Goal: Task Accomplishment & Management: Use online tool/utility

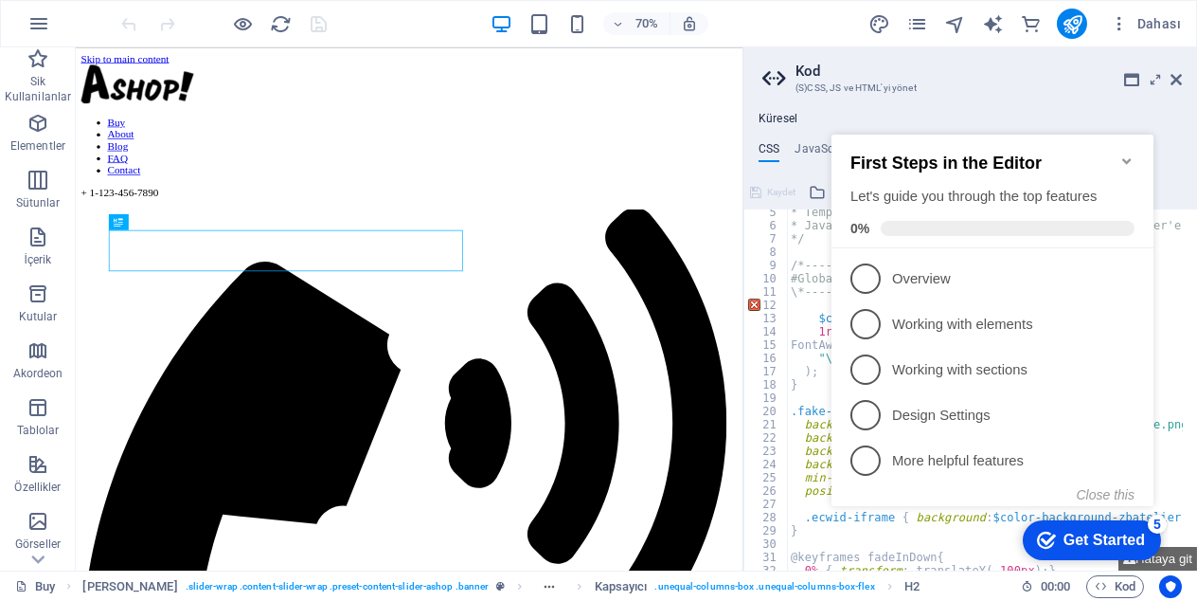
click at [818, 187] on icon at bounding box center [817, 192] width 17 height 23
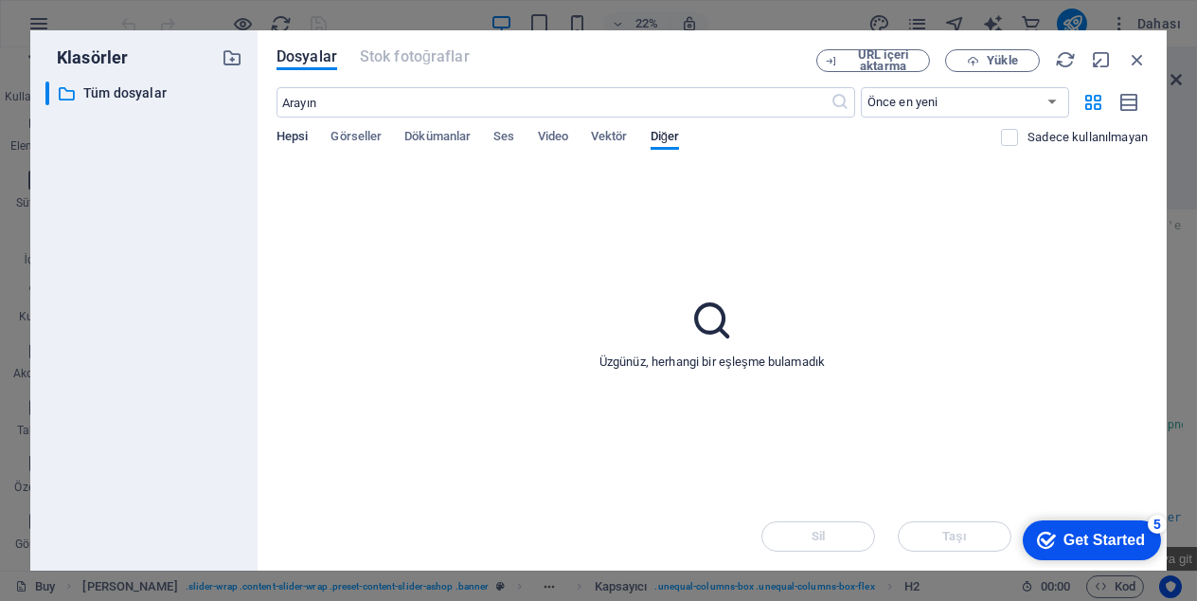
click at [303, 139] on span "Hepsi" at bounding box center [292, 138] width 31 height 27
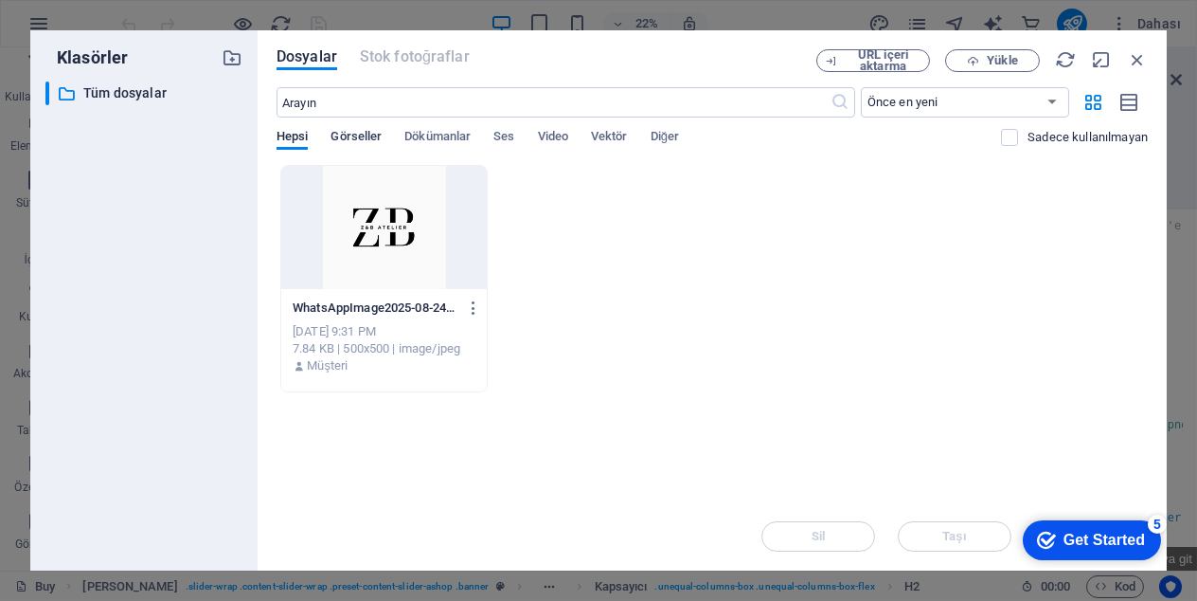
click at [368, 136] on span "Görseller" at bounding box center [356, 138] width 51 height 27
click at [449, 129] on span "Dökümanlar" at bounding box center [437, 138] width 66 height 27
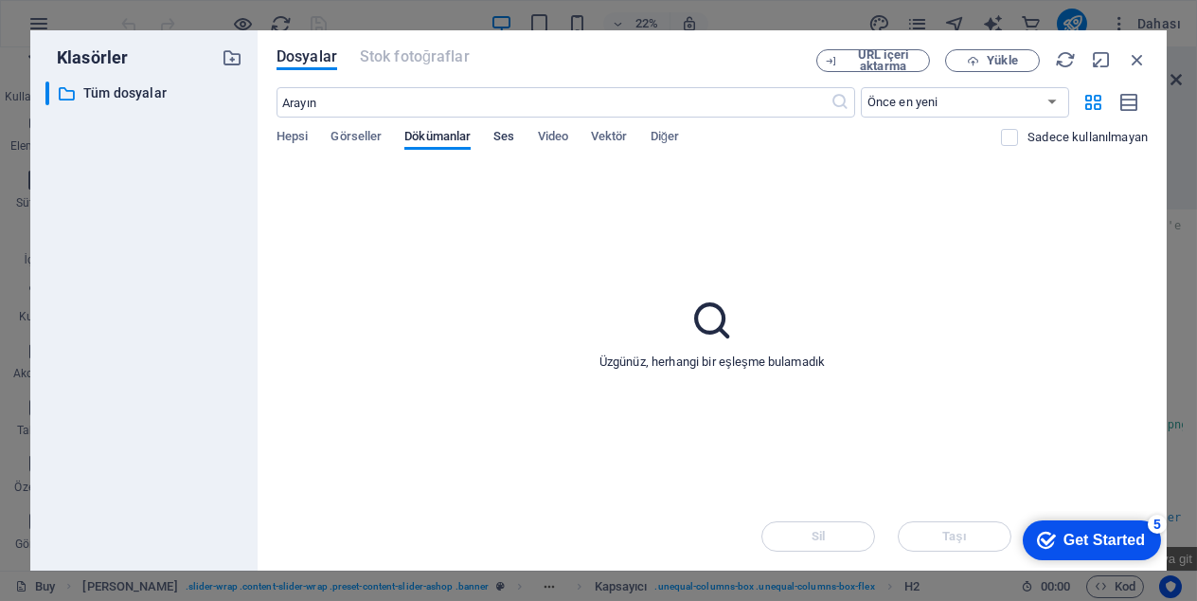
click at [512, 129] on span "Ses" at bounding box center [504, 138] width 21 height 27
click at [658, 134] on span "Diğer" at bounding box center [665, 138] width 29 height 27
click at [636, 324] on div "Üzgünüz, herhangi bir eşleşme bulamadık" at bounding box center [712, 333] width 871 height 337
click at [980, 64] on span "Yükle" at bounding box center [993, 61] width 78 height 12
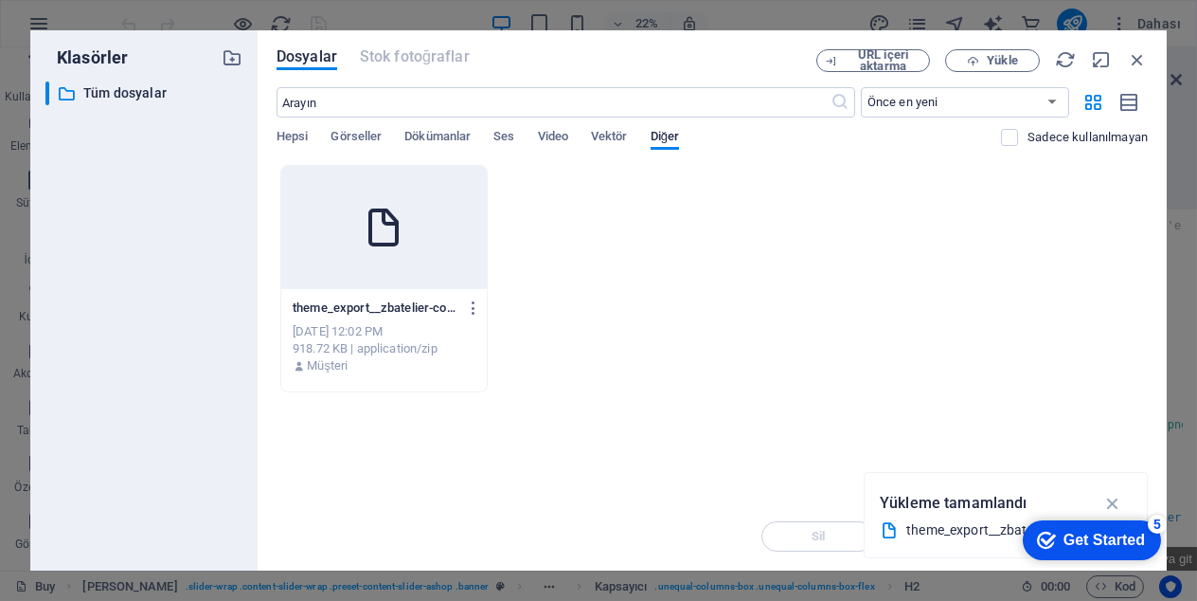
click at [352, 272] on div at bounding box center [384, 227] width 206 height 123
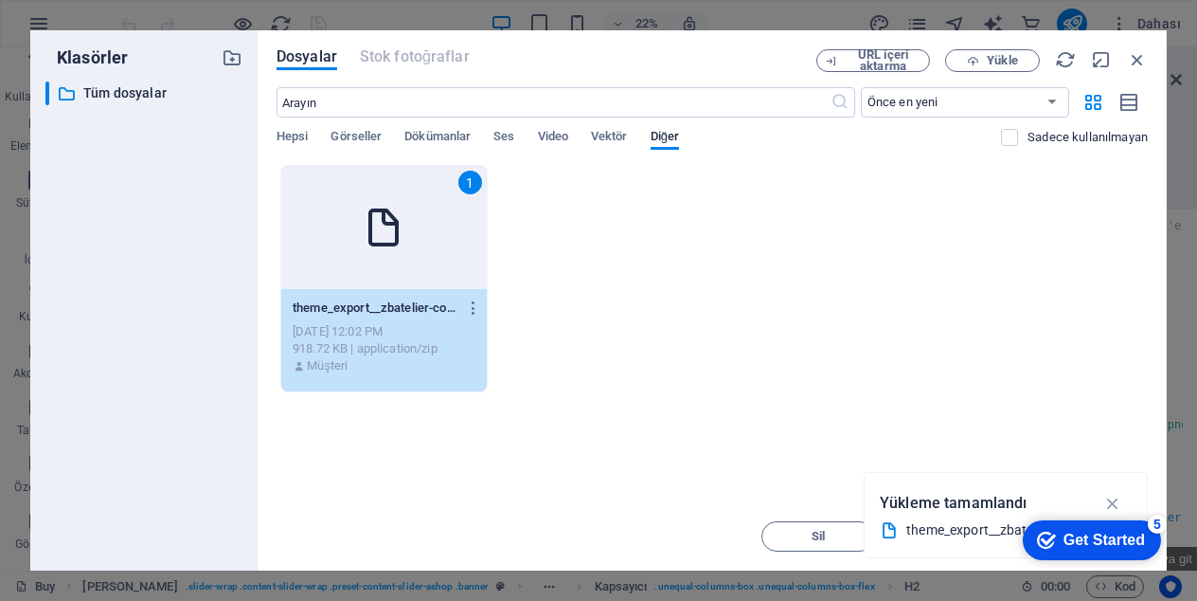
click at [352, 272] on div "1" at bounding box center [384, 227] width 206 height 123
type textarea "https://[DOMAIN_NAME]/images/0/18911829/theme_export__zbatelier-com-tr-horizon_…"
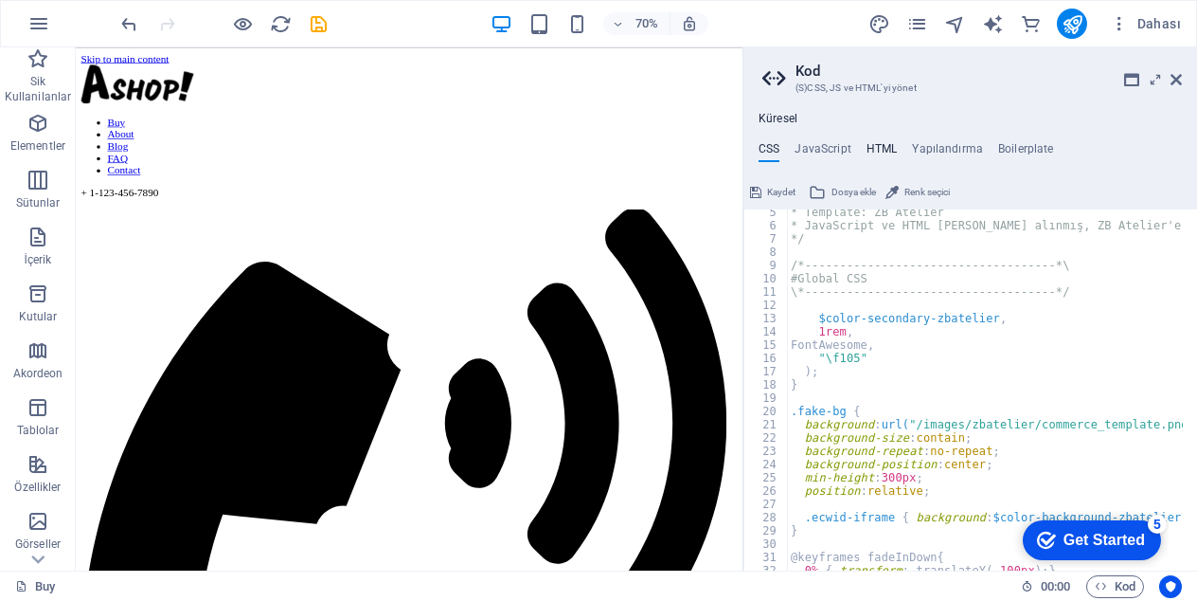
click at [881, 155] on h4 "HTML" at bounding box center [882, 152] width 31 height 21
type textarea "<a href="#main-content" class="wv-link-content button">Skip to main content</a>"
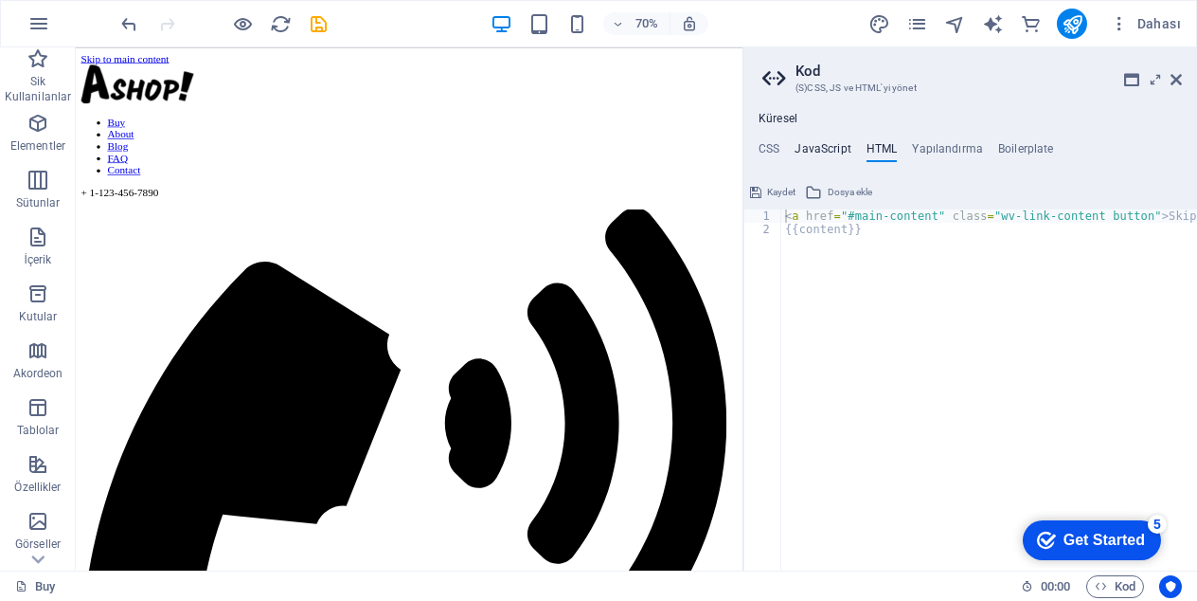
click at [837, 152] on h4 "JavaScript" at bounding box center [823, 152] width 56 height 21
type textarea "/* JS for preset "Menu V2" */"
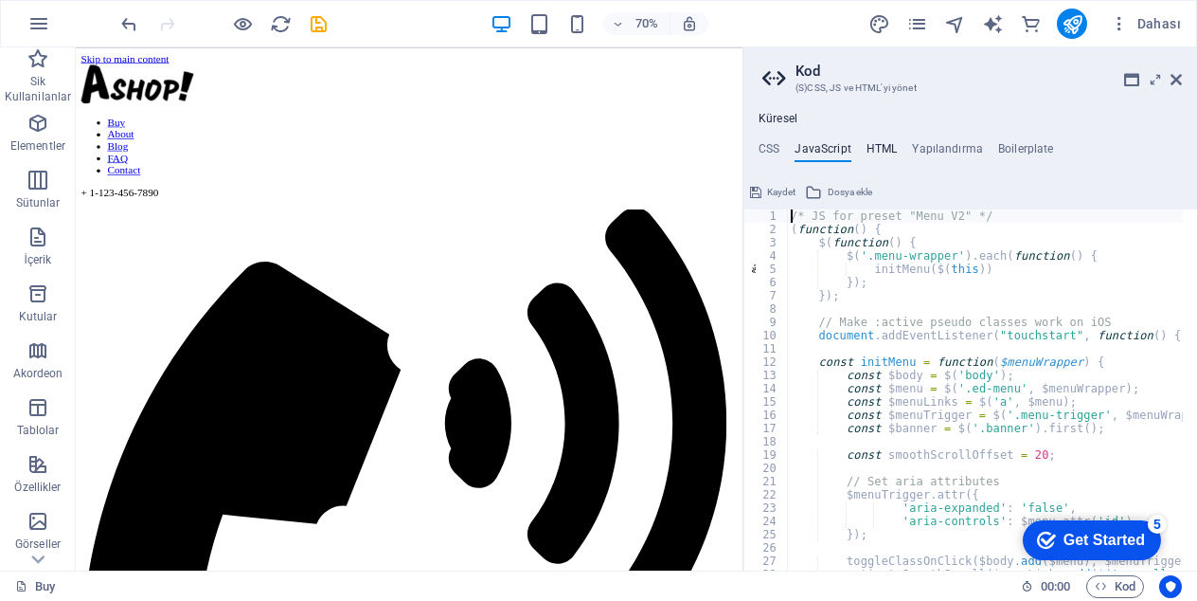
click at [893, 145] on h4 "HTML" at bounding box center [882, 152] width 31 height 21
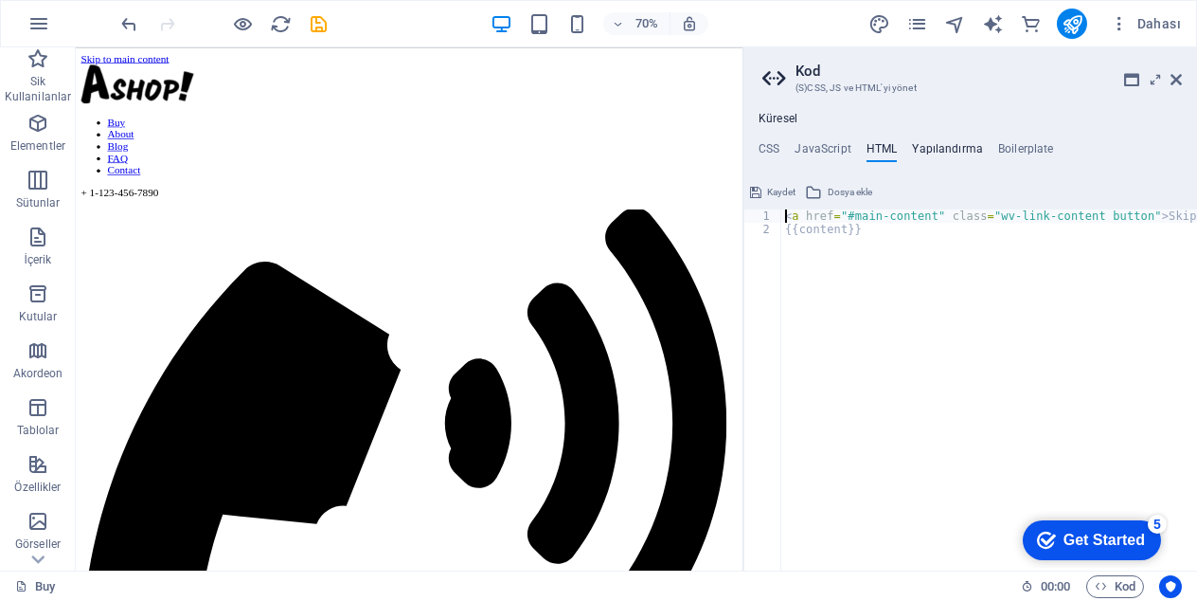
click at [943, 153] on h4 "Yapılandırma" at bounding box center [947, 152] width 71 height 21
type textarea "$store-product-headline-fz-all: (2rem, null, null);"
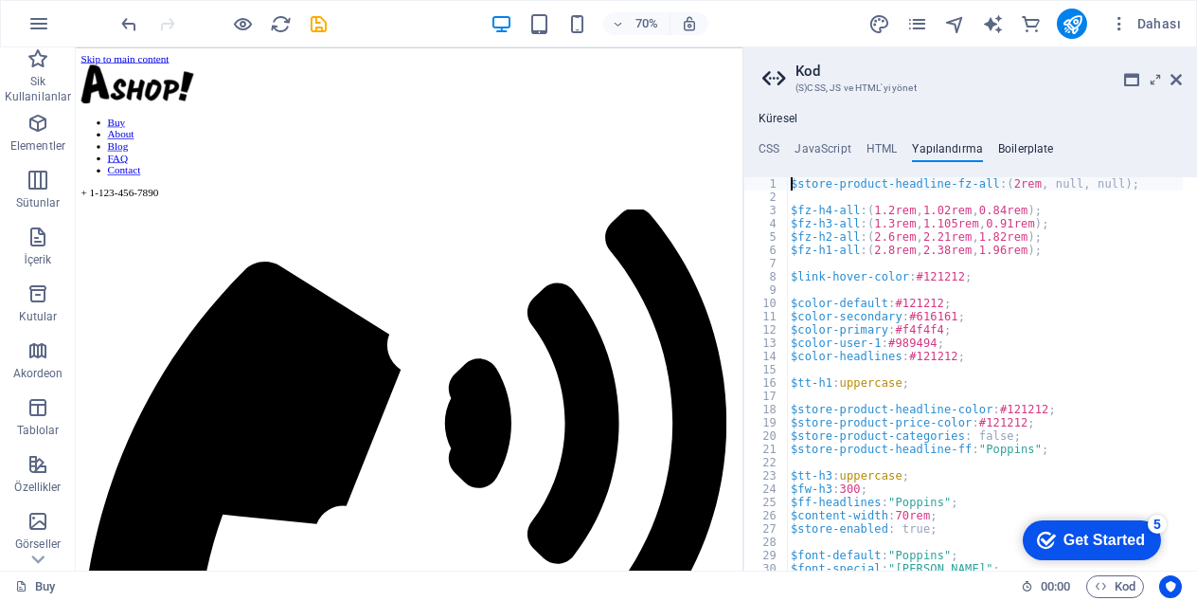
click at [1034, 150] on h4 "Boilerplate" at bounding box center [1026, 152] width 56 height 21
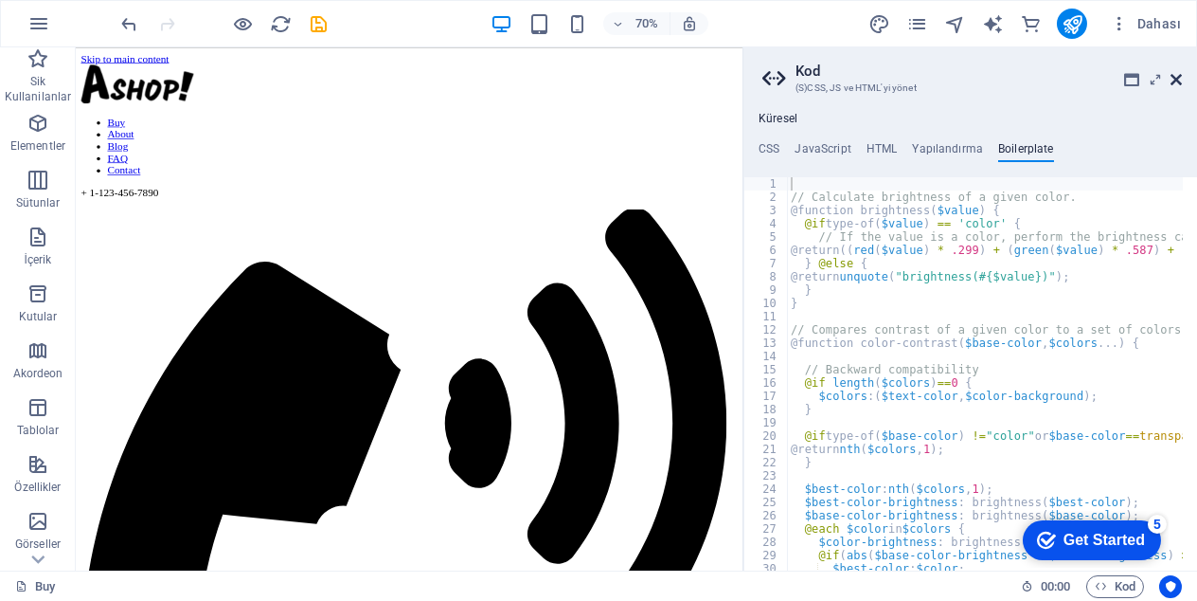
click at [1171, 79] on icon at bounding box center [1176, 79] width 11 height 15
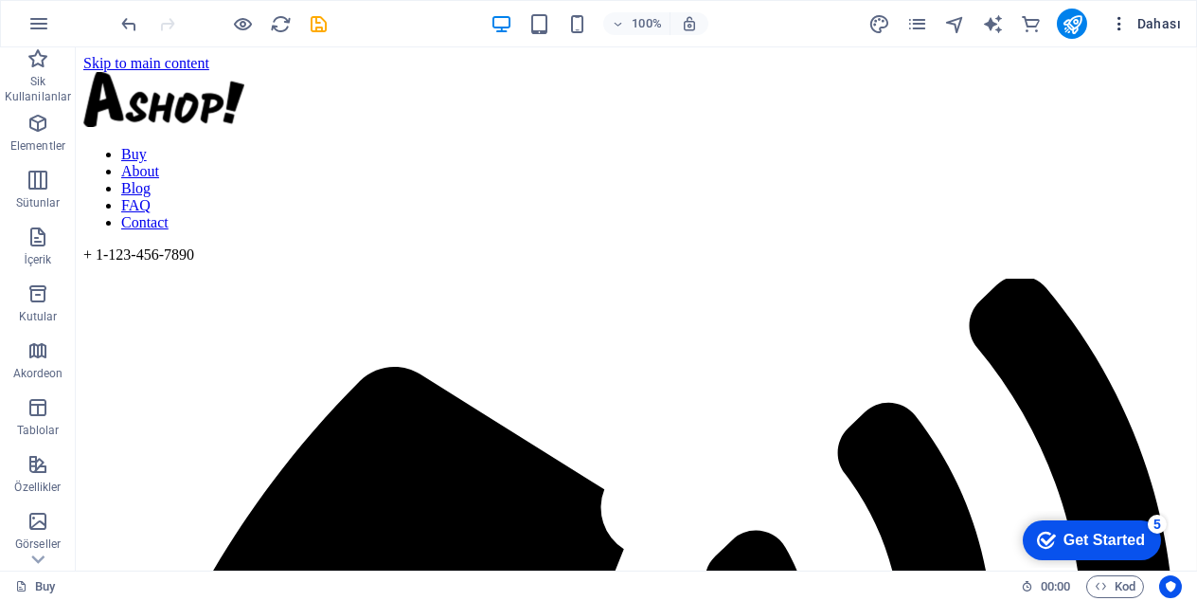
click at [1122, 17] on icon "button" at bounding box center [1119, 23] width 19 height 19
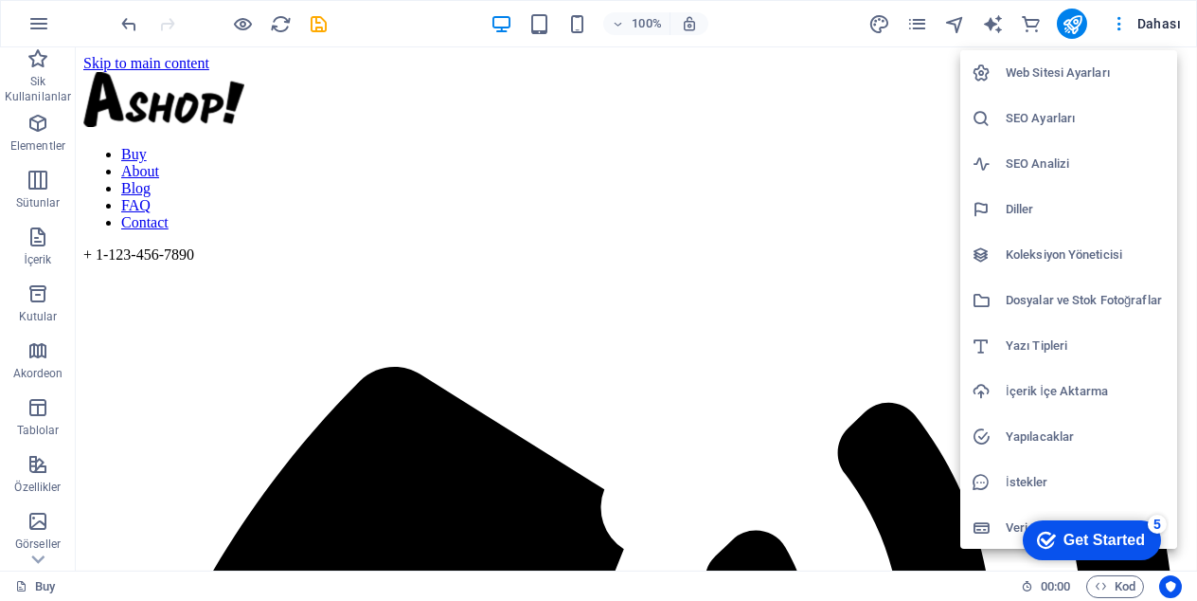
click at [1106, 395] on h6 "İçerik İçe Aktarma" at bounding box center [1086, 391] width 160 height 23
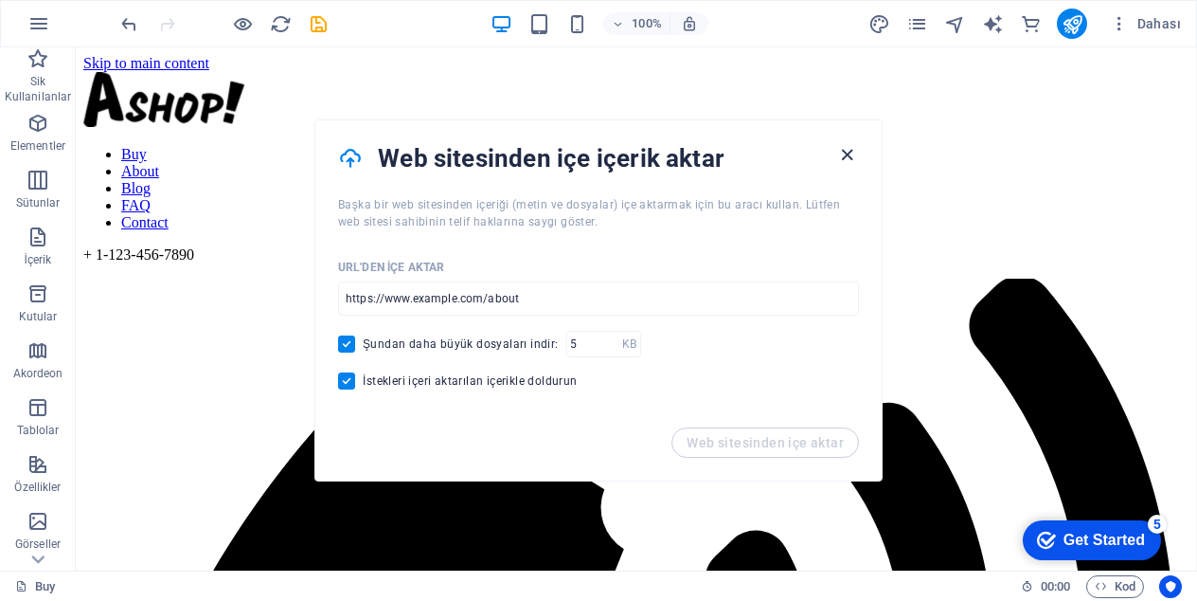
click at [855, 153] on icon "button" at bounding box center [848, 155] width 22 height 22
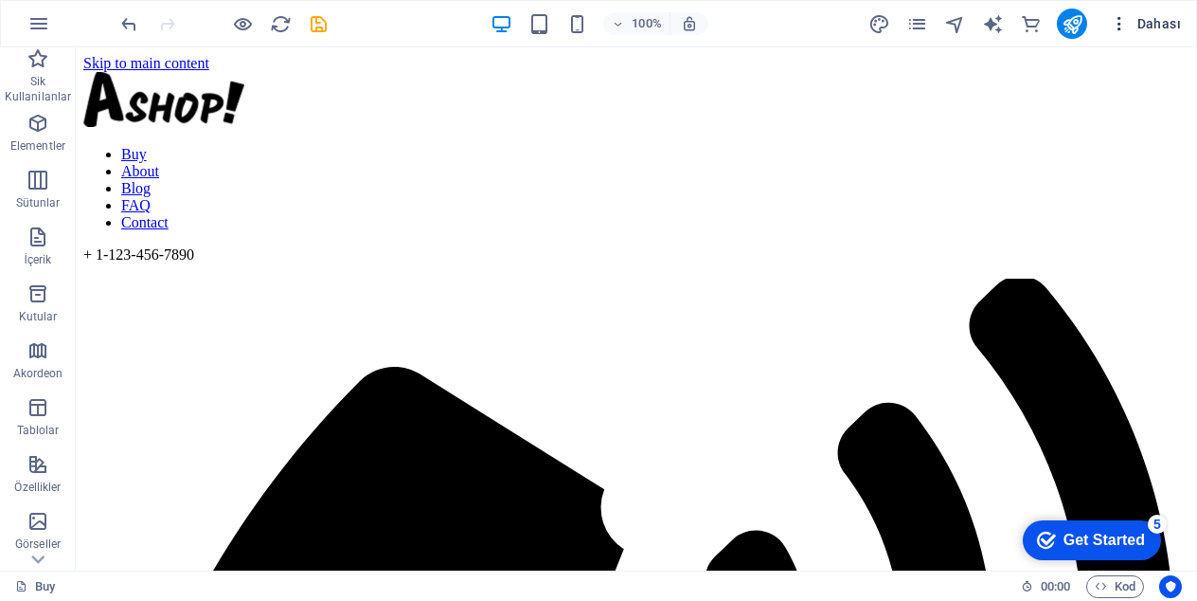
click at [1139, 16] on span "Dahası" at bounding box center [1145, 23] width 71 height 19
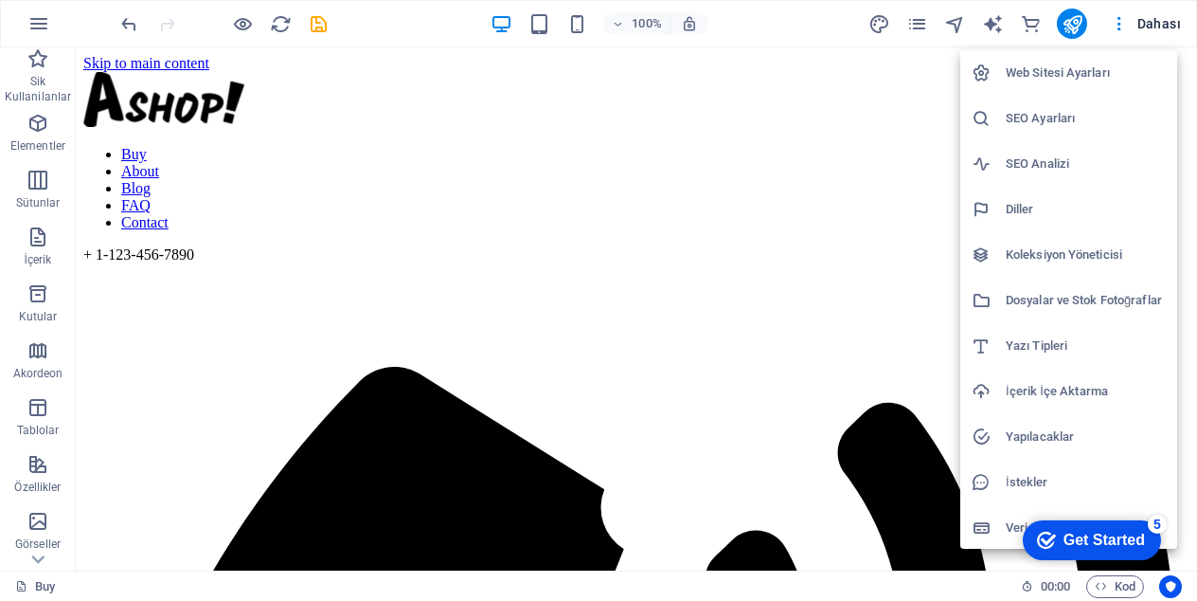
click at [1042, 69] on h6 "Web Sitesi Ayarları" at bounding box center [1086, 73] width 160 height 23
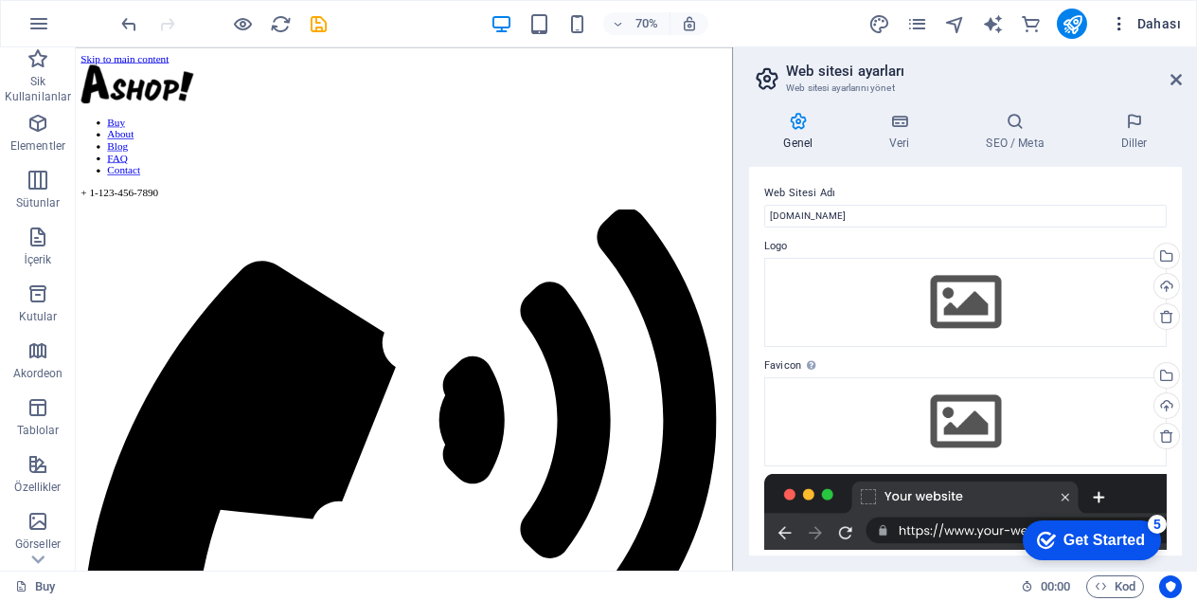
click at [1125, 17] on icon "button" at bounding box center [1119, 23] width 19 height 19
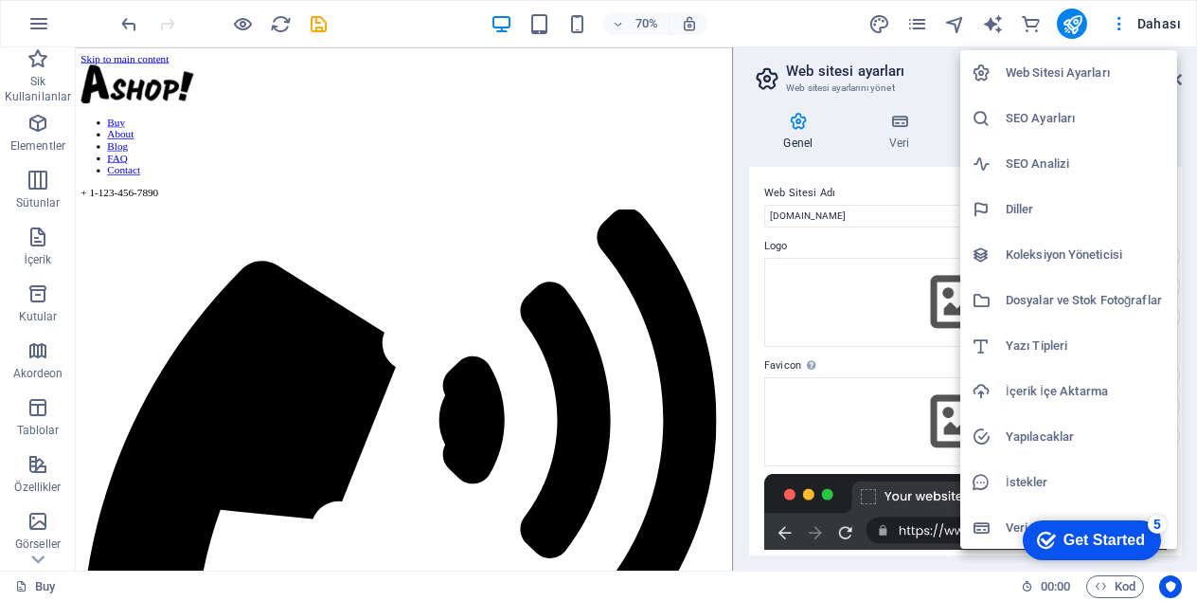
drag, startPoint x: 1062, startPoint y: 292, endPoint x: 999, endPoint y: 312, distance: 65.6
click at [1062, 293] on h6 "Dosyalar ve Stok Fotoğraflar" at bounding box center [1086, 300] width 160 height 23
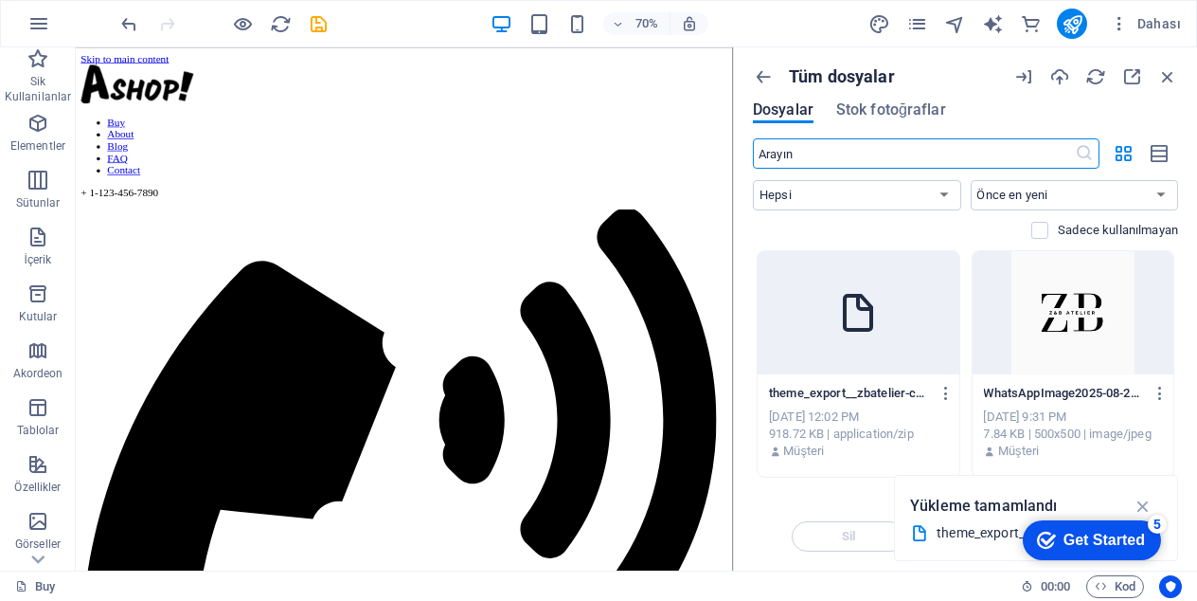
click at [859, 350] on div at bounding box center [859, 312] width 202 height 123
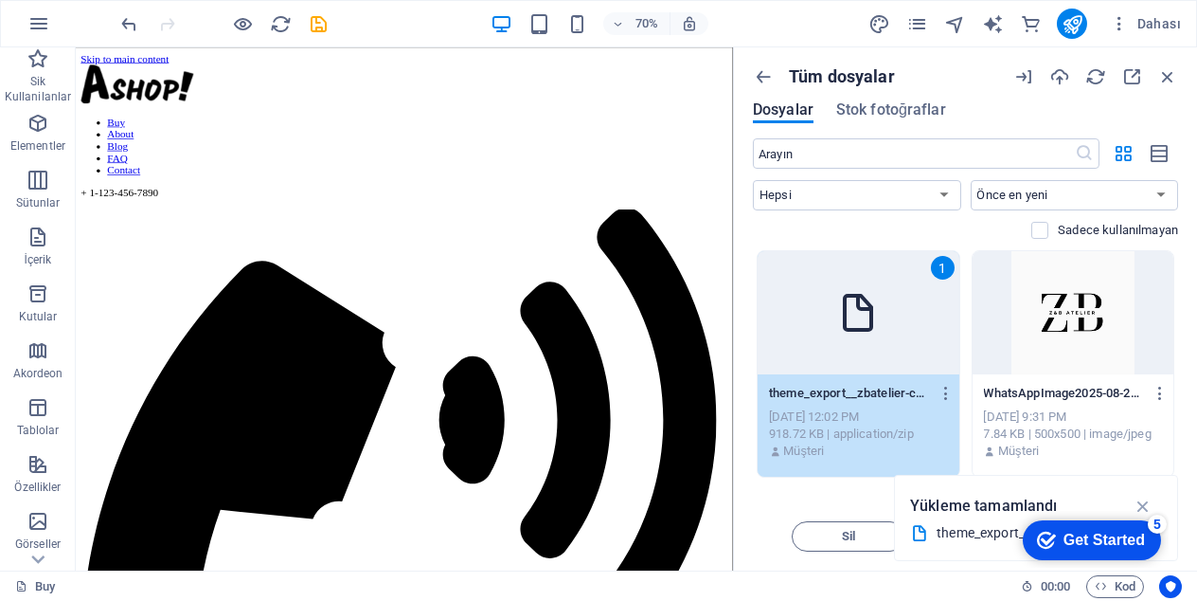
click at [955, 522] on div "theme_export__zbatelier-com-tr-horizon__[DATE]-1256pm.zip" at bounding box center [1029, 533] width 184 height 22
click at [964, 537] on div "theme_export__zbatelier-com-tr-horizon__[DATE]-1256pm.zip" at bounding box center [1029, 533] width 184 height 22
drag, startPoint x: 967, startPoint y: 532, endPoint x: 948, endPoint y: 528, distance: 19.5
click at [967, 531] on div "theme_export__zbatelier-com-tr-horizon__[DATE]-1256pm.zip" at bounding box center [1029, 533] width 184 height 22
click at [1083, 497] on div "Yükleme tamamlandı" at bounding box center [1036, 506] width 252 height 30
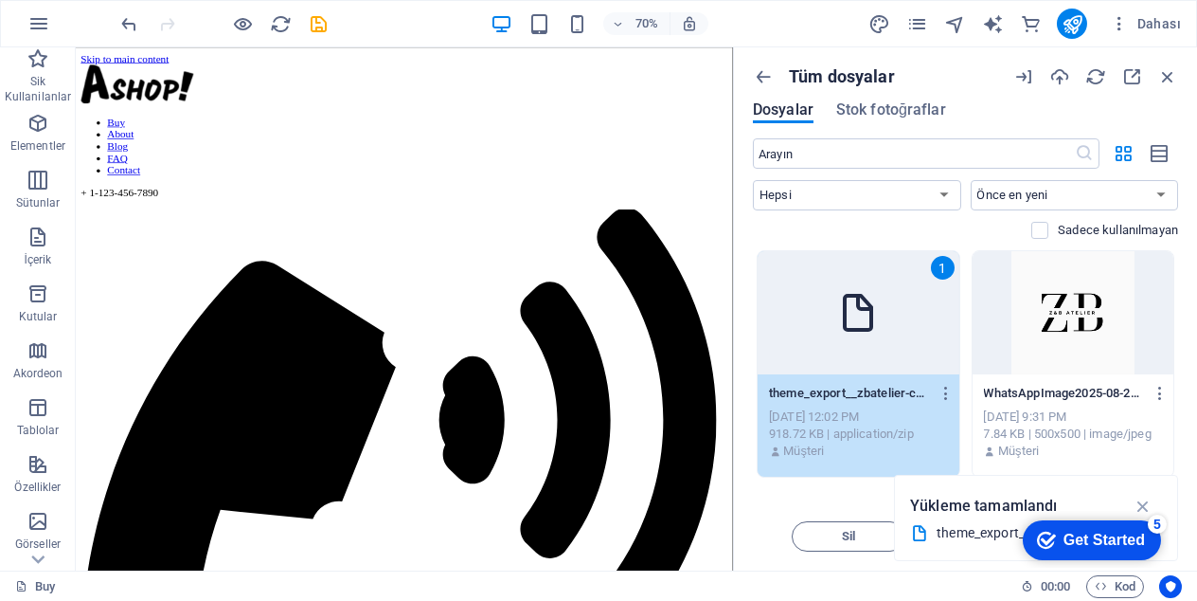
click at [1149, 500] on icon "button" at bounding box center [1144, 505] width 22 height 21
click at [1175, 543] on button "Insert Tuşu" at bounding box center [1122, 536] width 114 height 30
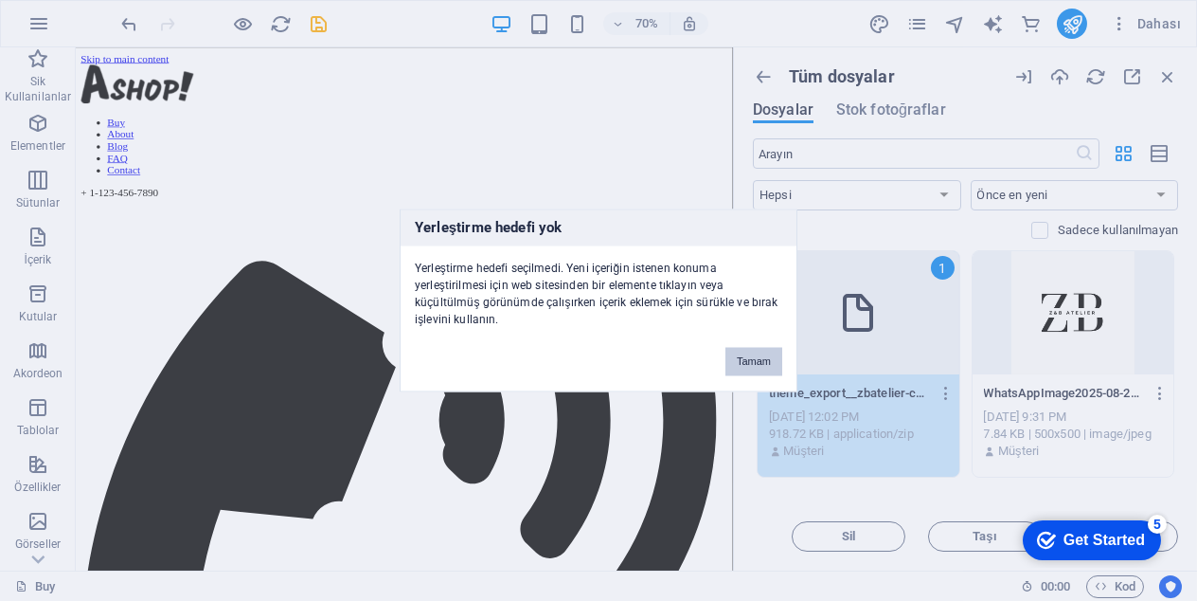
click at [761, 366] on button "Tamam" at bounding box center [754, 362] width 57 height 28
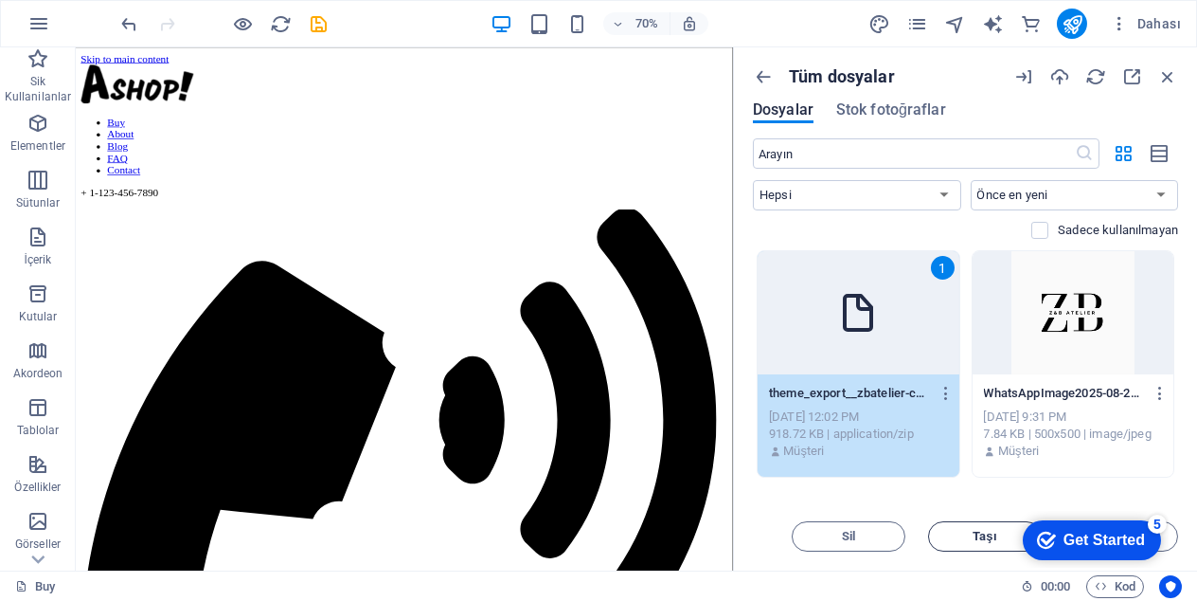
click at [960, 538] on span "Taşı" at bounding box center [985, 535] width 97 height 11
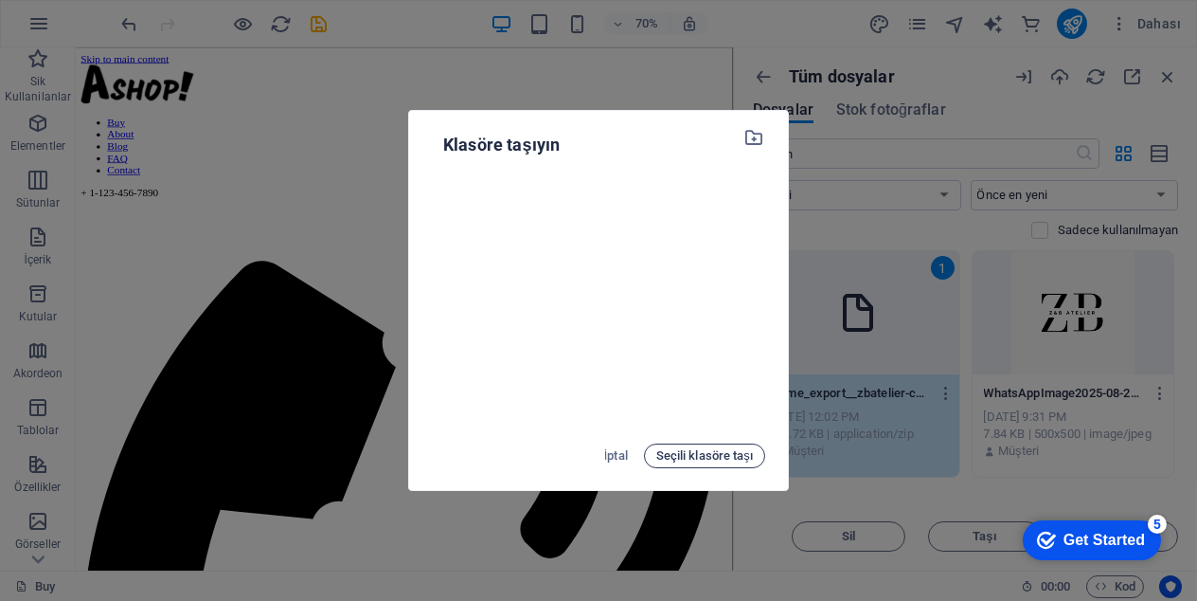
click at [703, 455] on span "Seçili klasöre taşı" at bounding box center [704, 455] width 97 height 23
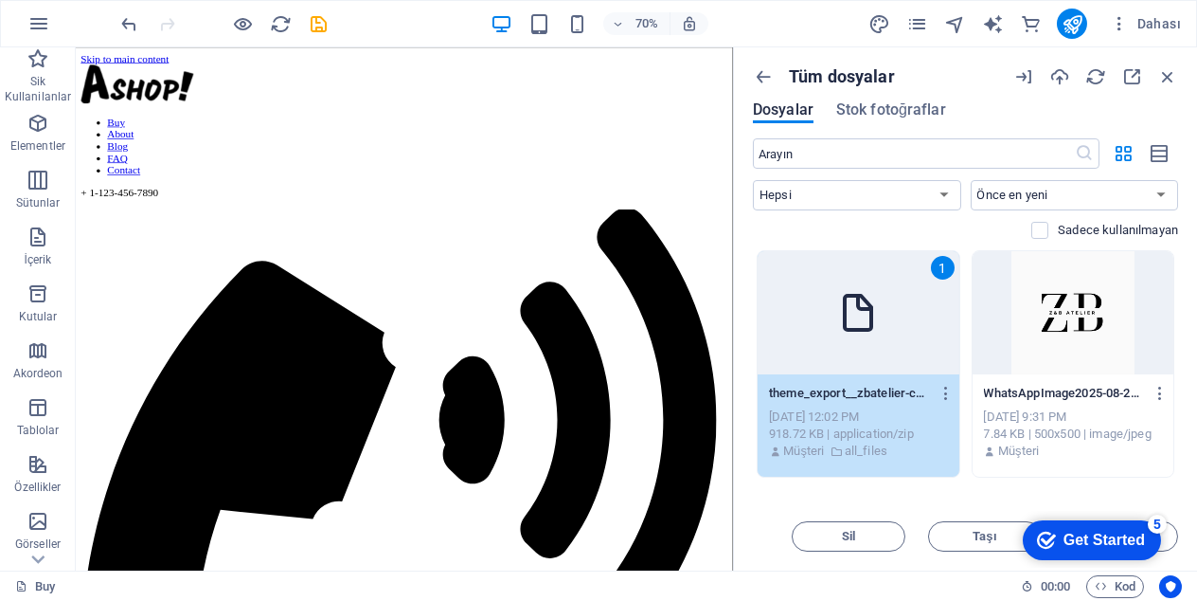
click at [884, 340] on div "1" at bounding box center [859, 312] width 202 height 123
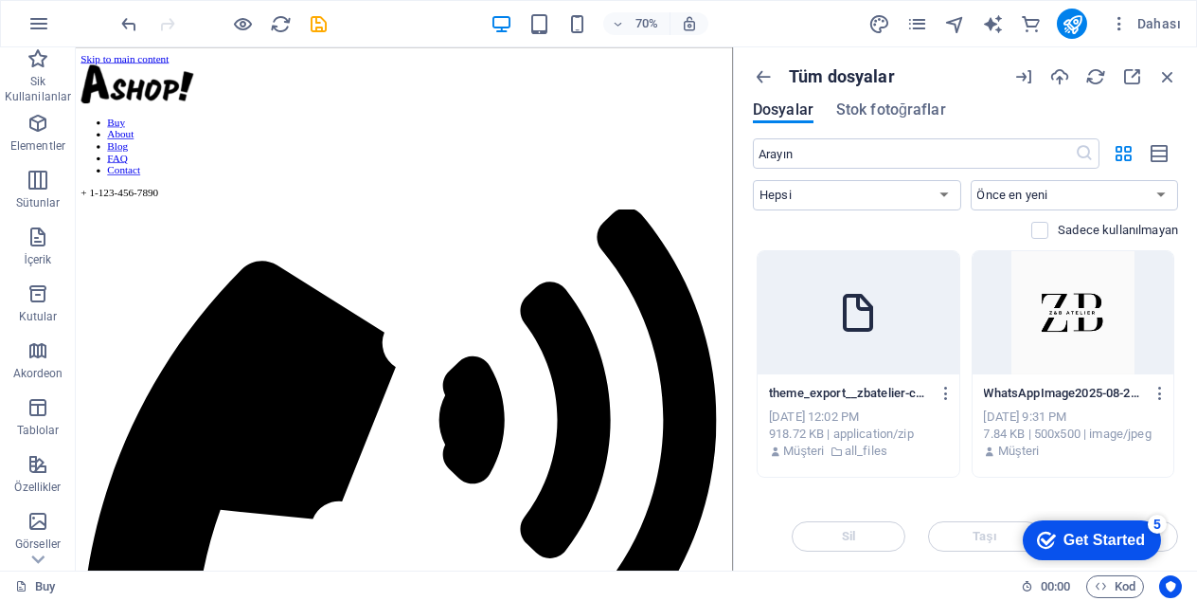
click at [884, 340] on div at bounding box center [859, 312] width 202 height 123
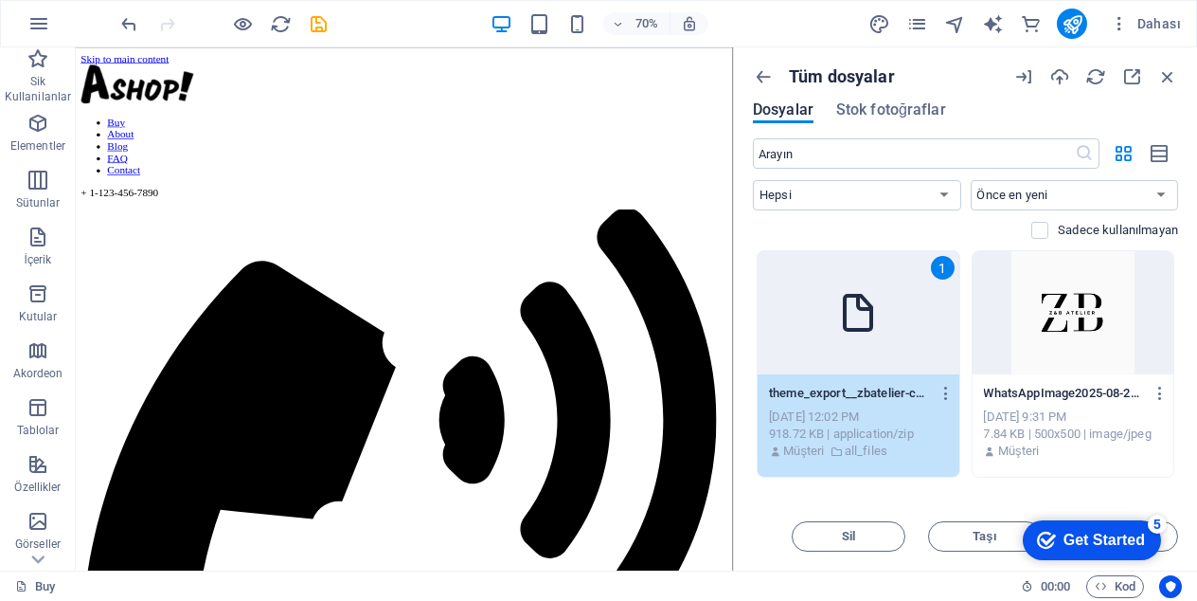
click at [884, 340] on div "1" at bounding box center [859, 312] width 202 height 123
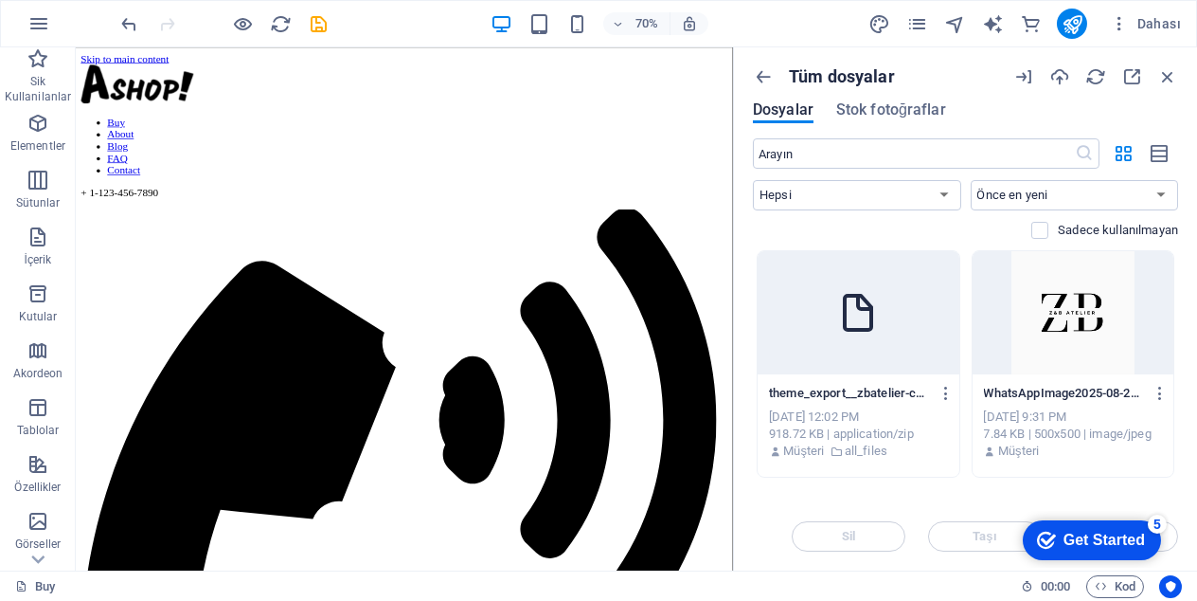
click at [884, 340] on div at bounding box center [859, 312] width 202 height 123
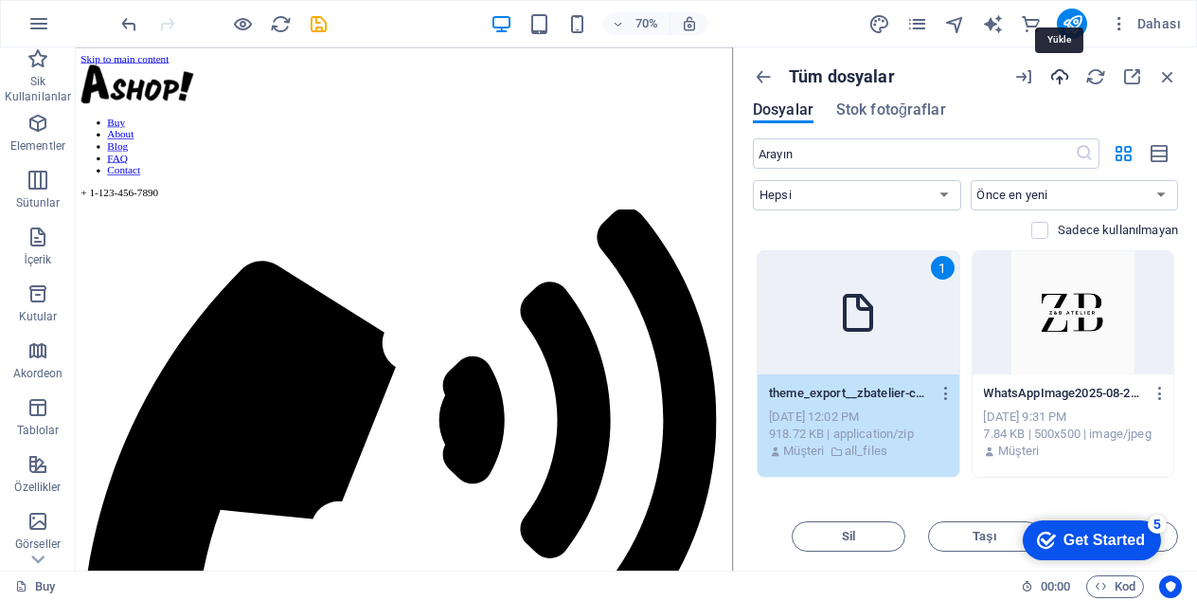
click at [1062, 78] on icon "button" at bounding box center [1060, 76] width 21 height 21
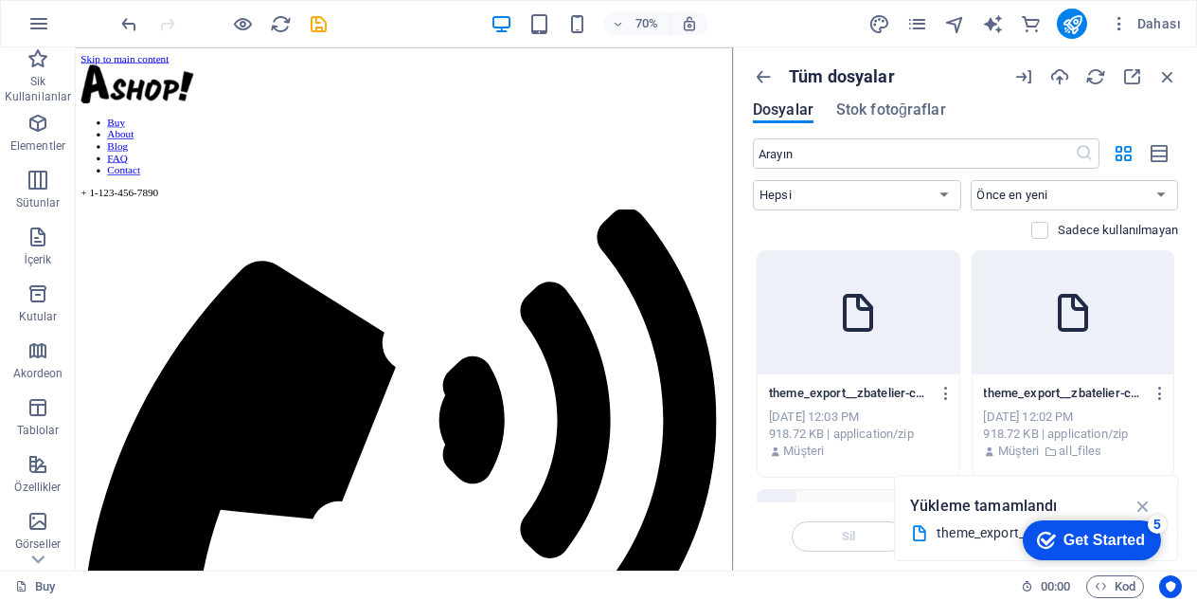
click at [588, 24] on div "70%" at bounding box center [599, 24] width 219 height 30
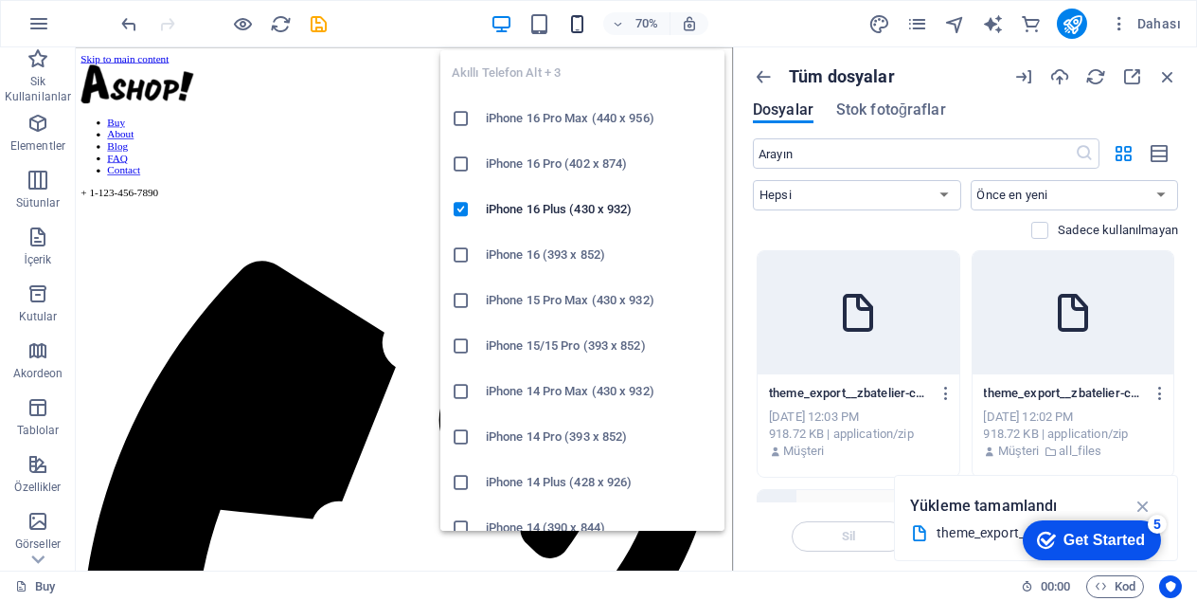
click at [580, 24] on icon "button" at bounding box center [577, 24] width 22 height 22
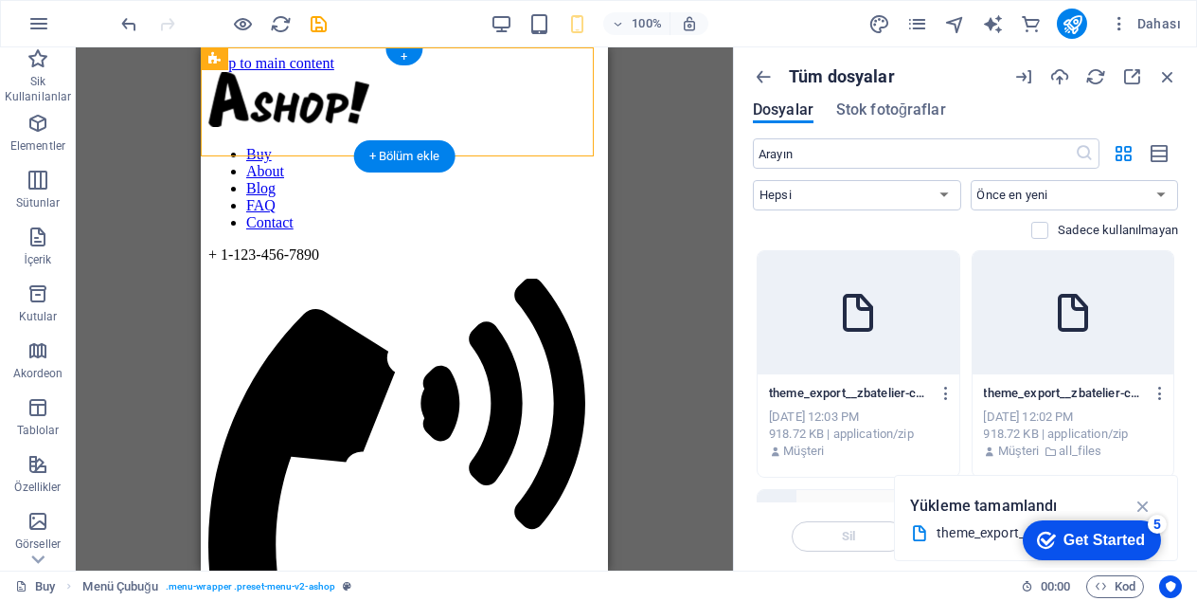
drag, startPoint x: 270, startPoint y: 134, endPoint x: 569, endPoint y: 134, distance: 299.3
click at [569, 134] on div "Buy About Blog FAQ Contact + [PHONE_NUMBER]" at bounding box center [404, 435] width 392 height 727
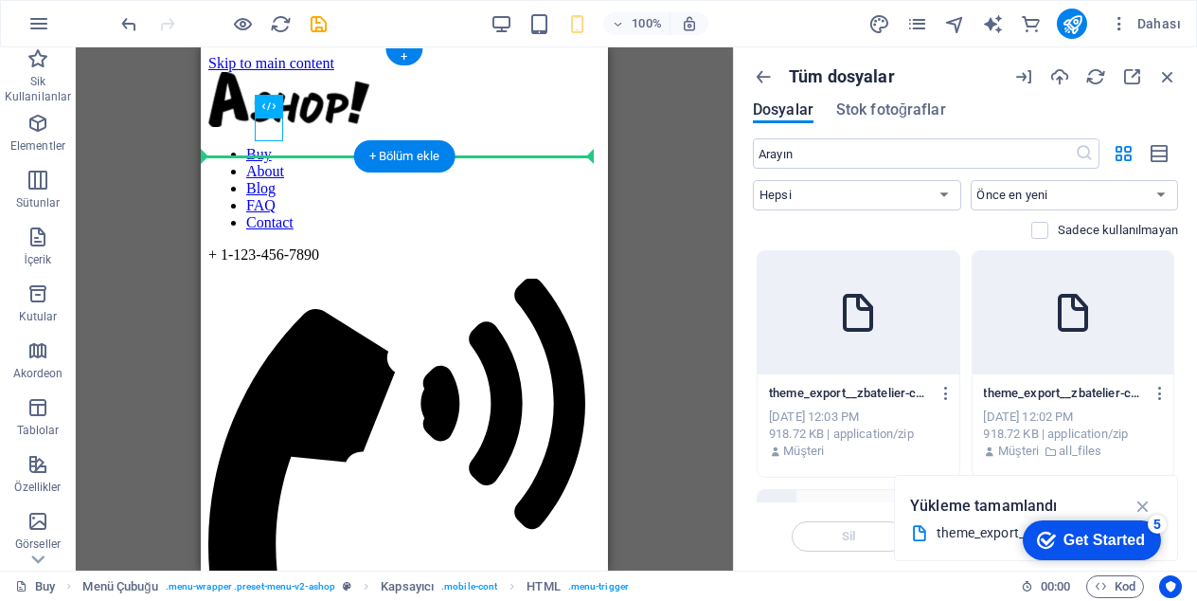
drag, startPoint x: 260, startPoint y: 122, endPoint x: 558, endPoint y: 128, distance: 298.4
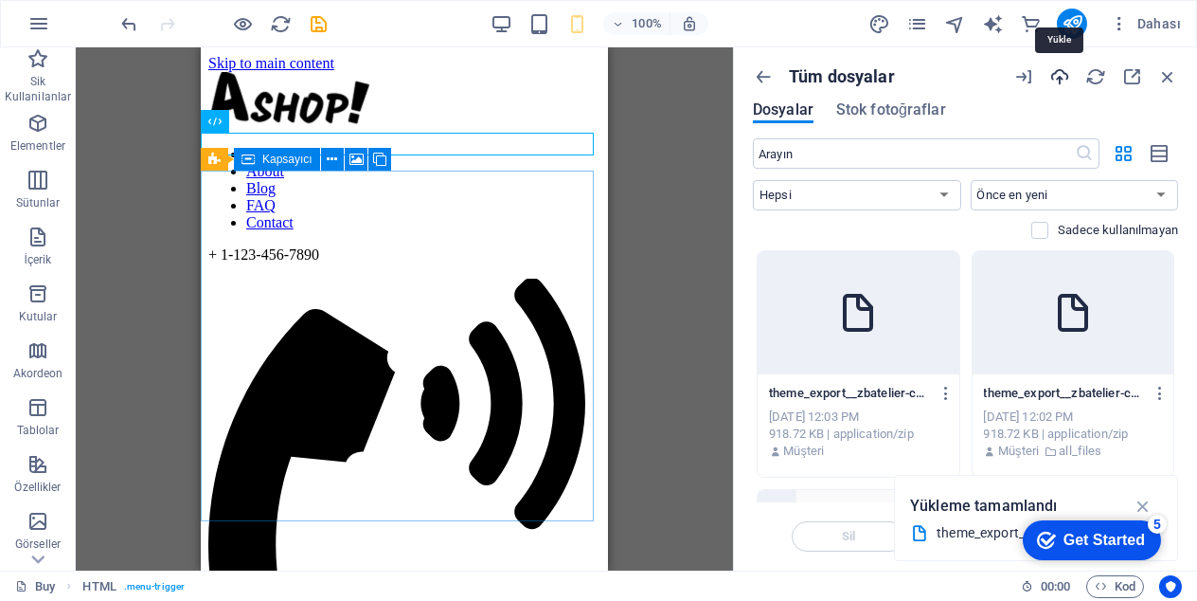
click at [1062, 76] on icon "button" at bounding box center [1060, 76] width 21 height 21
click at [1157, 392] on icon "button" at bounding box center [1161, 393] width 18 height 17
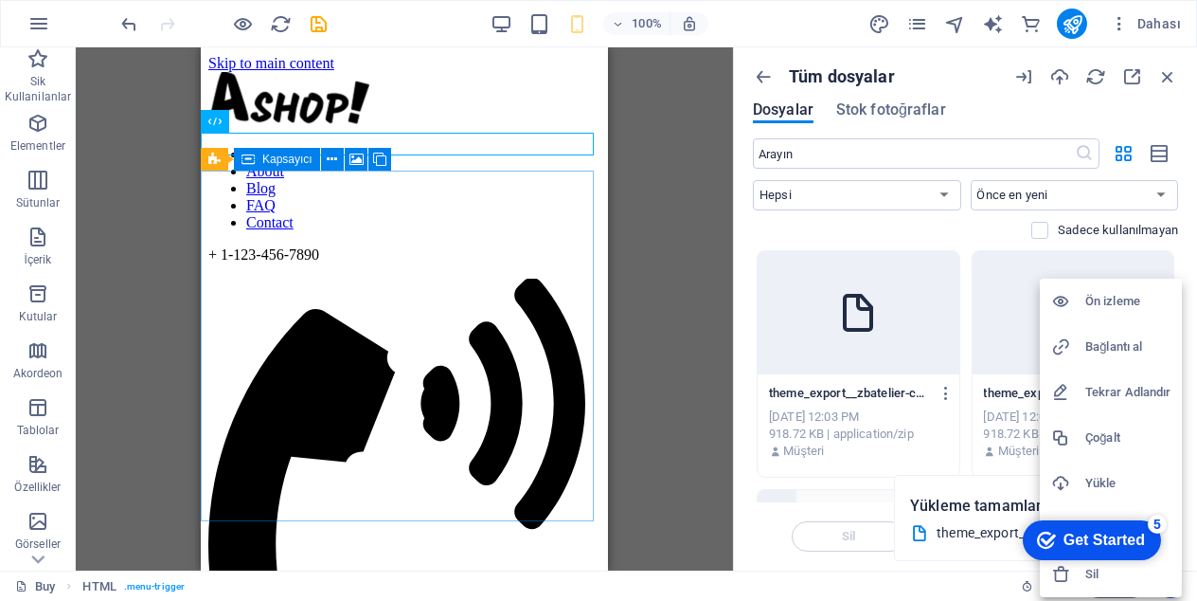
click at [1095, 489] on h6 "Yükle" at bounding box center [1128, 483] width 85 height 23
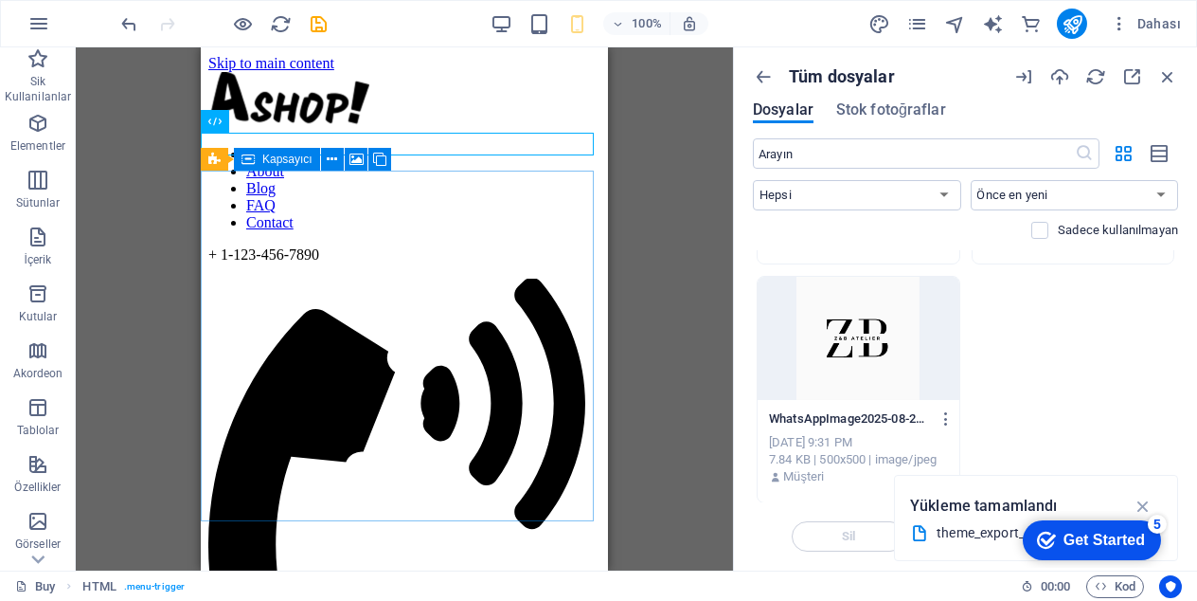
scroll to position [118, 0]
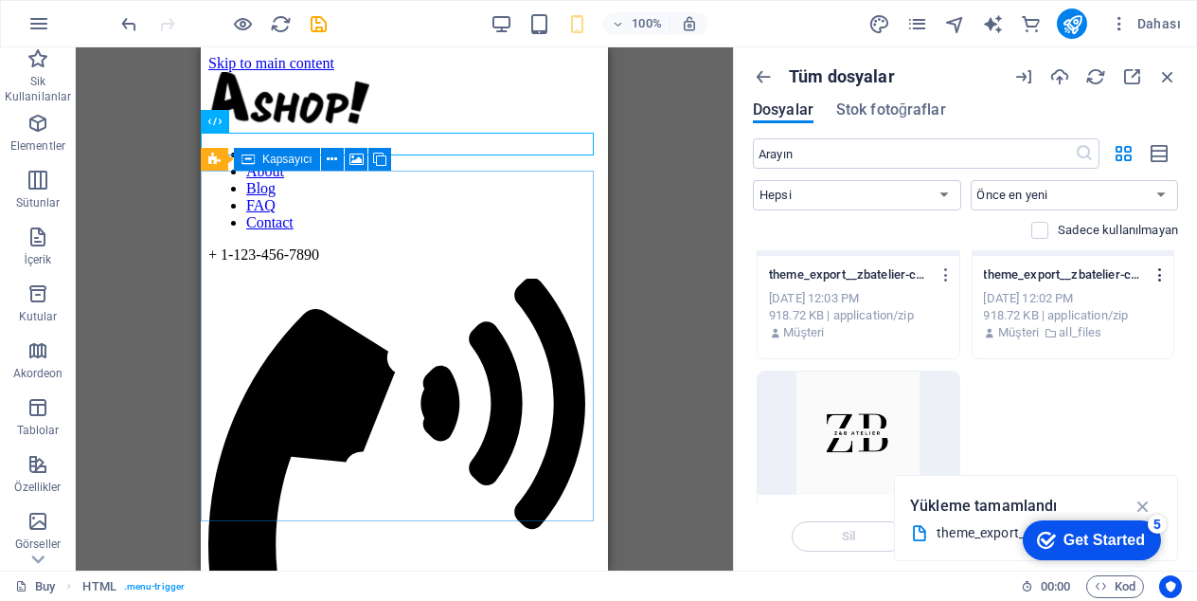
click at [1157, 271] on icon "button" at bounding box center [1161, 274] width 18 height 17
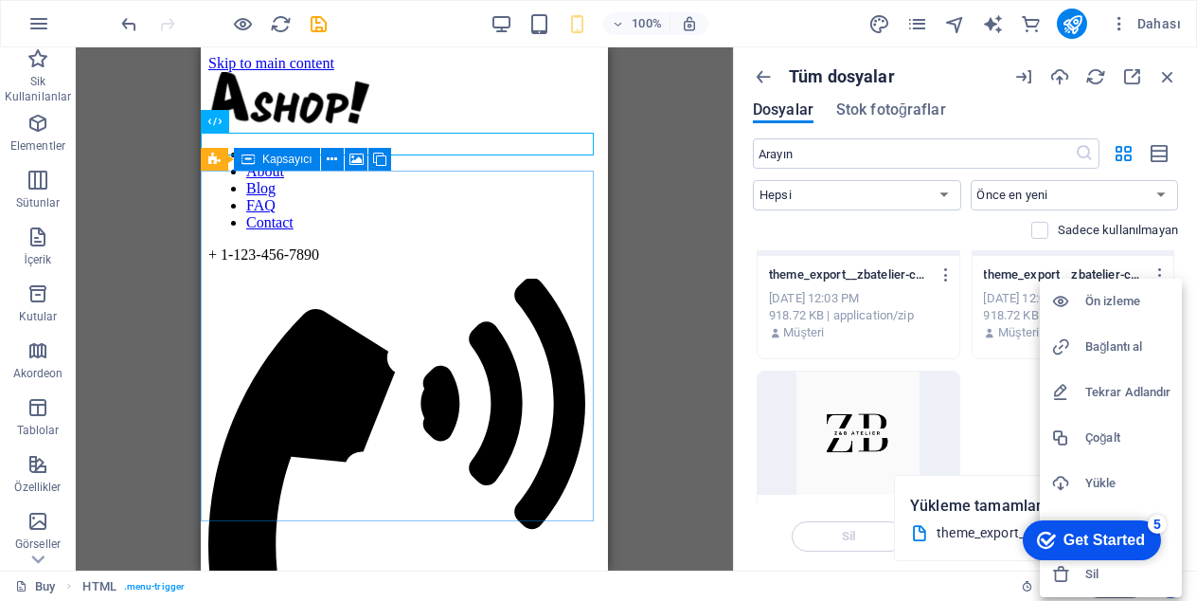
click at [943, 271] on div at bounding box center [598, 300] width 1197 height 601
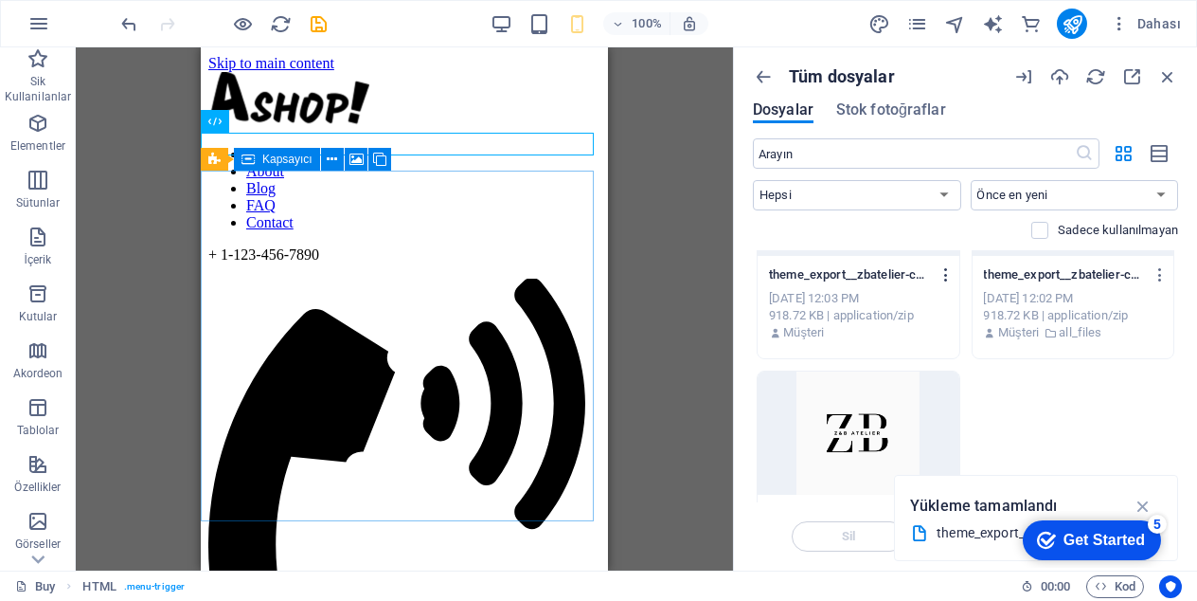
click at [944, 272] on icon "button" at bounding box center [947, 274] width 18 height 17
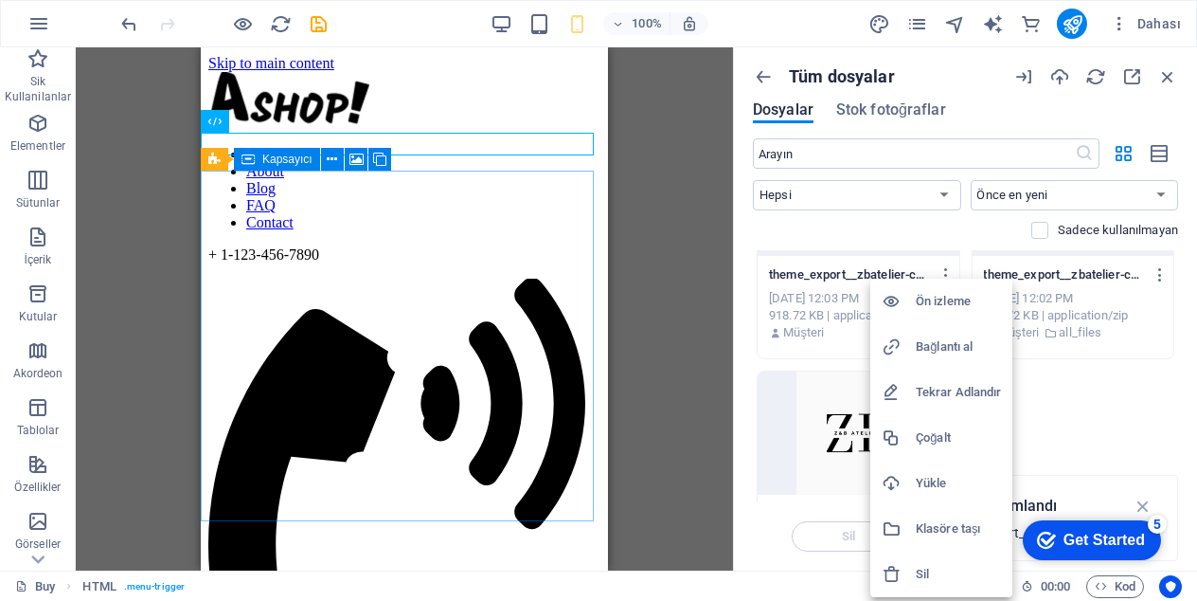
click at [957, 524] on h6 "Klasöre taşı" at bounding box center [958, 528] width 85 height 23
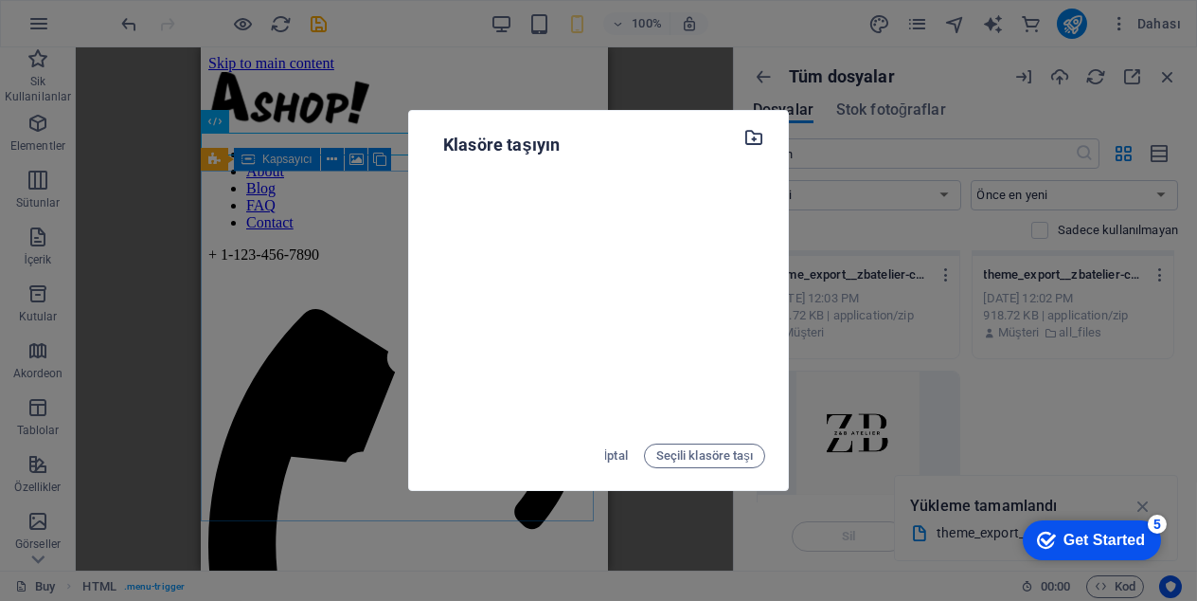
click at [754, 143] on icon "button" at bounding box center [755, 137] width 22 height 21
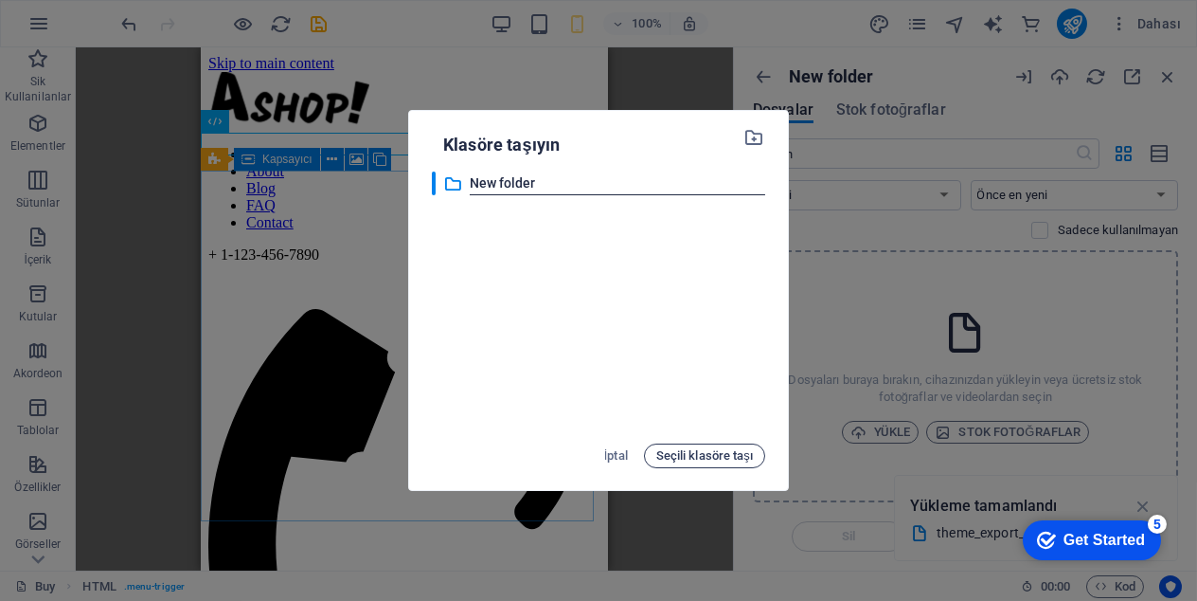
click at [719, 463] on span "Seçili klasöre taşı" at bounding box center [704, 455] width 97 height 23
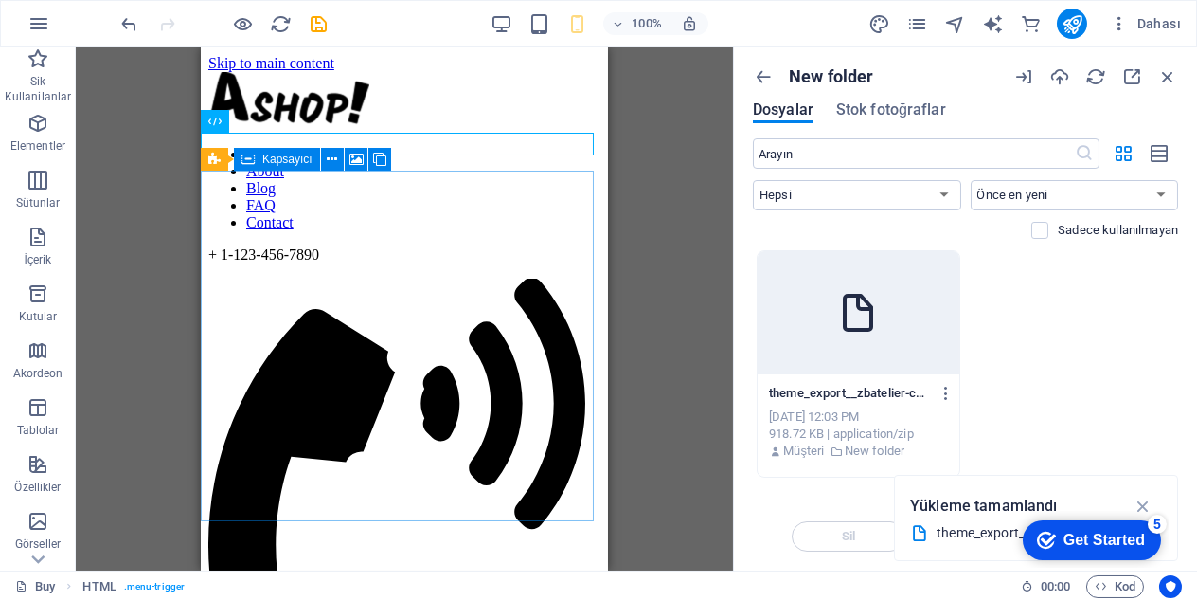
scroll to position [0, 0]
click at [876, 341] on div at bounding box center [859, 312] width 202 height 123
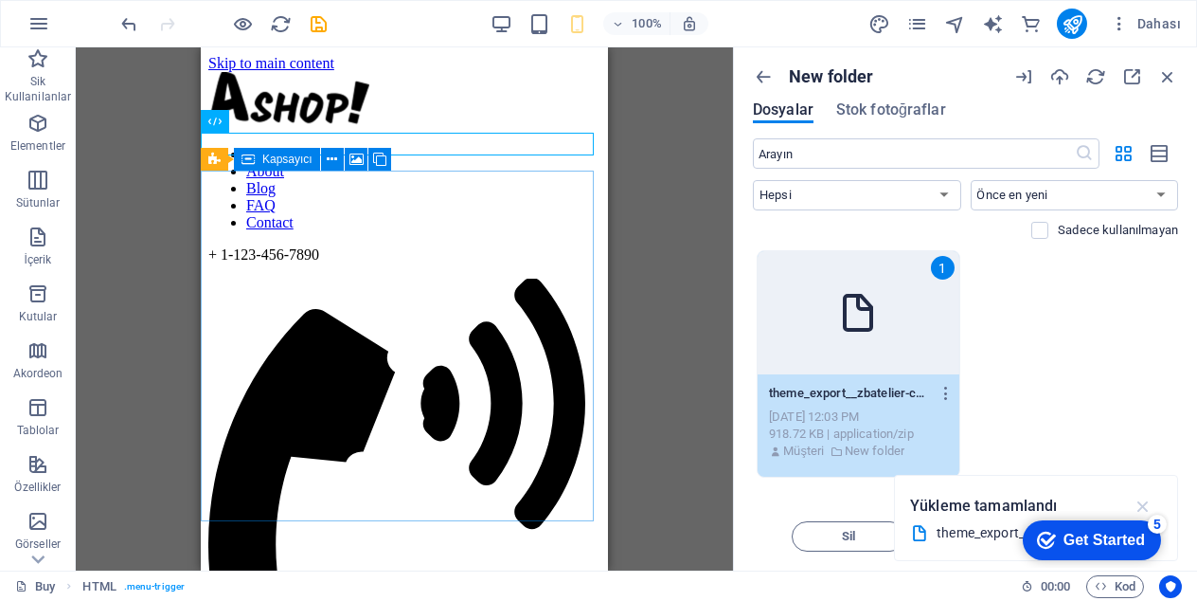
click at [1137, 495] on icon "button" at bounding box center [1144, 505] width 22 height 21
click at [973, 539] on span "Taşı" at bounding box center [985, 535] width 25 height 11
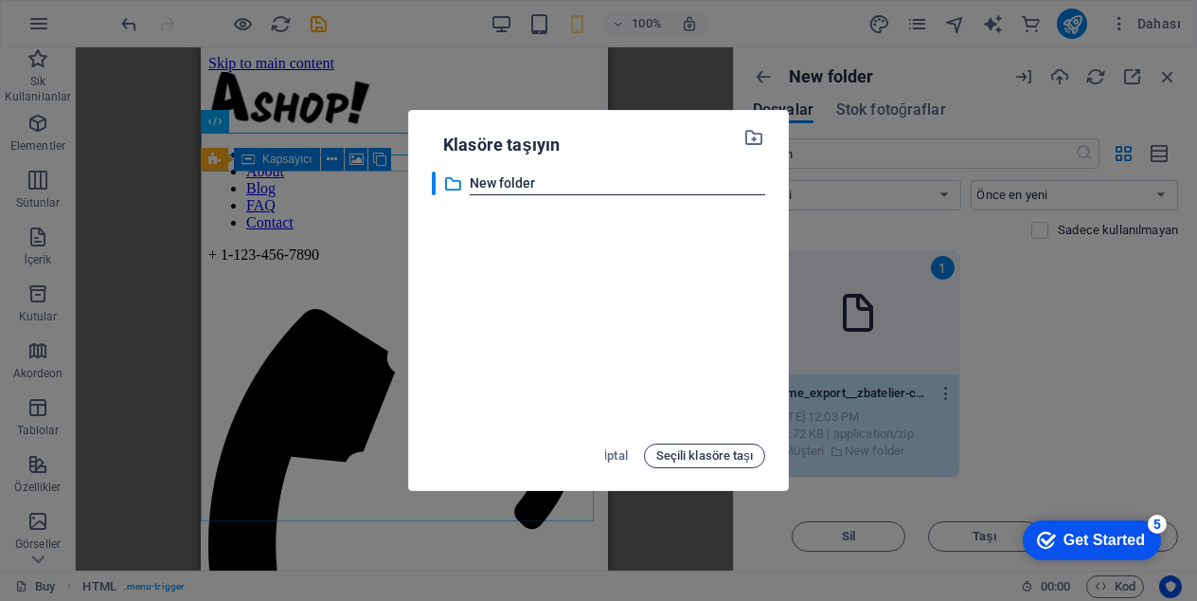
click at [726, 449] on span "Seçili klasöre taşı" at bounding box center [704, 455] width 97 height 23
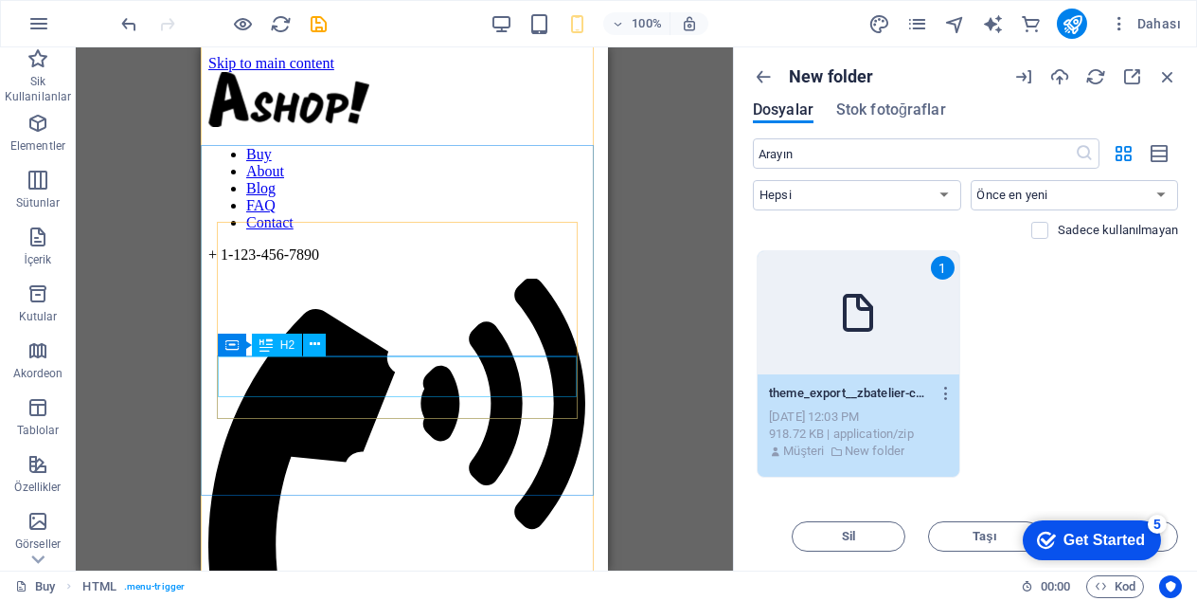
scroll to position [379, 0]
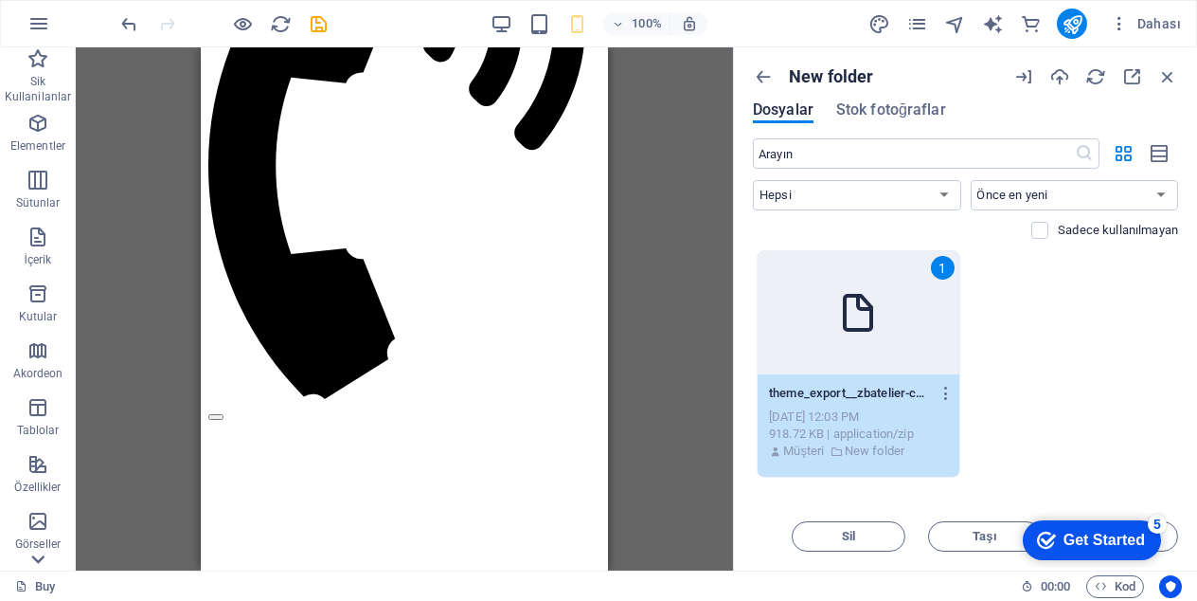
click at [33, 72] on icon at bounding box center [38, 58] width 27 height 27
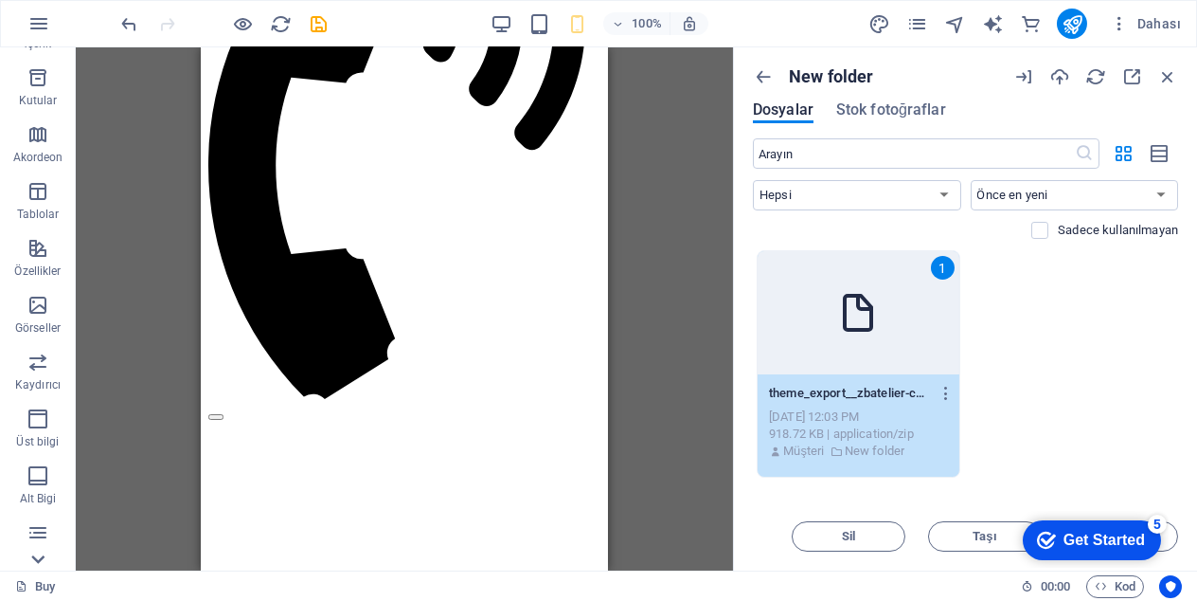
scroll to position [386, 0]
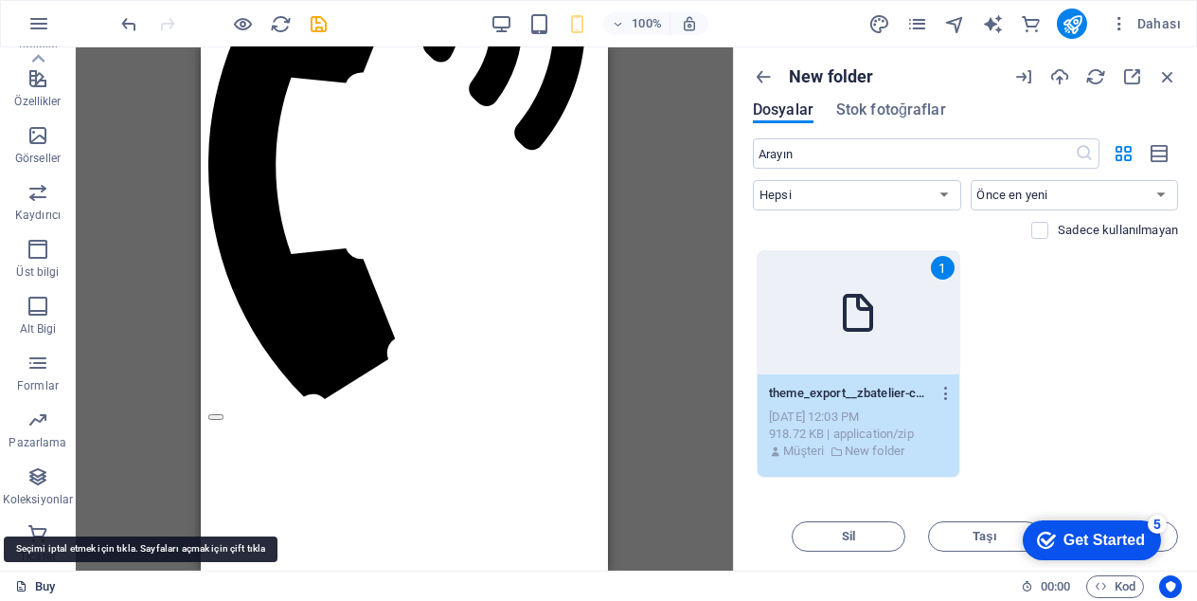
click at [26, 585] on icon at bounding box center [21, 586] width 12 height 12
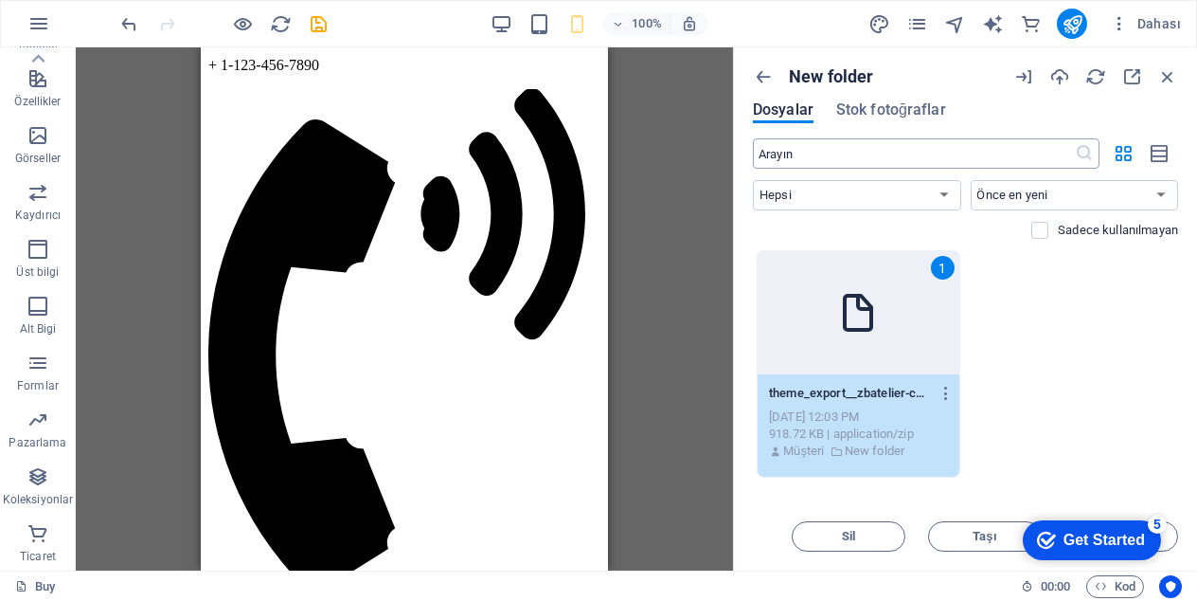
scroll to position [189, 0]
click at [1170, 76] on icon "button" at bounding box center [1168, 76] width 21 height 21
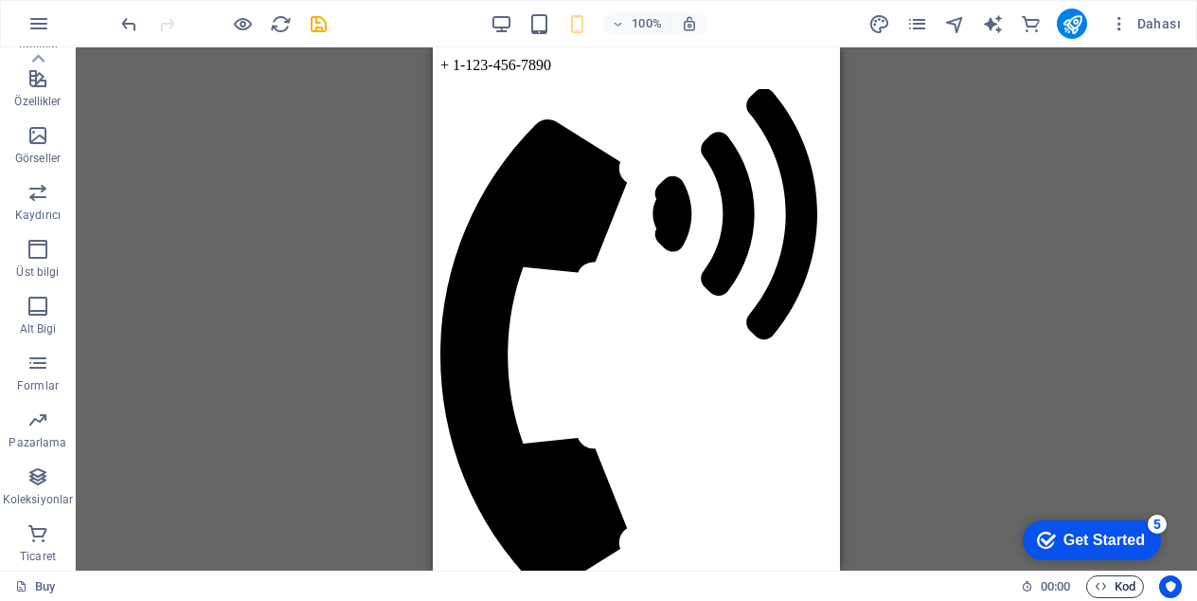
click at [1096, 588] on icon "button" at bounding box center [1101, 586] width 12 height 12
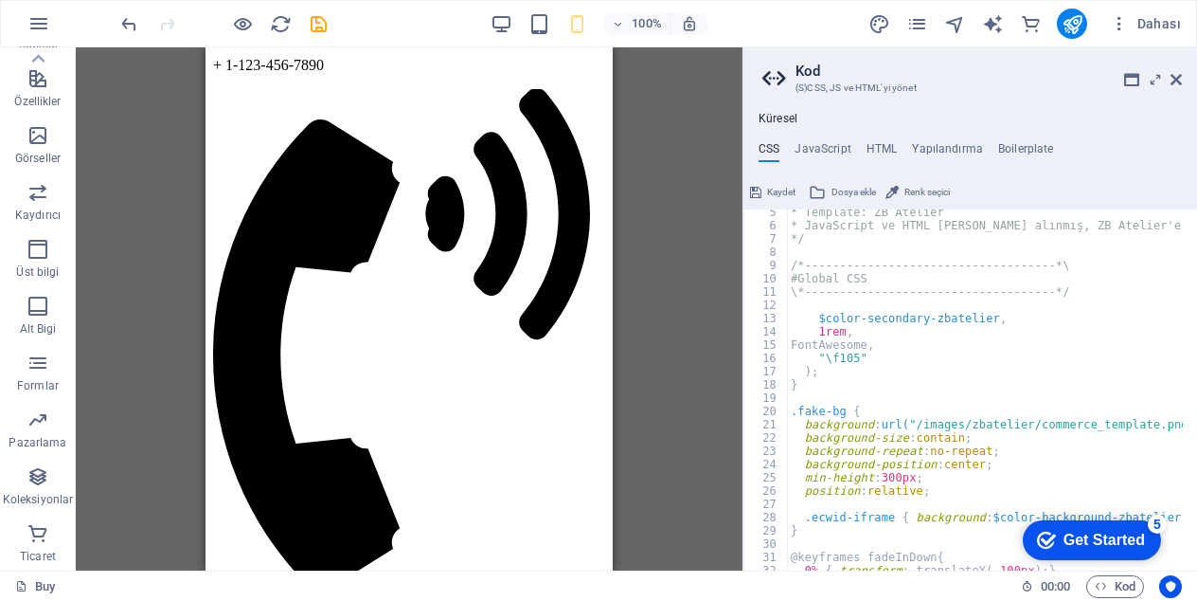
click at [805, 220] on div "* Template: ZB Atelier * JavaScript ve HTML Ashop'tan alınmış, ZB Atelier'e uya…" at bounding box center [1017, 392] width 460 height 373
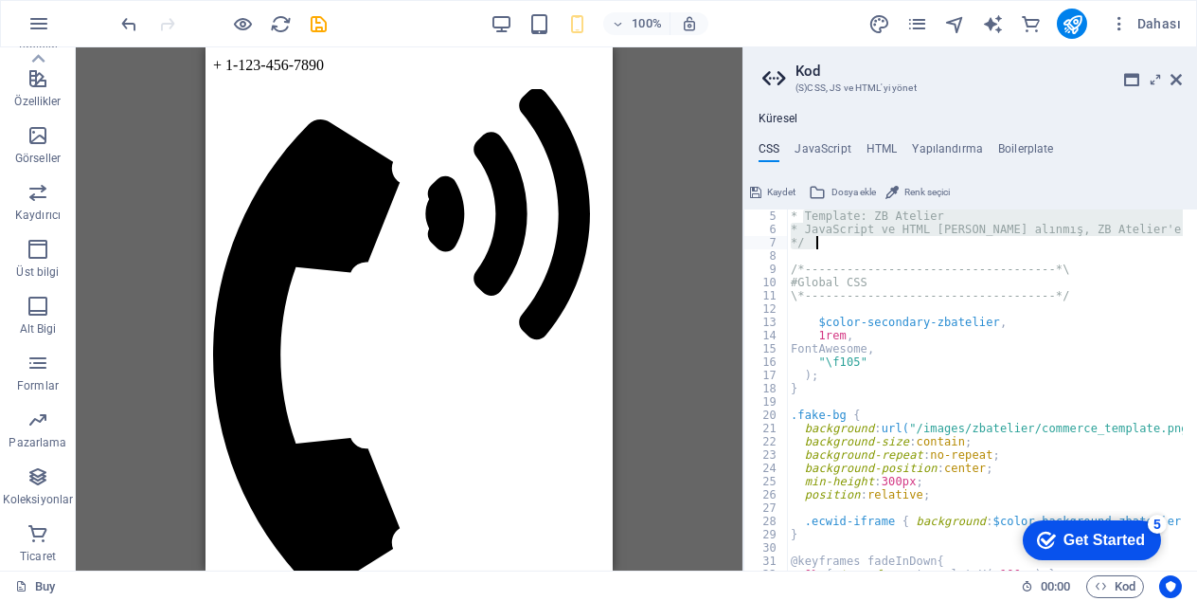
drag, startPoint x: 801, startPoint y: 214, endPoint x: 866, endPoint y: 235, distance: 67.7
click at [782, 218] on div "5" at bounding box center [767, 215] width 45 height 13
click at [812, 217] on div "* Template: ZB Atelier * JavaScript ve HTML Ashop'tan alınmış, ZB Atelier'e uya…" at bounding box center [985, 389] width 396 height 361
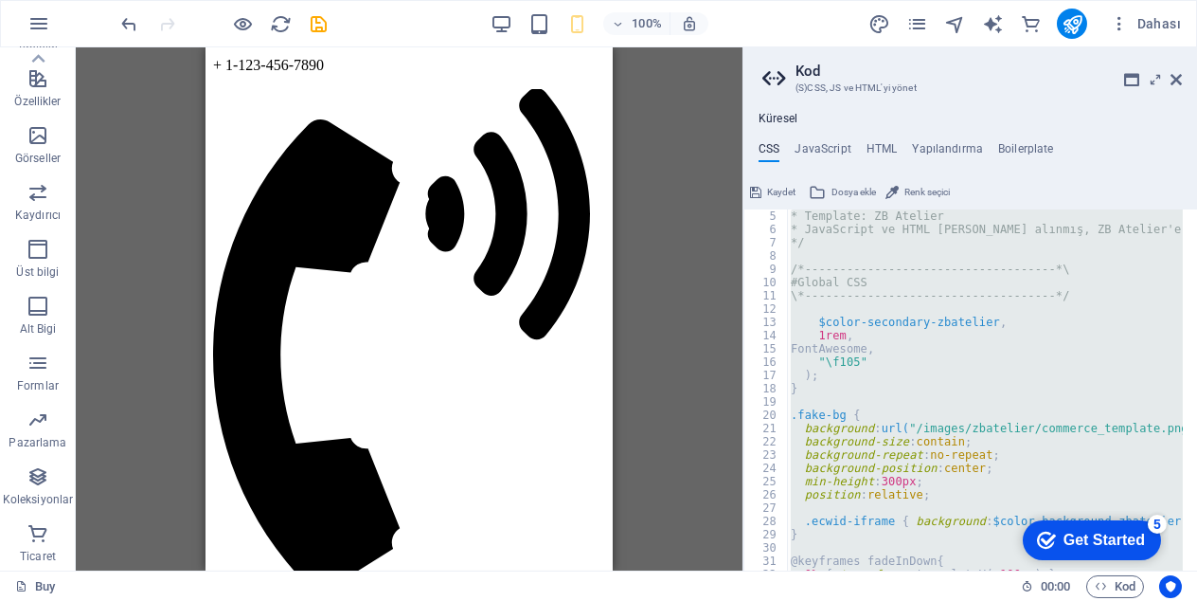
click at [811, 216] on div "* Template: ZB Atelier * JavaScript ve HTML Ashop'tan alınmış, ZB Atelier'e uya…" at bounding box center [985, 389] width 396 height 361
click at [834, 213] on div "* Template: ZB Atelier * JavaScript ve HTML Ashop'tan alınmış, ZB Atelier'e uya…" at bounding box center [985, 389] width 396 height 361
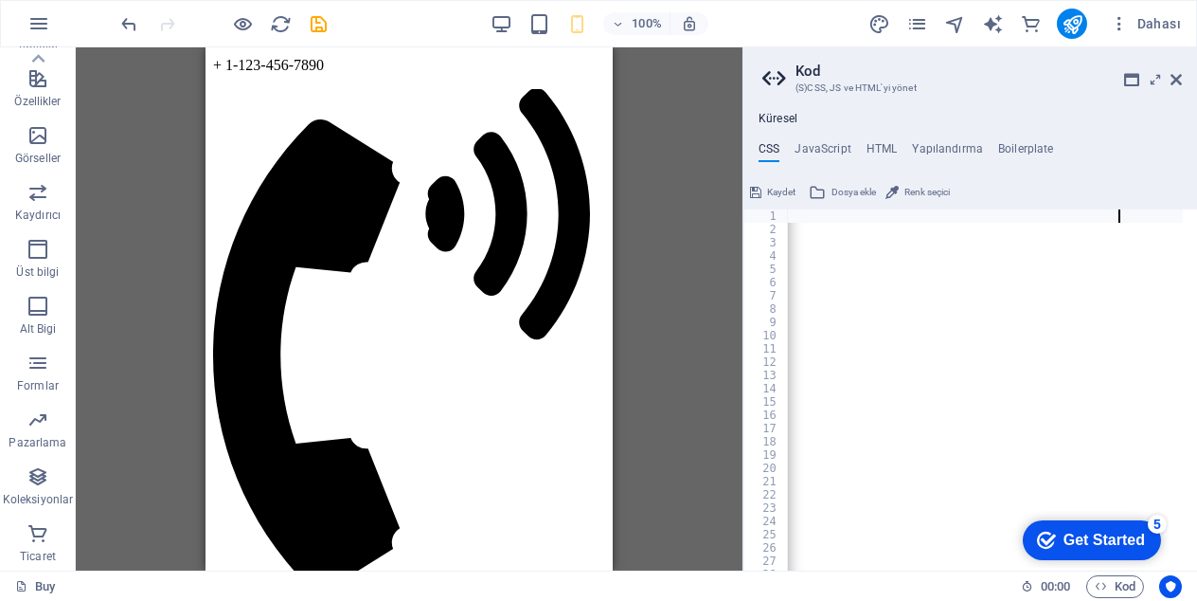
scroll to position [0, 646]
click at [1186, 214] on div at bounding box center [1187, 580] width 19 height 743
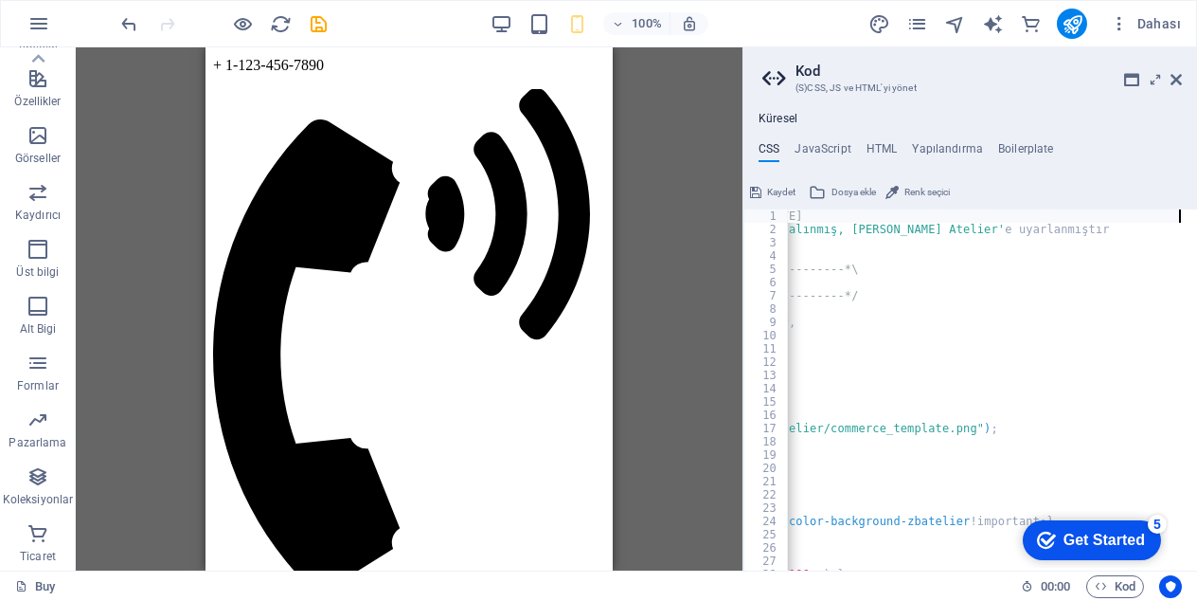
drag, startPoint x: 1186, startPoint y: 212, endPoint x: 1110, endPoint y: 217, distance: 75.9
click at [1110, 217] on div "[URL][DOMAIN_NAME] 1 2 3 4 5 6 7 8 9 10 11 12 13 14 15 16 17 18 19 20 21 22 23 …" at bounding box center [971, 389] width 454 height 361
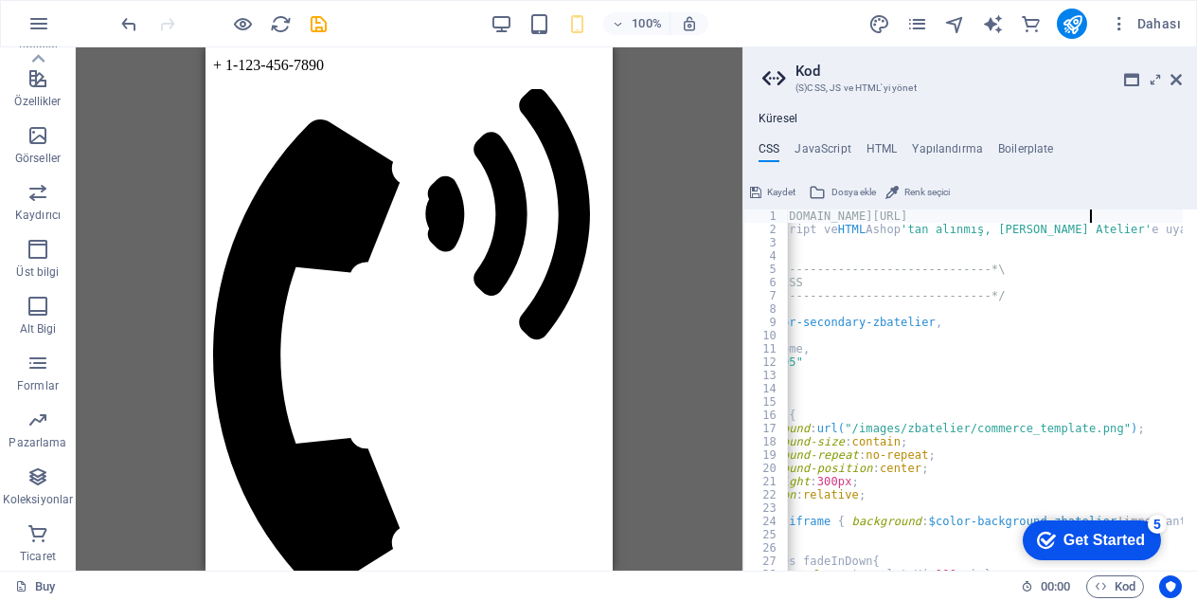
click at [878, 231] on div "https: //[DOMAIN_NAME][URL] * JavaScript ve HTML Ashop 'tan alınmış, ZB Atelier…" at bounding box center [953, 395] width 460 height 373
click at [877, 229] on div "https: //[DOMAIN_NAME][URL] * JavaScript ve HTML Ashop 'tan alınmış, ZB Atelier…" at bounding box center [953, 395] width 460 height 373
click at [877, 225] on div "https: //[DOMAIN_NAME][URL] * JavaScript ve HTML Ashop 'tan alınmış, ZB Atelier…" at bounding box center [953, 395] width 460 height 373
click at [877, 224] on div "https: //[DOMAIN_NAME][URL] * JavaScript ve smış, ZB Atelier'e uyarlanmıştır * …" at bounding box center [953, 395] width 460 height 373
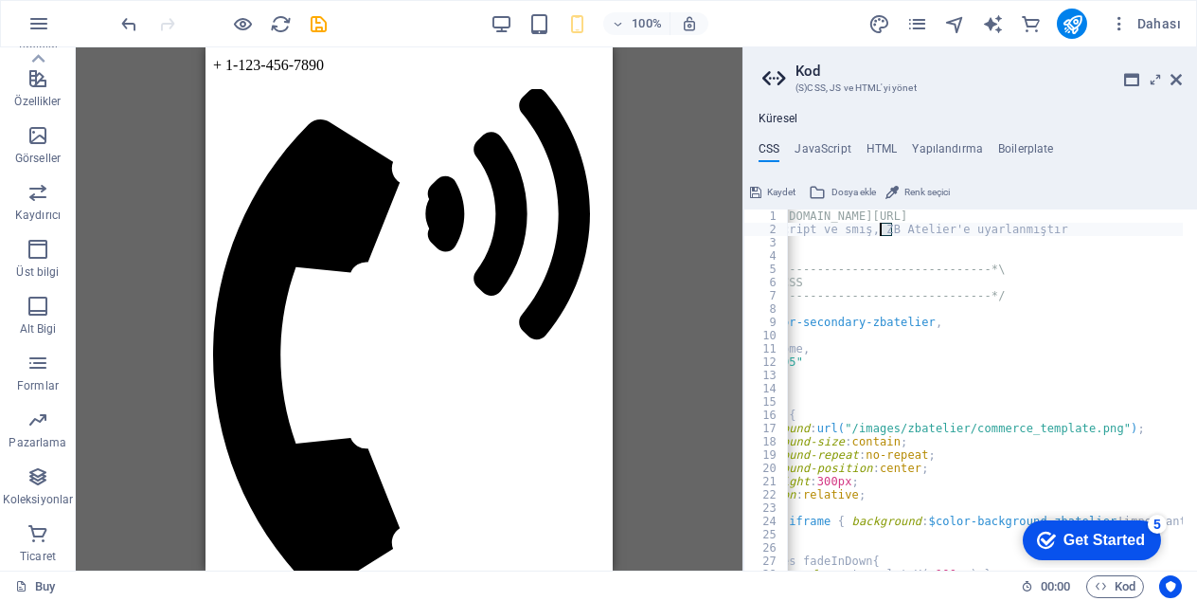
click at [888, 221] on div "https: //[DOMAIN_NAME][URL] * JavaScript ve smış, ZB Atelier'e uyarlanmıştır * …" at bounding box center [953, 395] width 460 height 373
click at [890, 221] on div "https: //cdn1.site-s/0/18911829/theme_expor * JavaScript ve s Atelier'e uyarlan…" at bounding box center [953, 395] width 460 height 373
click at [893, 230] on div "https: //cdn1.site-s/0/18911829/theme_expor * JavaScript ve s Atelier'e uyarlan…" at bounding box center [953, 395] width 460 height 373
click at [895, 229] on div "https: //cdns/0/18eme_expor * JavaScript ve s Atelier'e uyarlanmıştır * / /*---…" at bounding box center [953, 395] width 460 height 373
click at [898, 229] on div "https: //cdns/0eme_expor * JavaScript ve s Atr'e uyarlanmıştır * / /*----------…" at bounding box center [953, 395] width 460 height 373
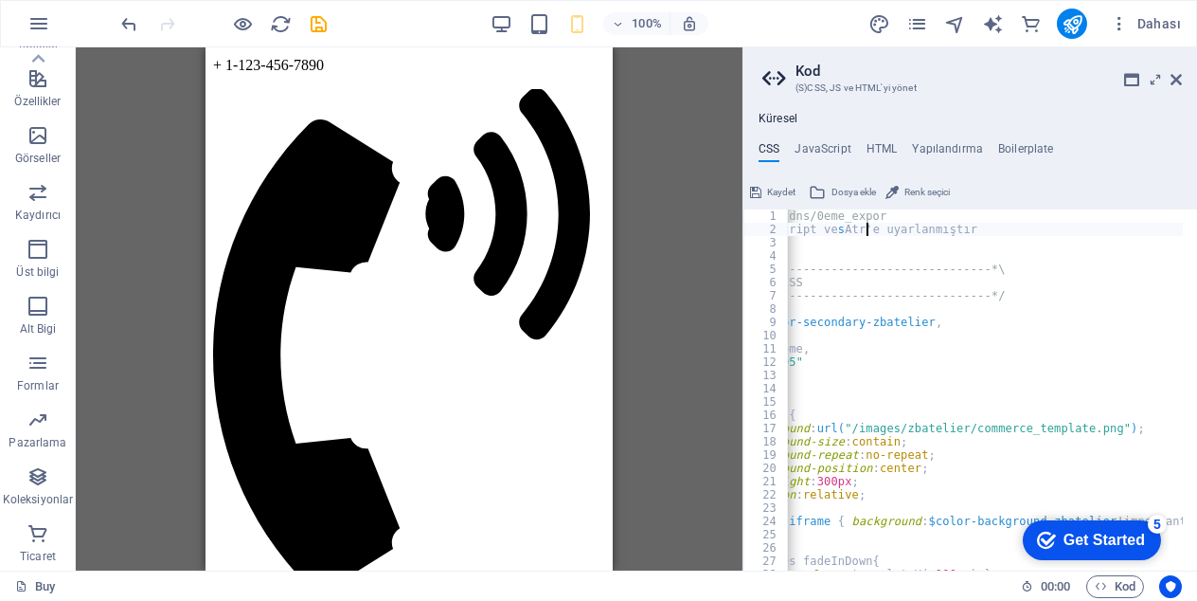
click at [903, 226] on div "https: //cdns/0eme_expor * JavaScript ve s Atr'e uyarlanmıştır * / /*----------…" at bounding box center [953, 395] width 460 height 373
click at [906, 226] on div "https: //cdns/0eme_expor * JavaScript ve s Atr'e uyarlanmıştır * / /*----------…" at bounding box center [953, 395] width 460 height 373
click at [909, 226] on div "https: //cdns/0eme_expor * JavaScript ve s A * / /*----------------------------…" at bounding box center [953, 395] width 460 height 373
click at [910, 226] on div "https: //cdns/0eme_expor * JavaScript ve s A * / /*----------------------------…" at bounding box center [953, 395] width 460 height 373
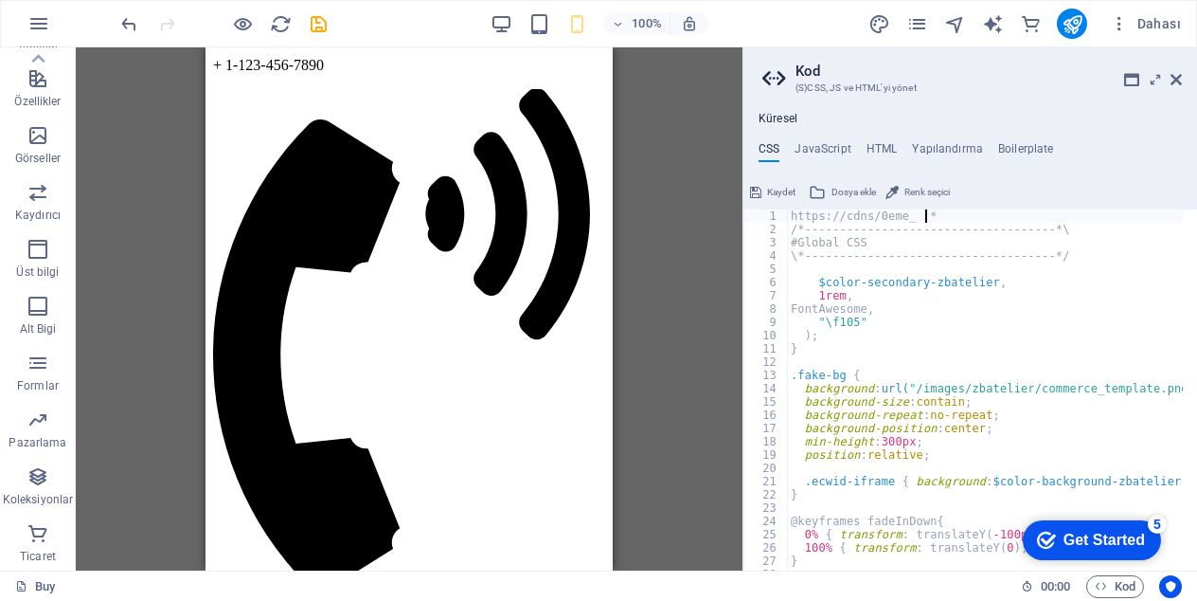
click at [910, 238] on div "https: //cdns/0eme_ * /*------------------------------------*\ #Global CSS \*--…" at bounding box center [1017, 395] width 460 height 373
type textarea "h"
click at [793, 212] on div "/*------------------------------------*\ #Global CSS \*------------------------…" at bounding box center [1017, 395] width 460 height 373
drag, startPoint x: 793, startPoint y: 212, endPoint x: 810, endPoint y: 244, distance: 36.4
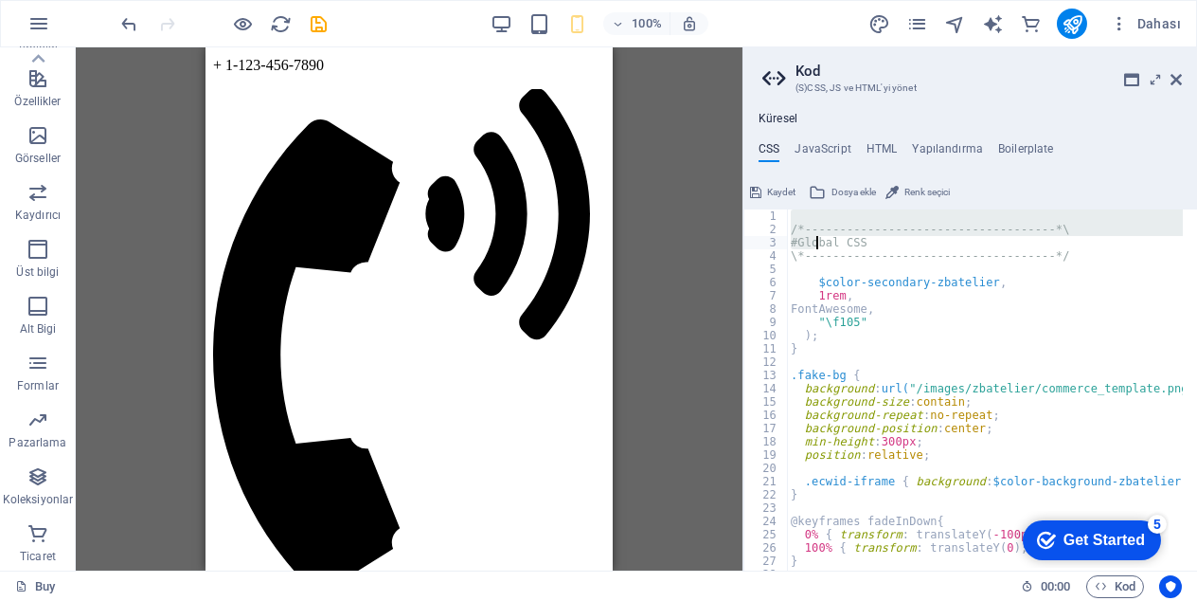
click at [810, 244] on div "/*------------------------------------*\ #Global CSS \*------------------------…" at bounding box center [1017, 395] width 460 height 373
type textarea "\*------------------------------------*/"
type textarea ")"
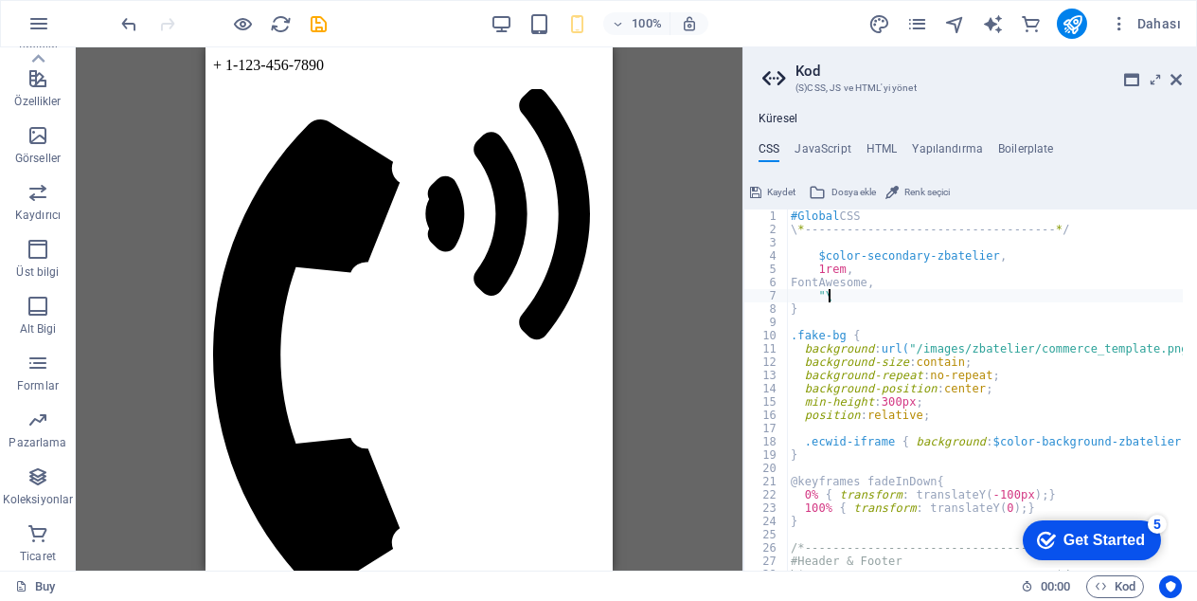
type textarea """
type textarea "F"
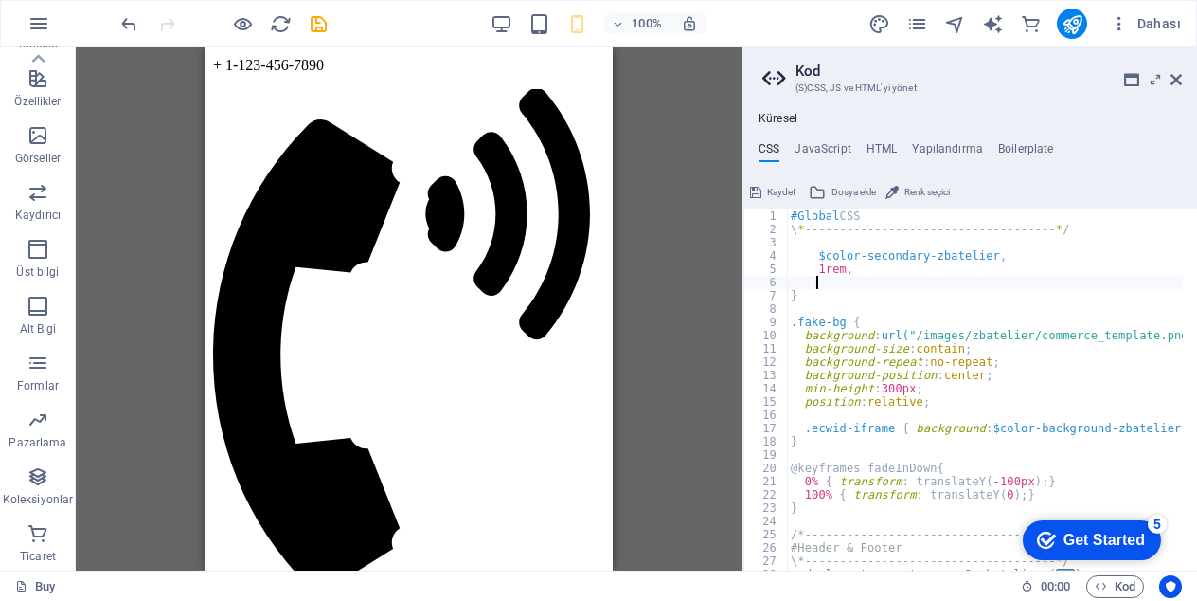
type textarea "1"
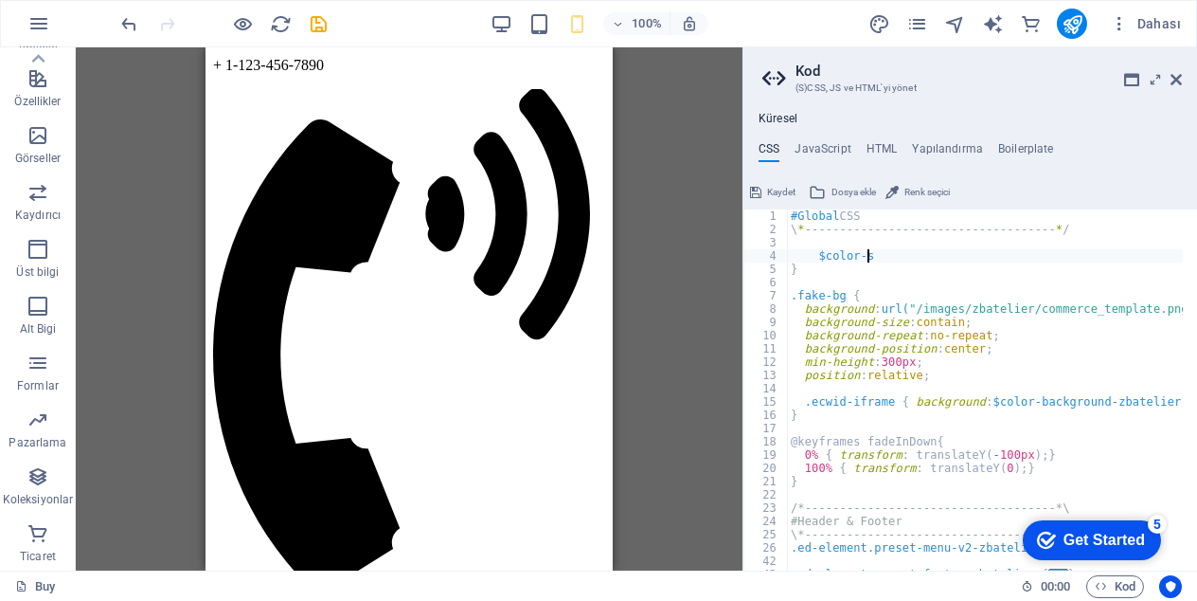
type textarea "$co"
type textarea "}"
type textarea "$"
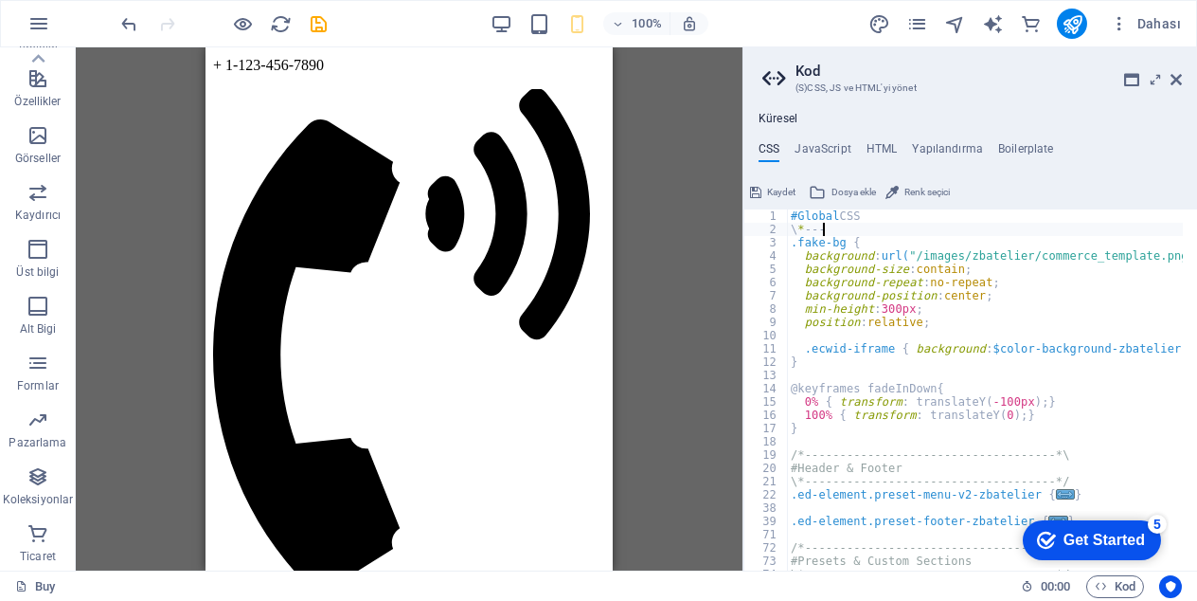
type textarea "\"
type textarea "#"
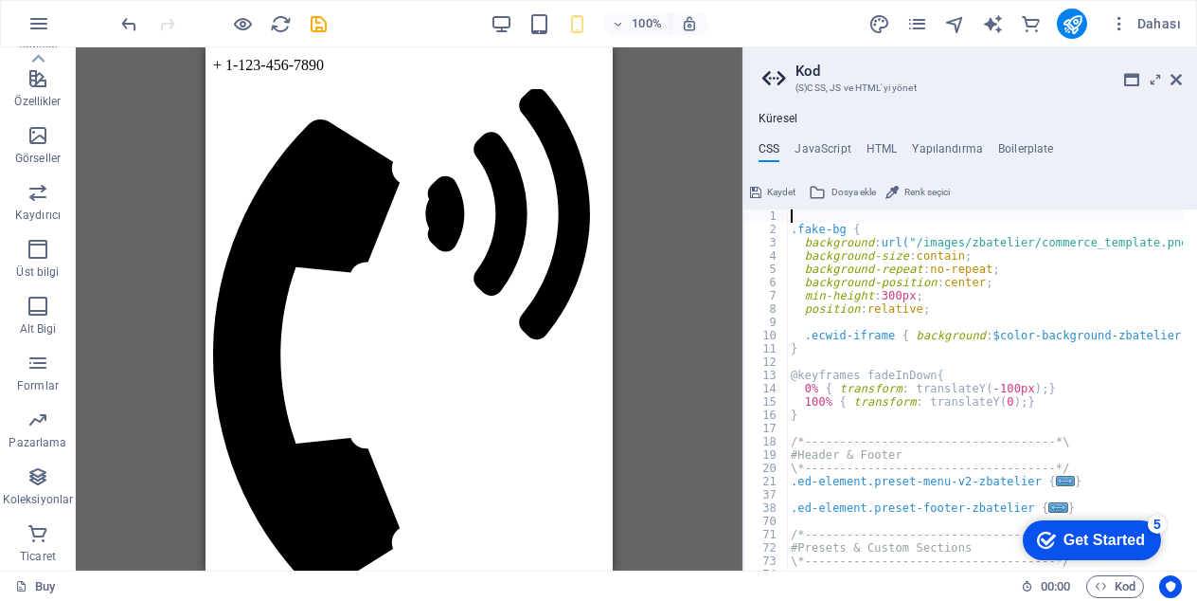
type textarea "}"
click at [1025, 359] on div ".ecwid-iframe { background: $color-background-zbatelier !important; 1 2 3 4 5 6…" at bounding box center [971, 389] width 454 height 361
click at [1016, 350] on div "@keyframes fadeInDow 1 2 3 4 5 6 7 8 9 10 11 12 13 14 15 16 17 18 19 20 21 37 3…" at bounding box center [971, 389] width 454 height 361
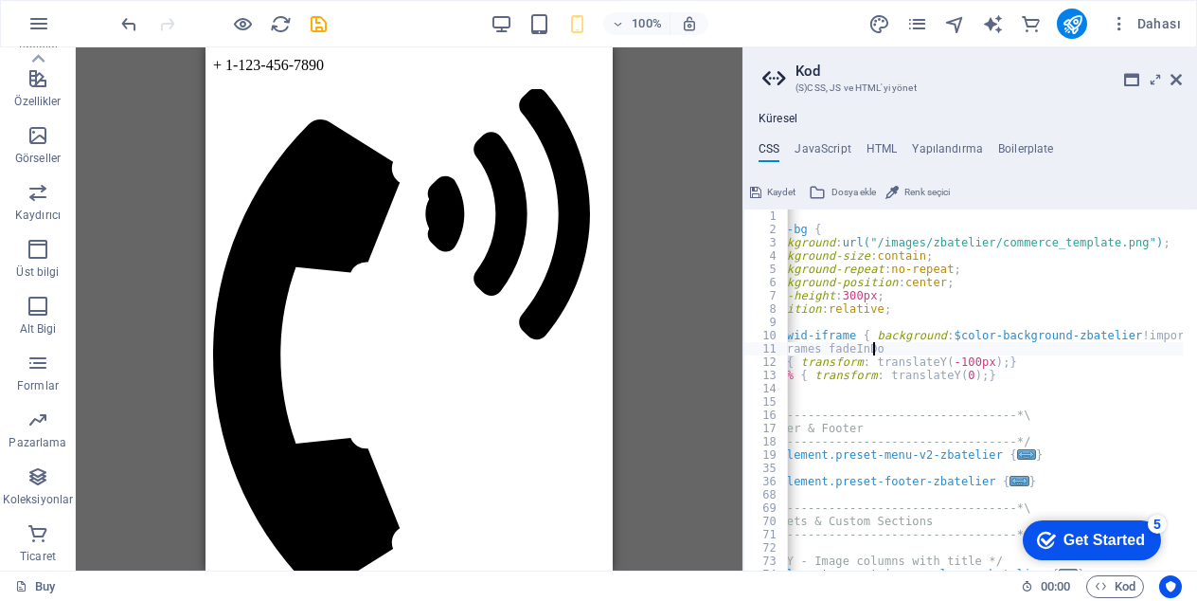
click at [1016, 350] on div ".fake-bg { background : url( "/images/zbatelier/commerce_template.png" ) ; back…" at bounding box center [965, 395] width 435 height 373
click at [1015, 348] on div ".fake-bg { background : url( "/images/zbatelier/commerce_template.png" ) ; back…" at bounding box center [965, 395] width 435 height 373
type textarea ".ecwid-iframe { background: $color-background-zbatelier !impor 0% { transform: …"
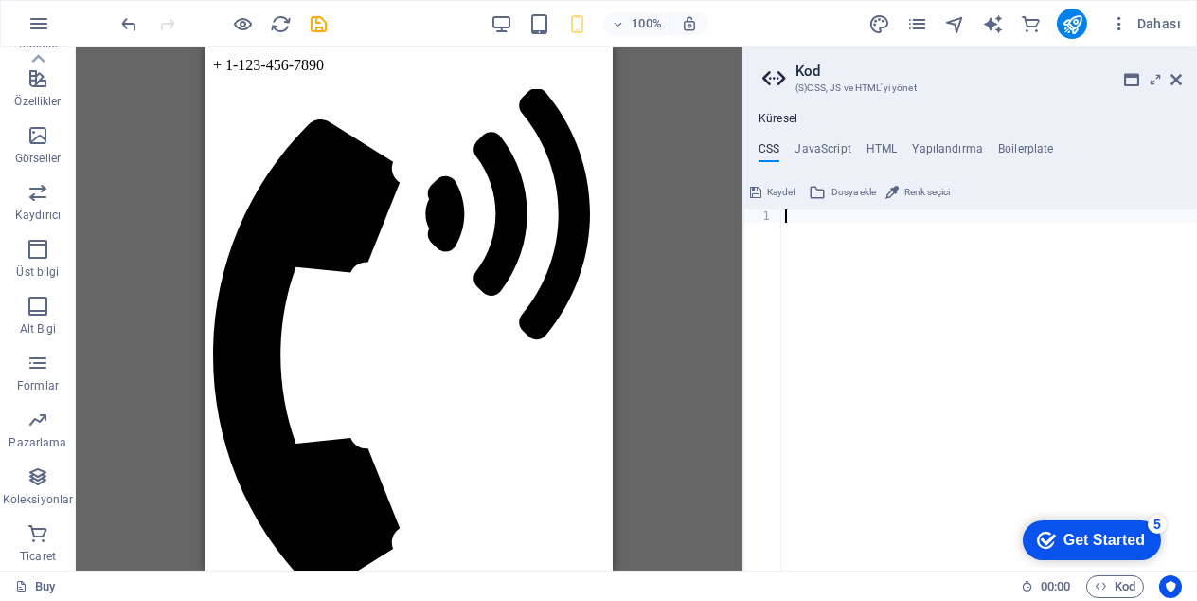
click at [1015, 348] on div at bounding box center [989, 402] width 416 height 387
click at [1015, 346] on div at bounding box center [989, 402] width 416 height 387
click at [1015, 345] on div at bounding box center [989, 402] width 416 height 387
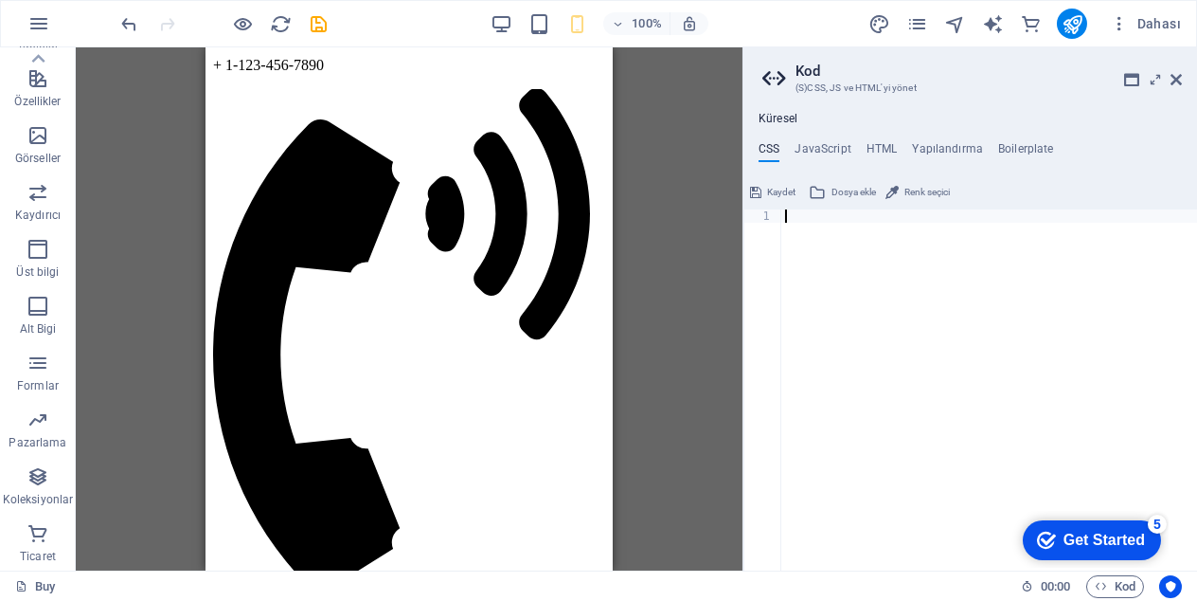
click at [845, 186] on span "Dosya ekle" at bounding box center [854, 192] width 45 height 23
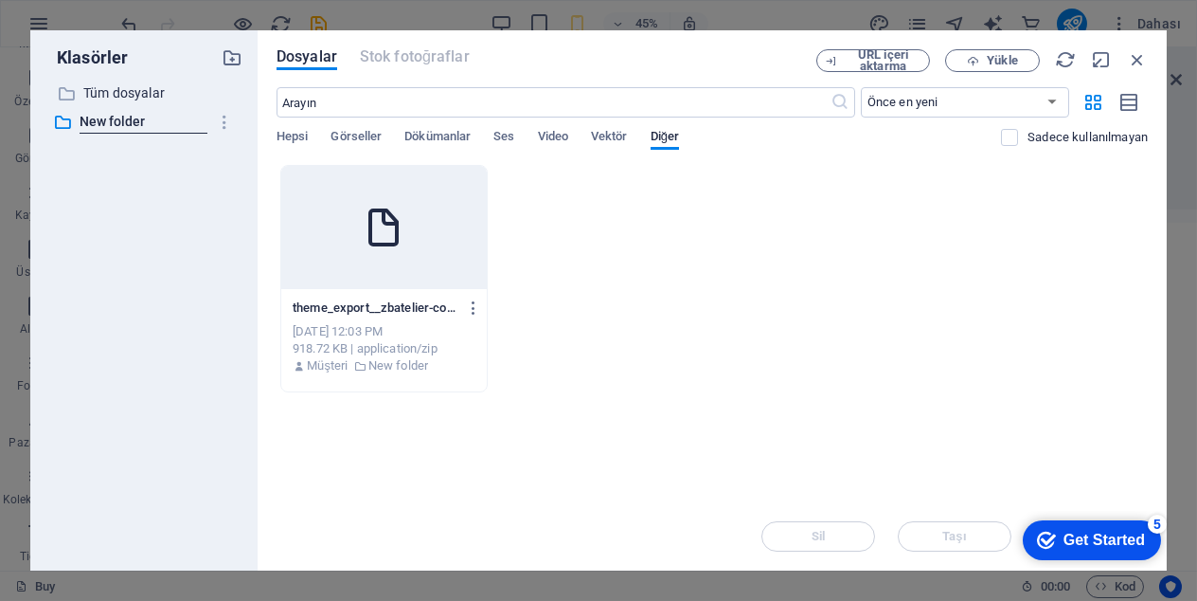
click at [435, 264] on div at bounding box center [384, 227] width 206 height 123
type textarea "[URL][DOMAIN_NAME][DATE]"
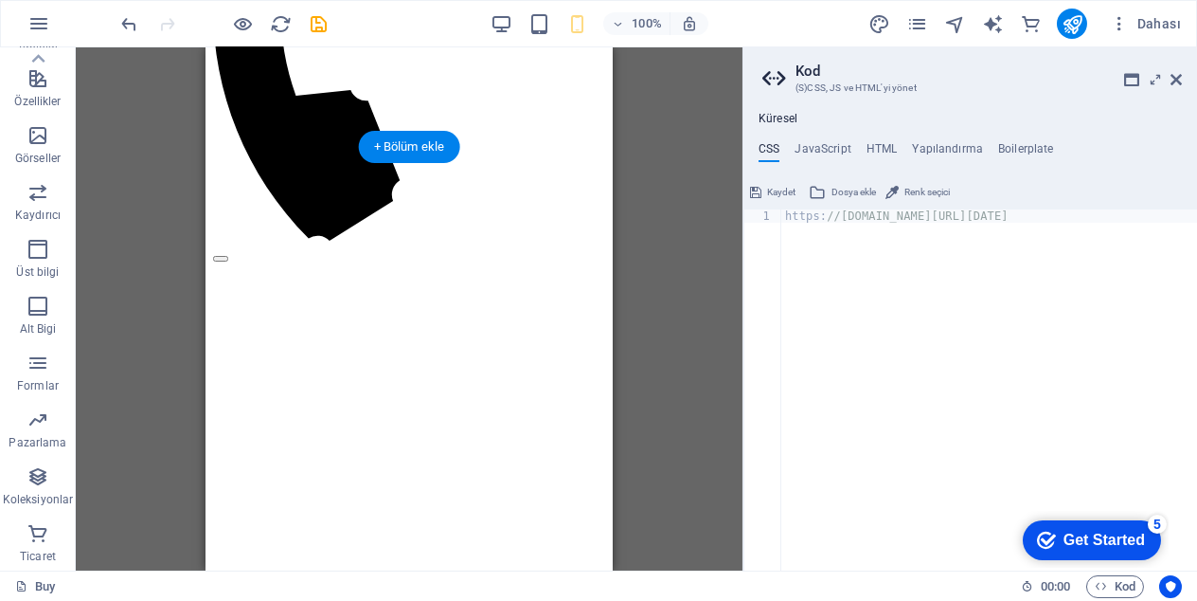
scroll to position [568, 0]
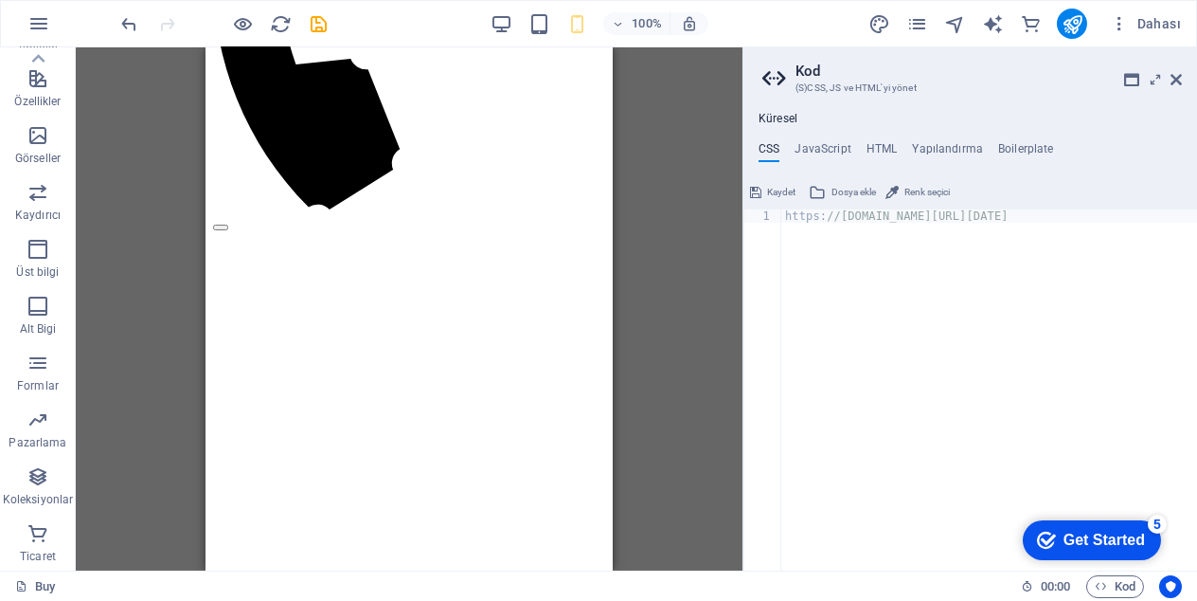
drag, startPoint x: 766, startPoint y: 187, endPoint x: 332, endPoint y: 141, distance: 437.1
click at [767, 187] on span "Kaydet" at bounding box center [781, 192] width 28 height 23
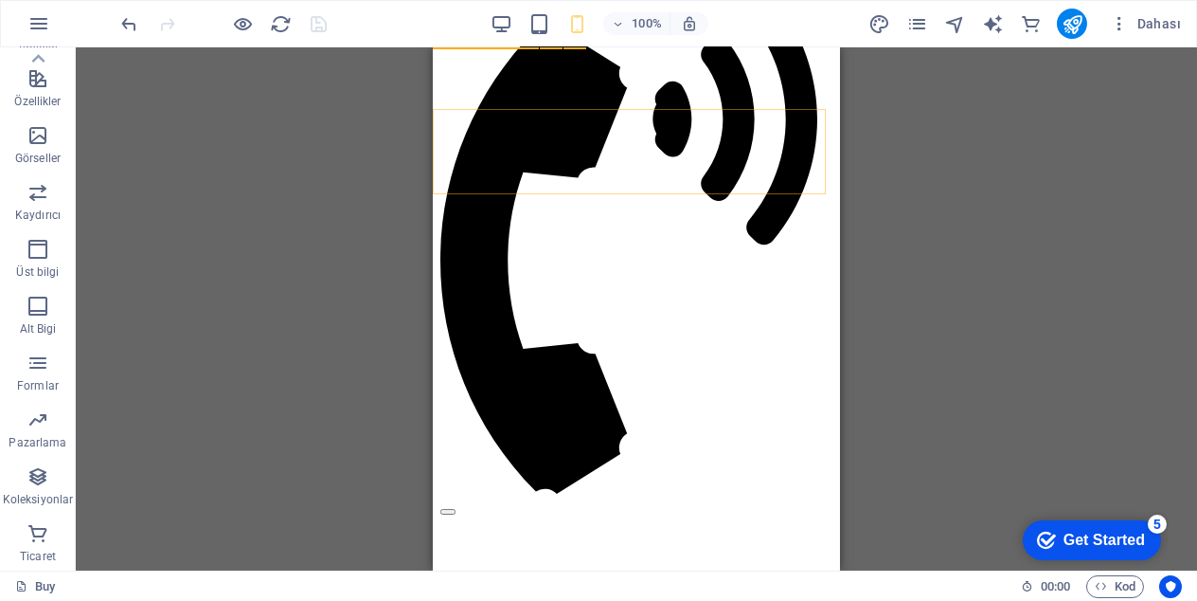
scroll to position [0, 0]
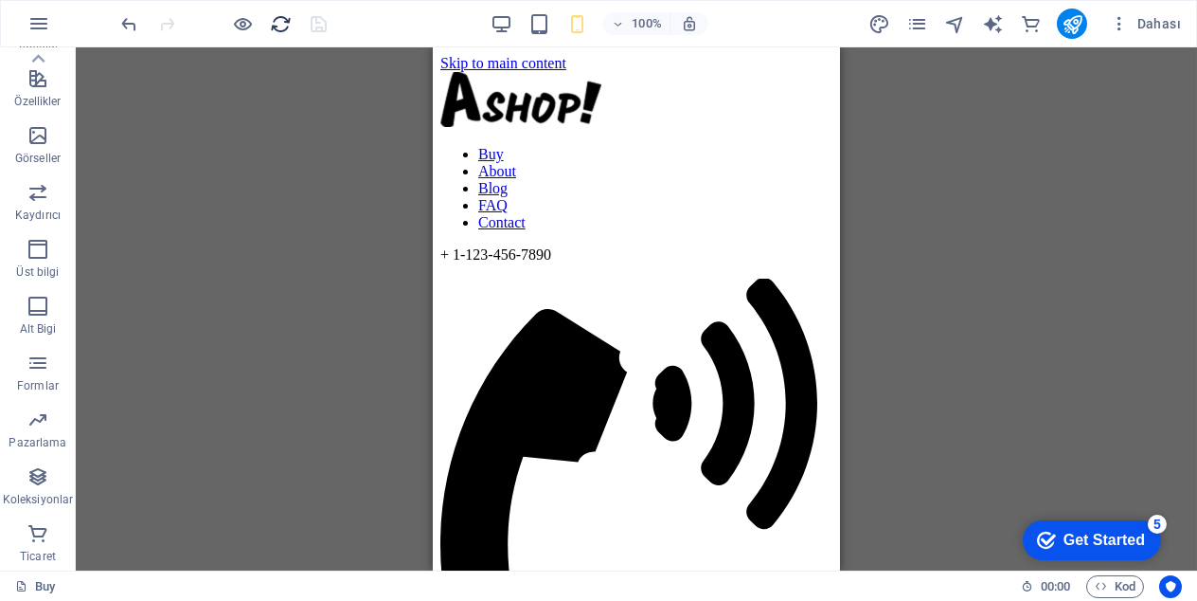
click at [288, 26] on icon "reload" at bounding box center [282, 24] width 22 height 22
click at [278, 23] on icon "reload" at bounding box center [282, 24] width 22 height 22
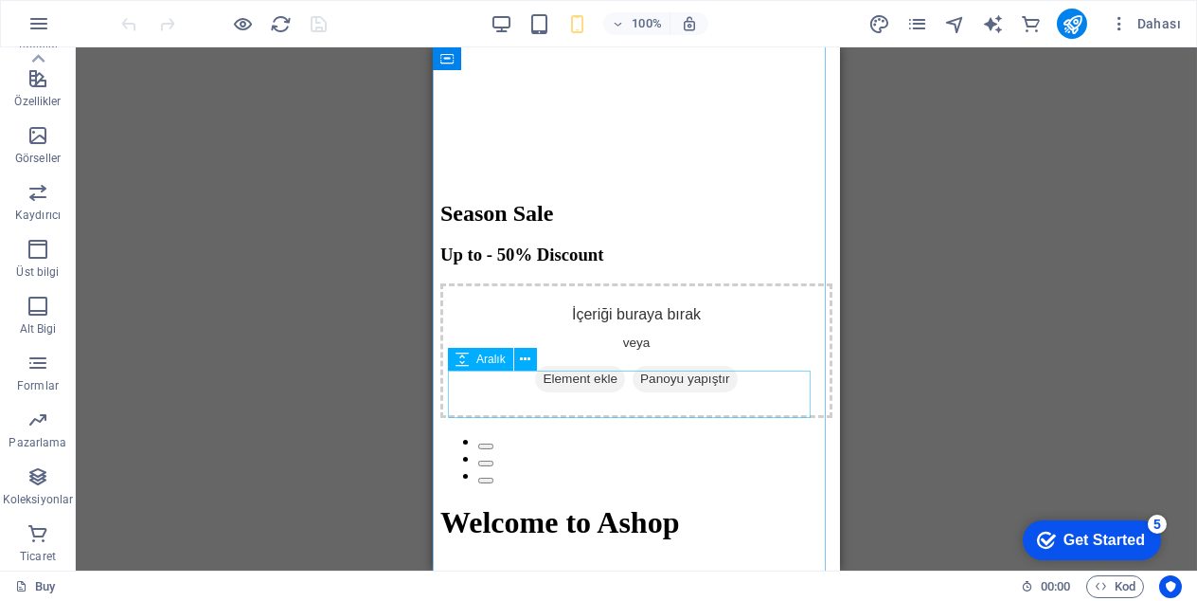
scroll to position [1819, 0]
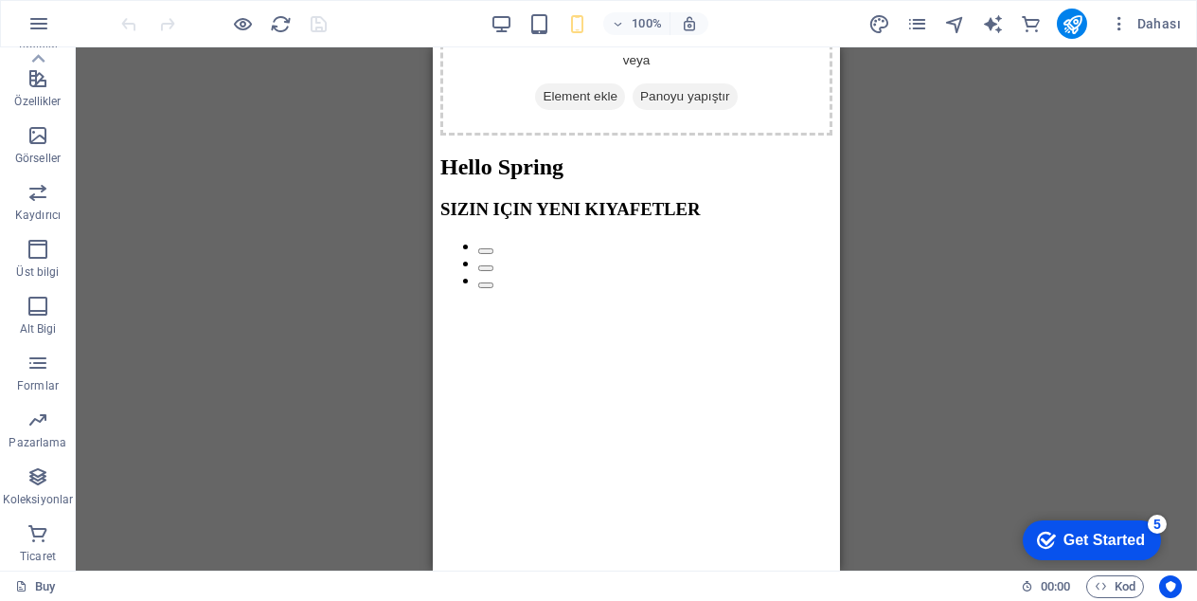
click at [1036, 9] on div "Dahası" at bounding box center [1028, 24] width 321 height 30
click at [1037, 17] on icon "commerce" at bounding box center [1031, 24] width 22 height 22
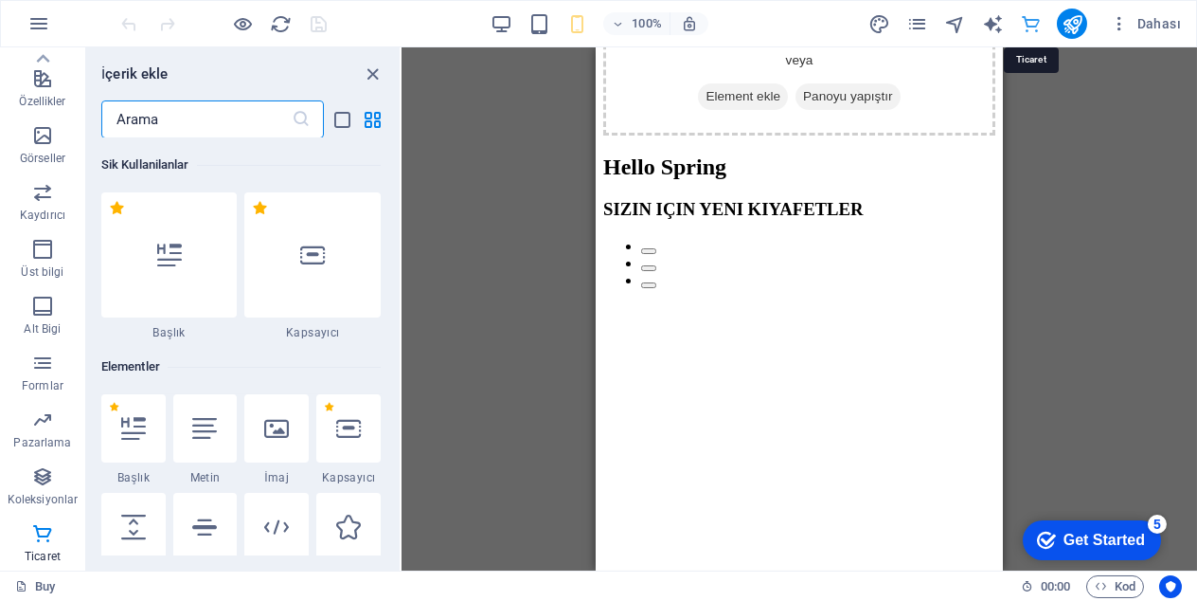
click at [1037, 24] on icon "commerce" at bounding box center [1031, 24] width 22 height 22
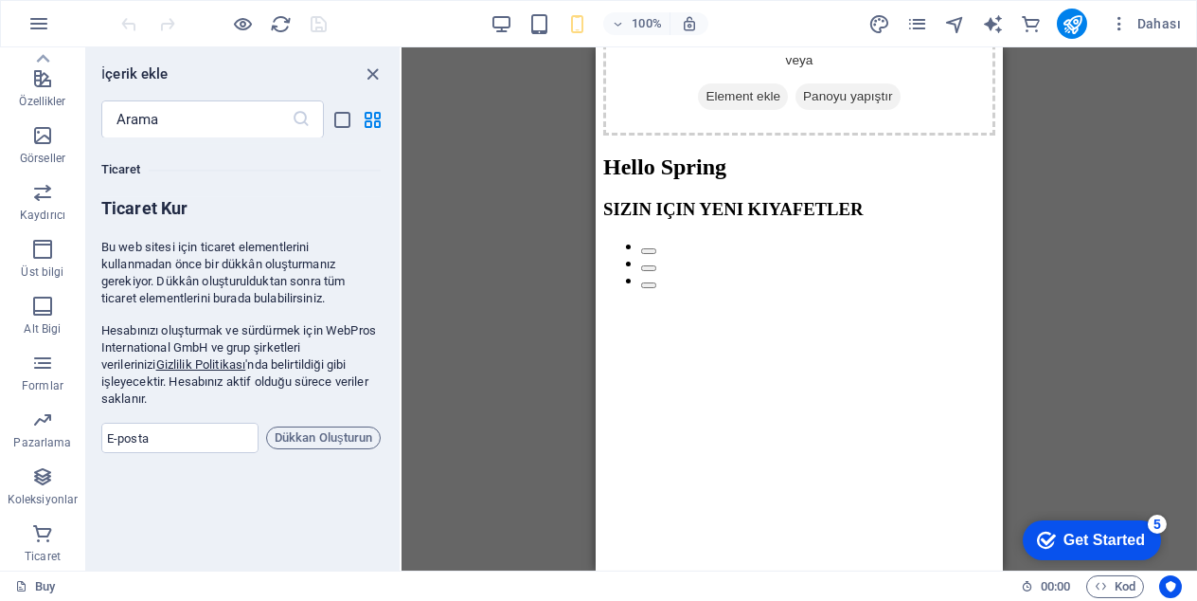
scroll to position [18249, 0]
click at [350, 426] on span "Dükkan Oluşturun" at bounding box center [324, 437] width 98 height 23
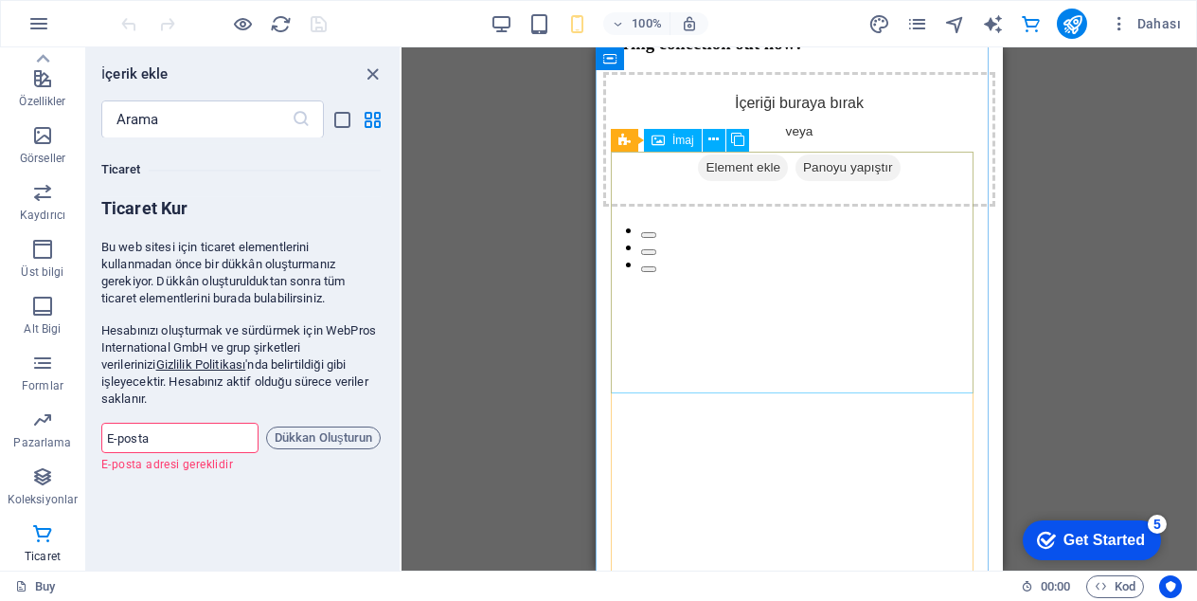
scroll to position [1156, 0]
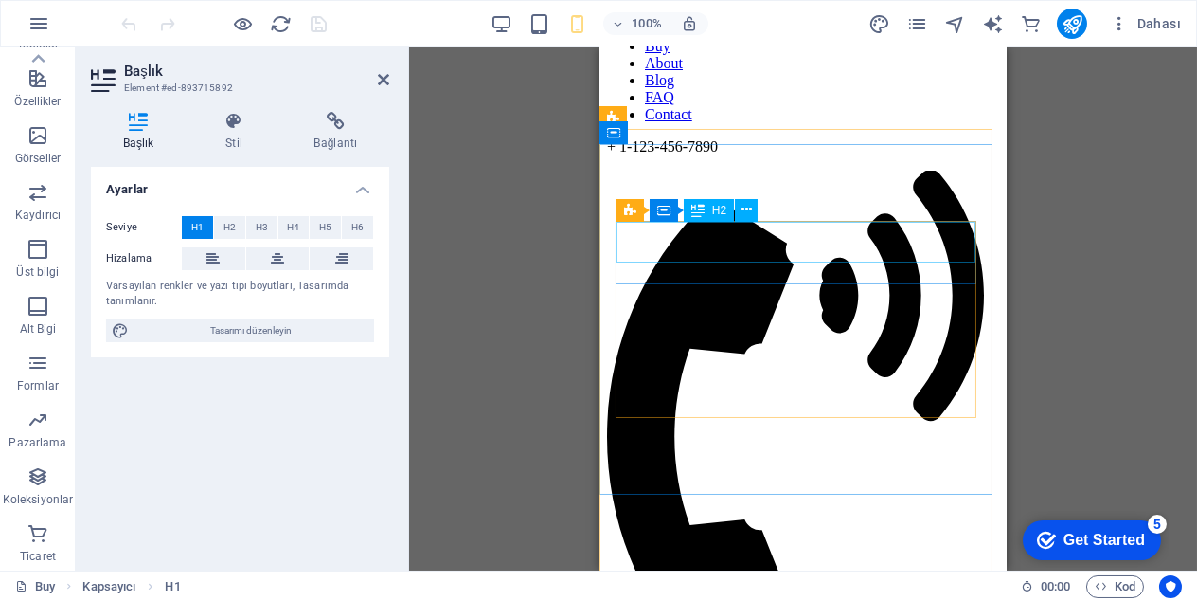
scroll to position [0, 0]
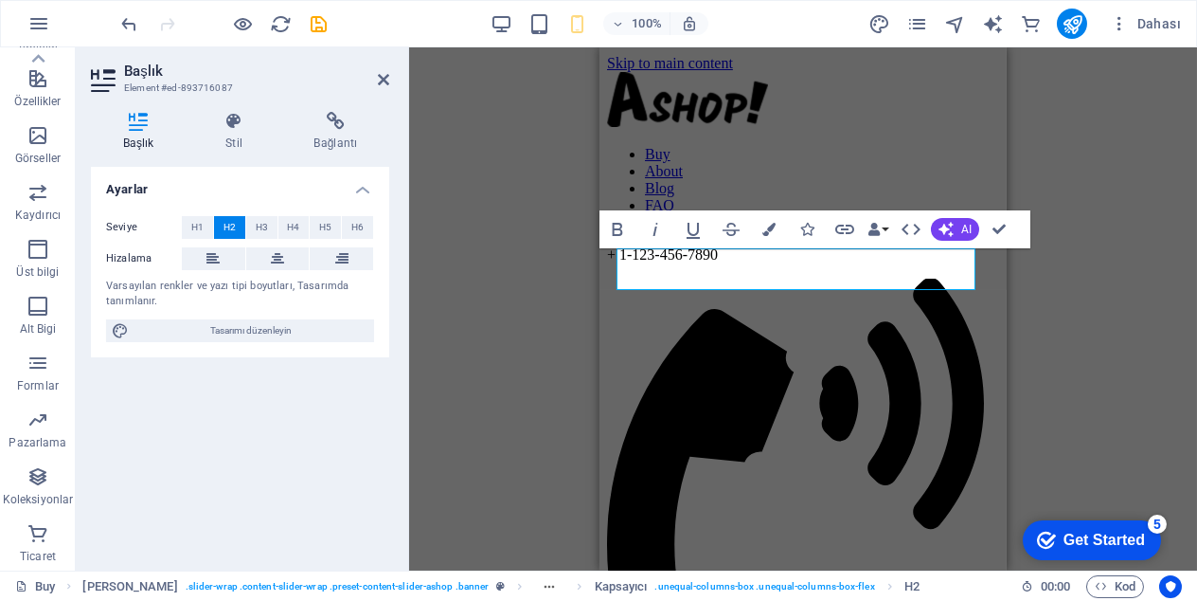
click at [540, 342] on div "Ön ayar Kapsayıcı H3 Ön ayar Kapsayıcı Ön ayar Ön ayar Kapsayıcı Yer Tutucu Kap…" at bounding box center [803, 308] width 788 height 523
drag, startPoint x: 433, startPoint y: 351, endPoint x: 444, endPoint y: 350, distance: 11.4
click at [434, 351] on div "Ön ayar Kapsayıcı H3 Ön ayar Kapsayıcı Ön ayar Ön ayar Kapsayıcı Yer Tutucu Kap…" at bounding box center [803, 308] width 788 height 523
click at [1113, 283] on div "Ön ayar Kapsayıcı H3 Ön ayar Kapsayıcı Ön ayar Ön ayar Kapsayıcı Yer Tutucu Kap…" at bounding box center [803, 308] width 788 height 523
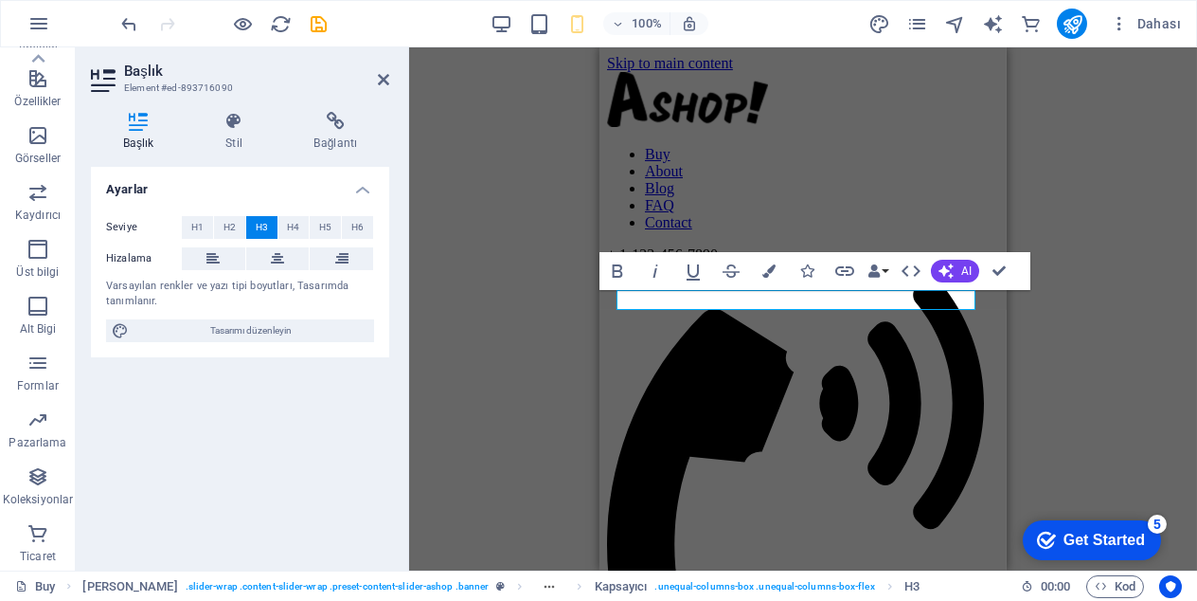
drag, startPoint x: 464, startPoint y: 346, endPoint x: 75, endPoint y: 318, distance: 390.3
click at [464, 346] on div "H3 Ön ayar Ön ayar Kapsayıcı Ön ayar Ön ayar Kapsayıcı Yer Tutucu Kapsayıcı Yer…" at bounding box center [803, 308] width 788 height 523
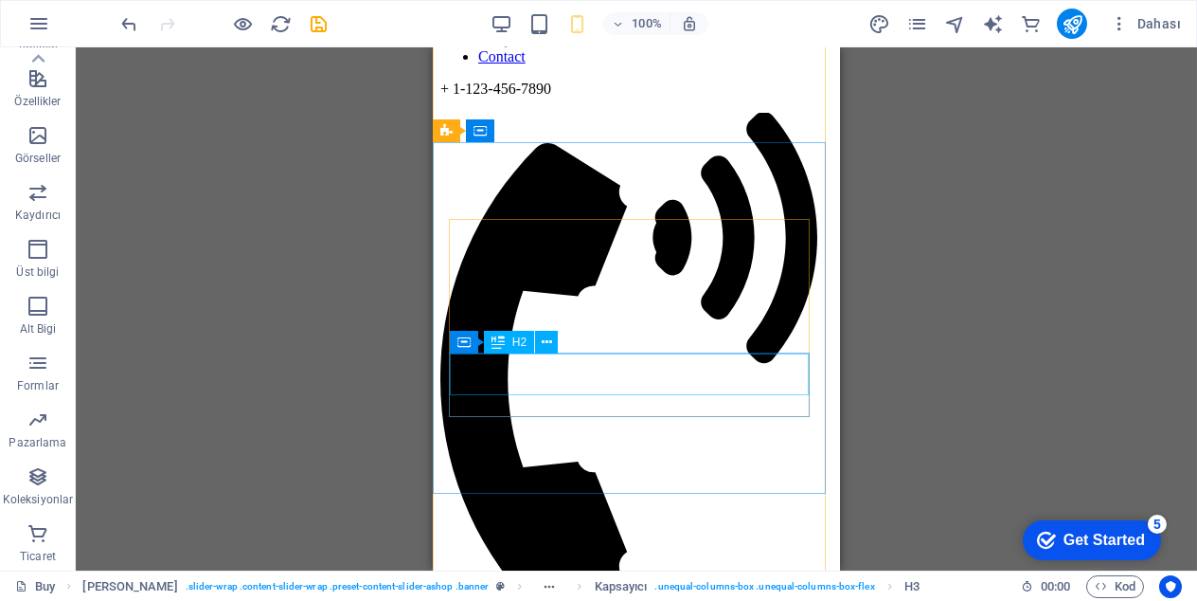
scroll to position [379, 0]
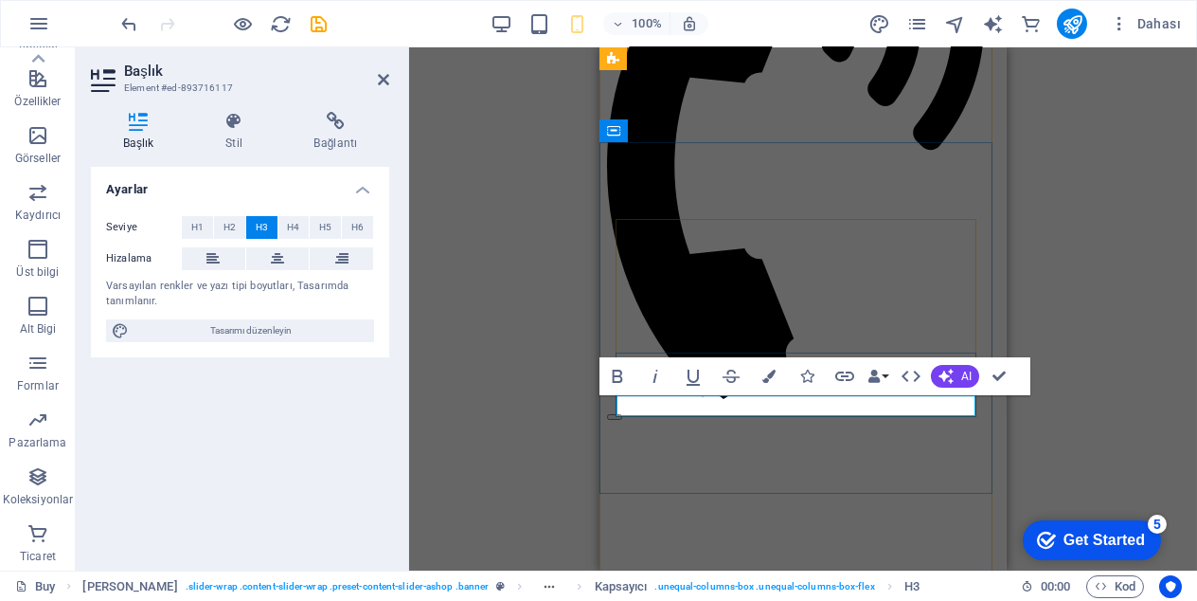
drag, startPoint x: 894, startPoint y: 404, endPoint x: 805, endPoint y: 413, distance: 89.5
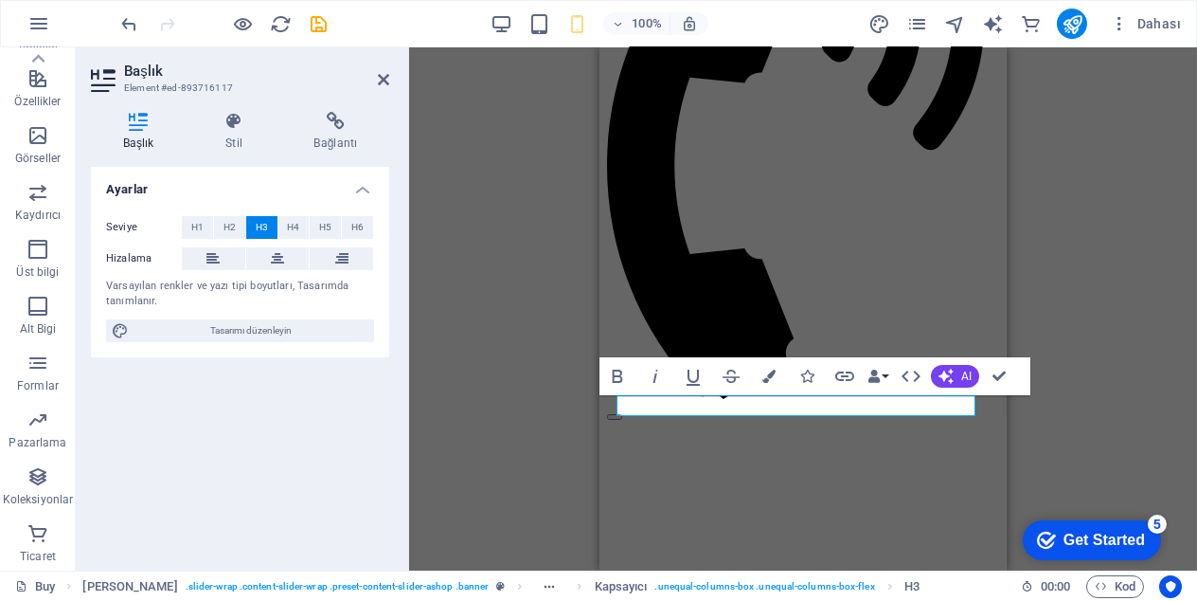
click at [1095, 350] on div "H3 Ön ayar Ön ayar Kapsayıcı Ön ayar Ön ayar Kapsayıcı Yer Tutucu Kapsayıcı Yer…" at bounding box center [803, 308] width 788 height 523
click at [1090, 278] on div "H3 Ön ayar Ön ayar Kapsayıcı Ön ayar Ön ayar Kapsayıcı Yer Tutucu Kapsayıcı Yer…" at bounding box center [803, 308] width 788 height 523
click at [1144, 316] on div "H3 Ön ayar Ön ayar Kapsayıcı Ön ayar Ön ayar Kapsayıcı Yer Tutucu Kapsayıcı Yer…" at bounding box center [803, 308] width 788 height 523
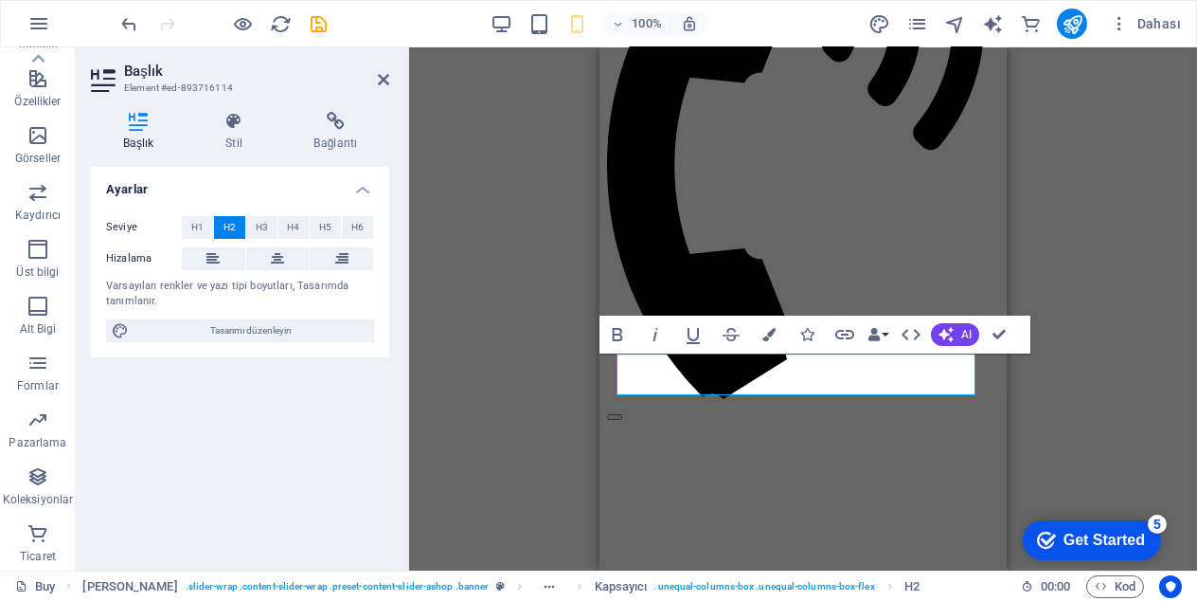
click at [511, 464] on div "H3 Ön ayar Ön ayar Kapsayıcı Ön ayar Ön ayar Kapsayıcı Yer Tutucu Kapsayıcı Yer…" at bounding box center [803, 308] width 788 height 523
drag, startPoint x: 1005, startPoint y: 324, endPoint x: 1008, endPoint y: 333, distance: 9.9
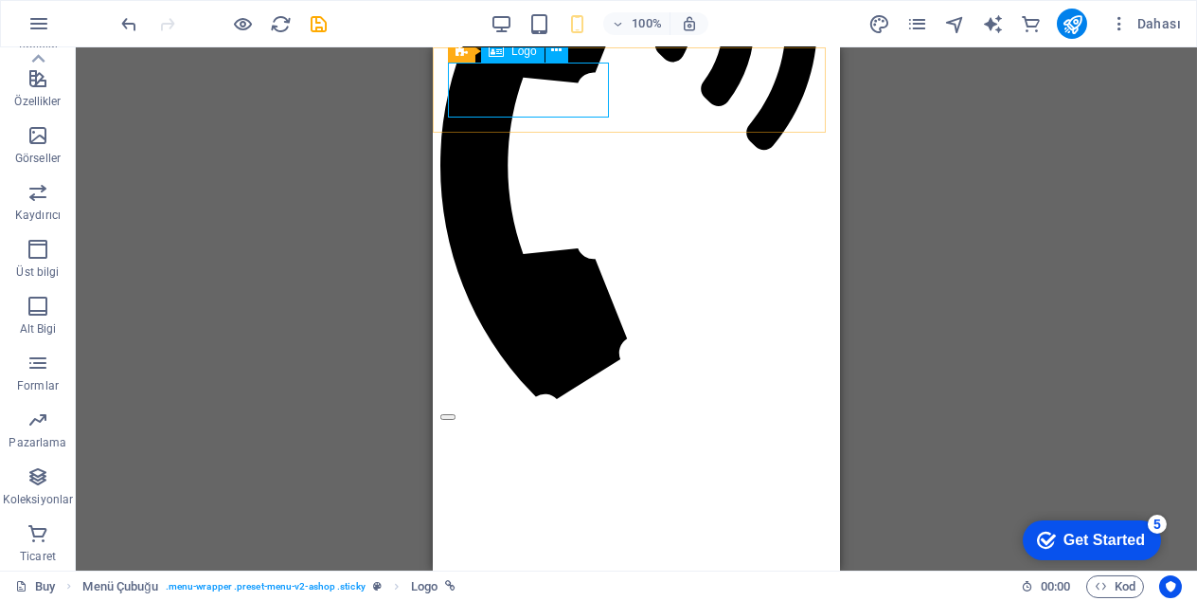
click at [514, 53] on span "Logo" at bounding box center [524, 50] width 26 height 11
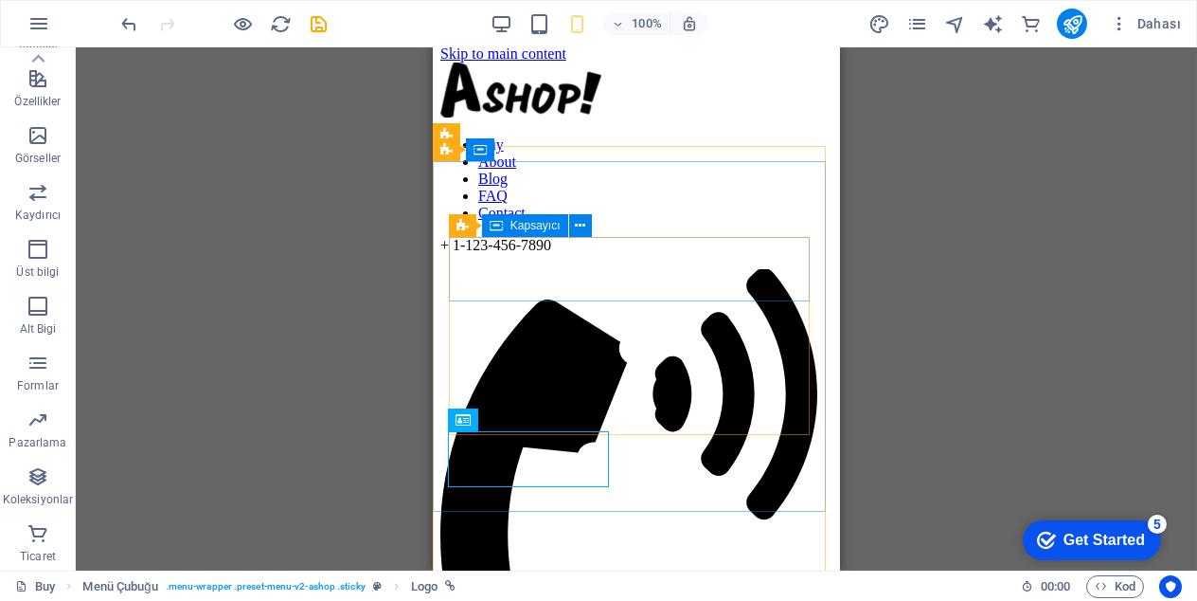
scroll to position [0, 0]
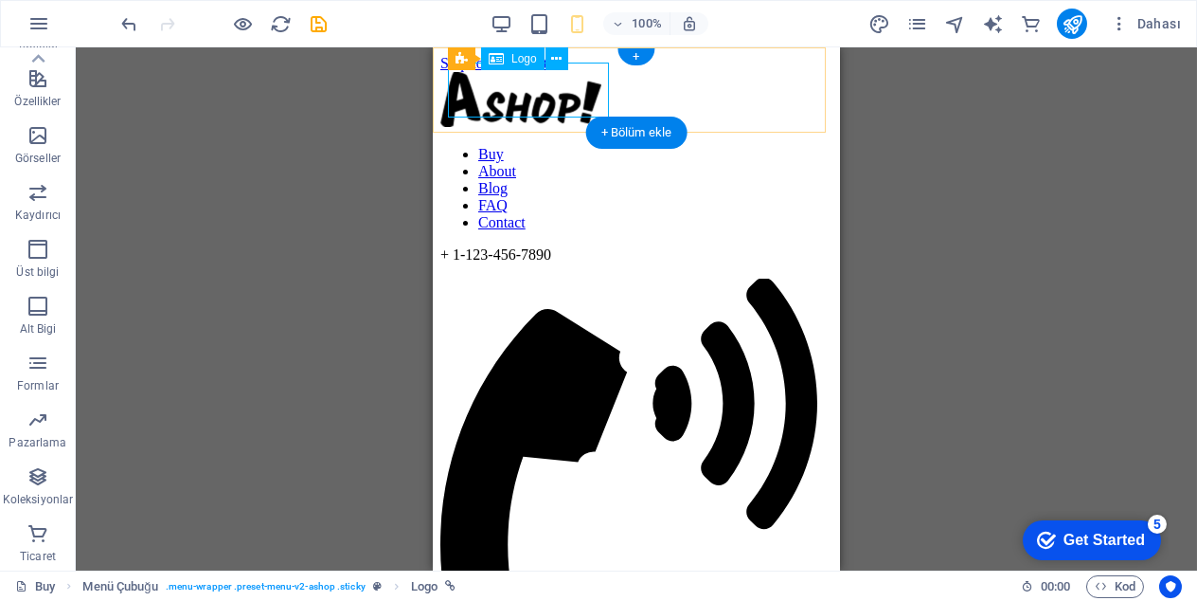
click at [541, 89] on div at bounding box center [636, 101] width 392 height 59
select select "px"
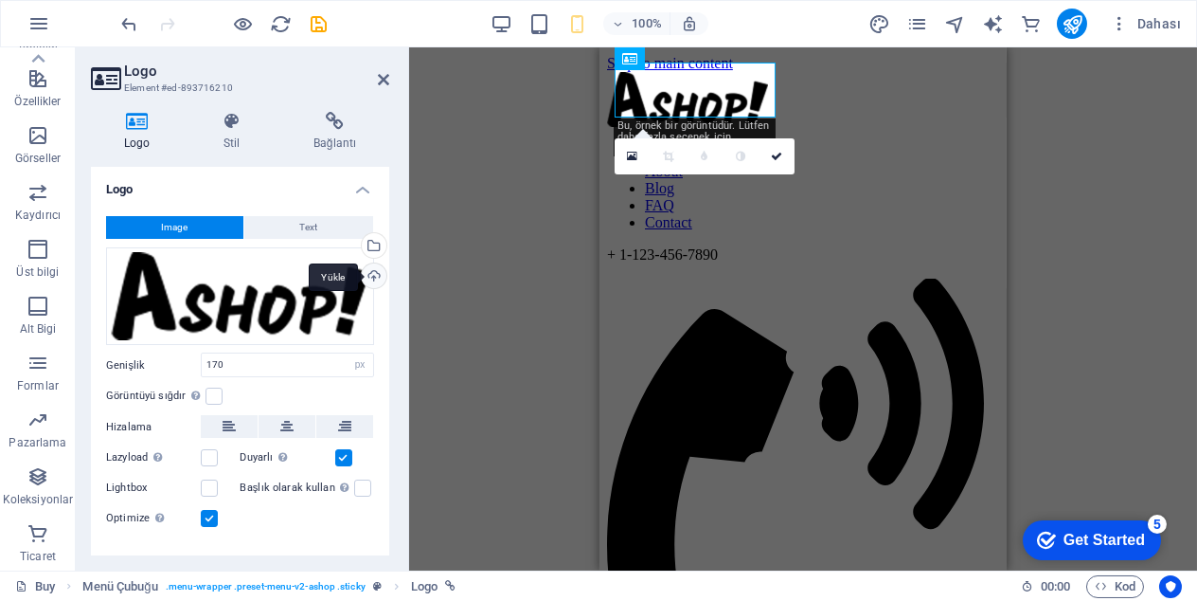
click at [374, 277] on div "Yükle" at bounding box center [372, 277] width 28 height 28
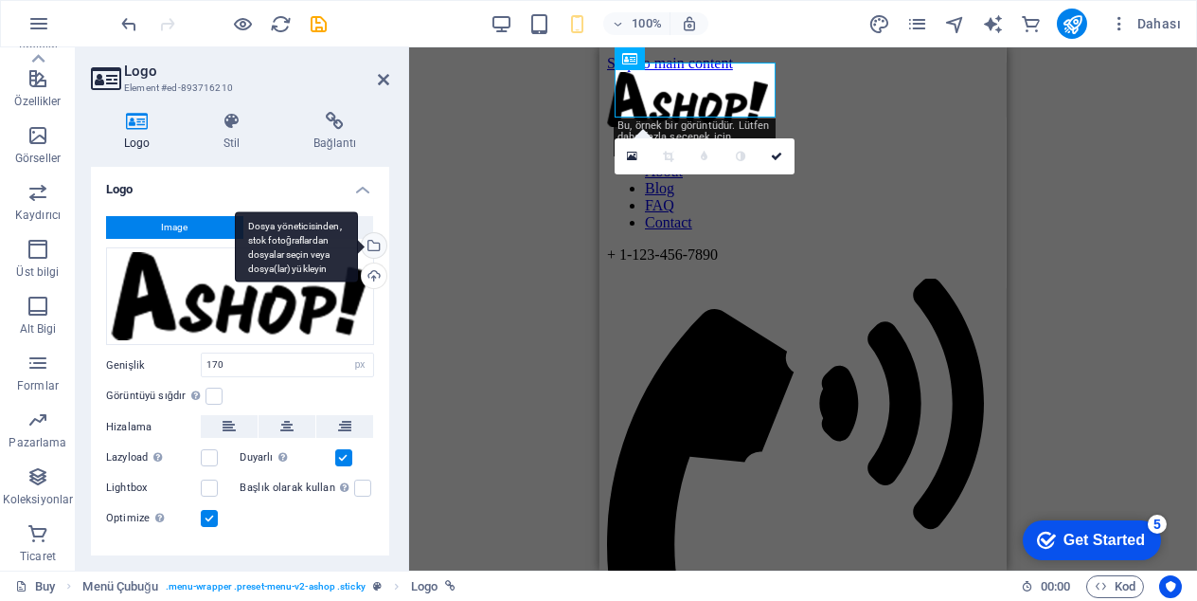
click at [372, 249] on div "Dosya yöneticisinden, stok fotoğraflardan dosyalar seçin veya dosya(lar) yükley…" at bounding box center [372, 247] width 28 height 28
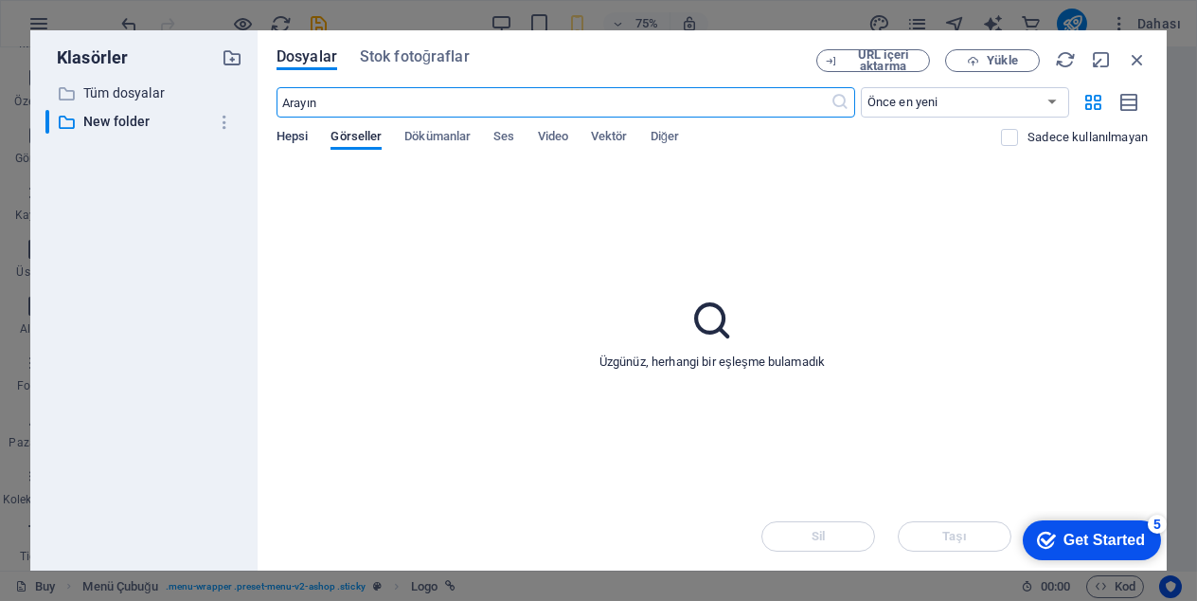
click at [295, 145] on span "Hepsi" at bounding box center [292, 138] width 31 height 27
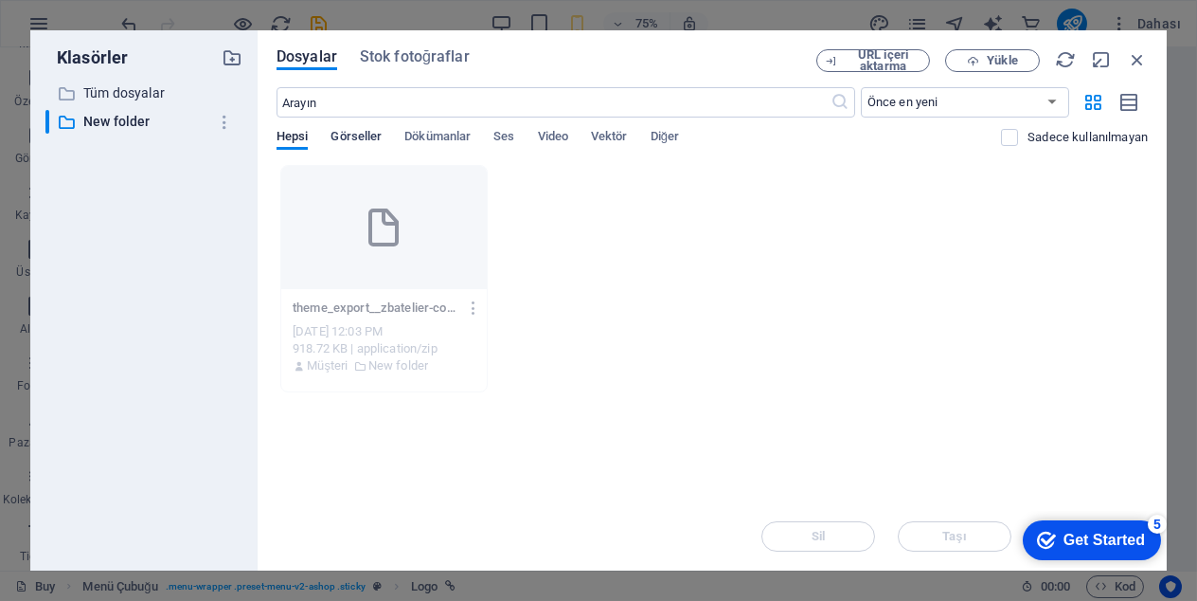
click at [376, 141] on span "Görseller" at bounding box center [356, 138] width 51 height 27
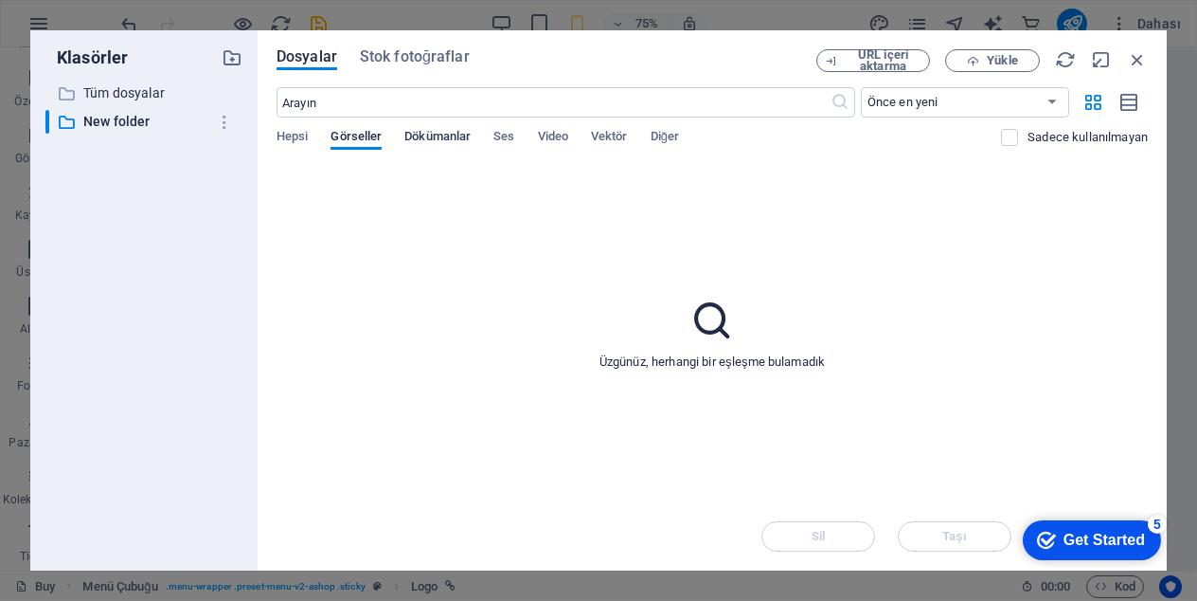
drag, startPoint x: 443, startPoint y: 142, endPoint x: 452, endPoint y: 137, distance: 9.8
click at [443, 141] on span "Dökümanlar" at bounding box center [437, 138] width 66 height 27
click at [534, 133] on div "Hepsi Görseller Dökümanlar Ses Video Vektör Diğer" at bounding box center [639, 147] width 725 height 36
click at [512, 132] on span "Ses" at bounding box center [504, 138] width 21 height 27
drag, startPoint x: 573, startPoint y: 138, endPoint x: 615, endPoint y: 140, distance: 41.7
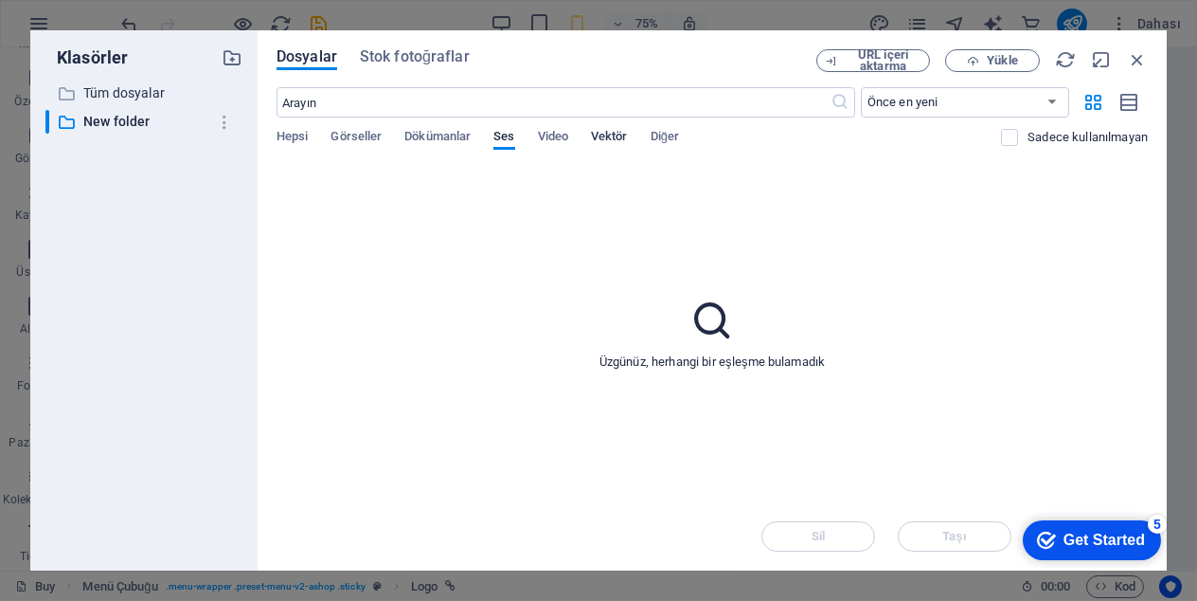
click at [575, 138] on div "Hepsi Görseller Dökümanlar Ses Video Vektör Diğer" at bounding box center [639, 147] width 725 height 36
click at [615, 141] on span "Vektör" at bounding box center [609, 138] width 37 height 27
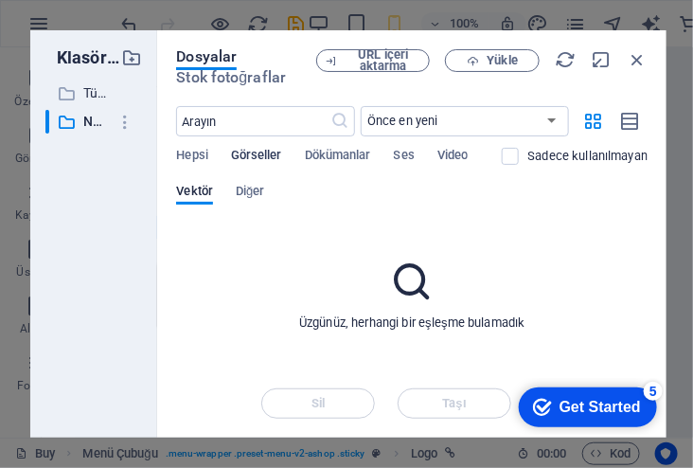
click at [260, 164] on span "Görseller" at bounding box center [256, 157] width 51 height 27
click at [491, 73] on div "URL içeri aktarma Yükle" at bounding box center [482, 70] width 332 height 42
click at [488, 63] on span "Yükle" at bounding box center [503, 60] width 30 height 11
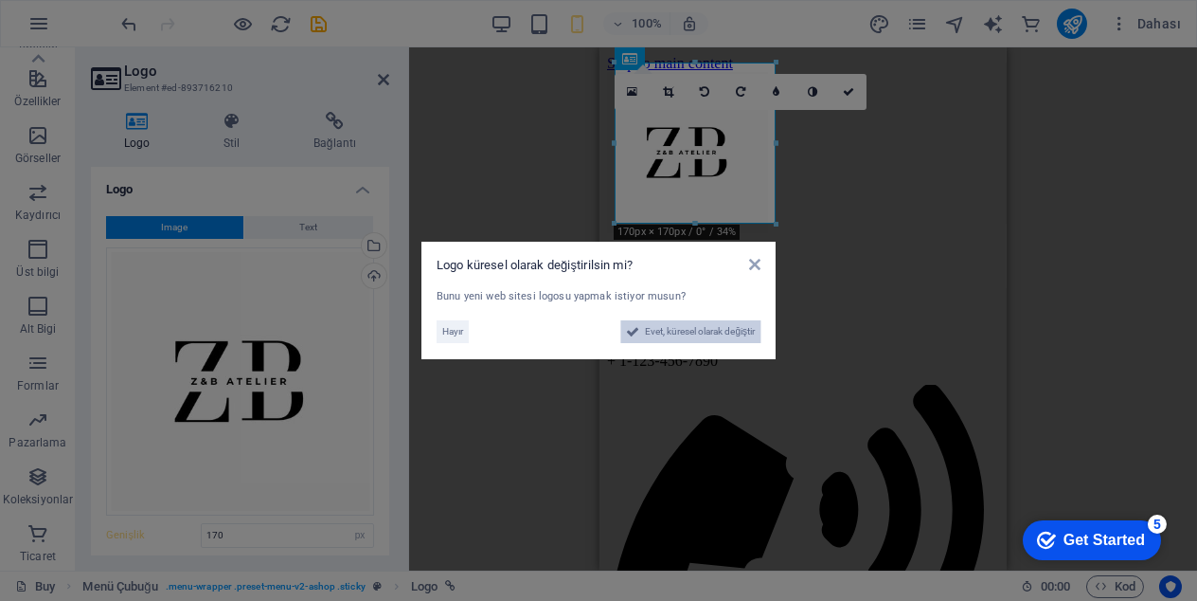
click at [677, 329] on span "Evet, küresel olarak değiştir" at bounding box center [700, 331] width 110 height 23
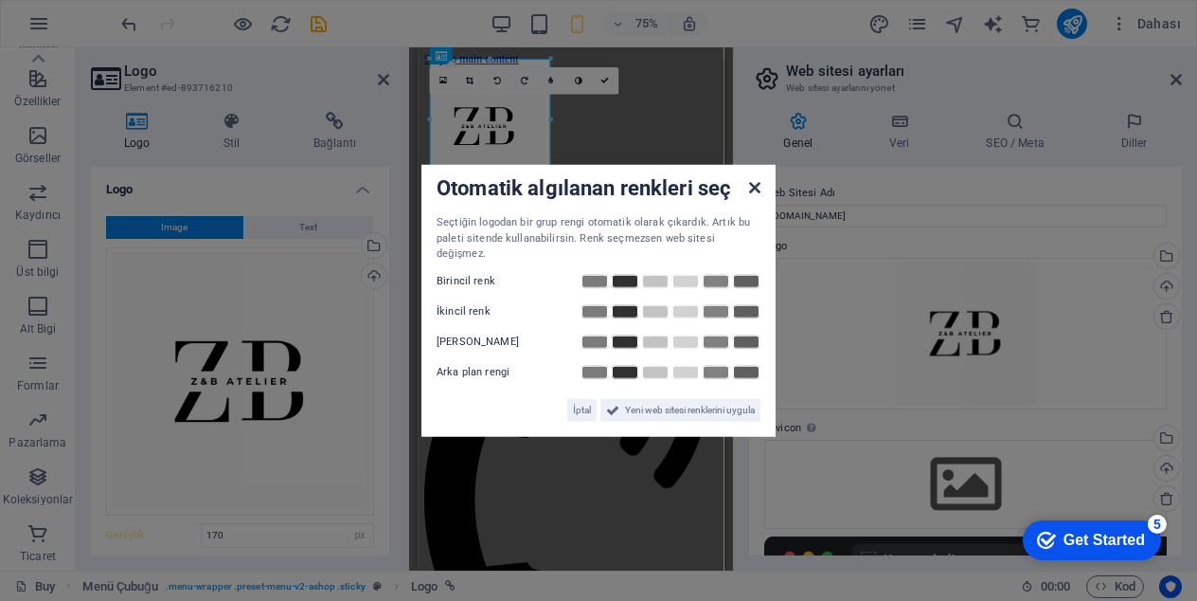
click at [753, 193] on icon at bounding box center [754, 187] width 11 height 15
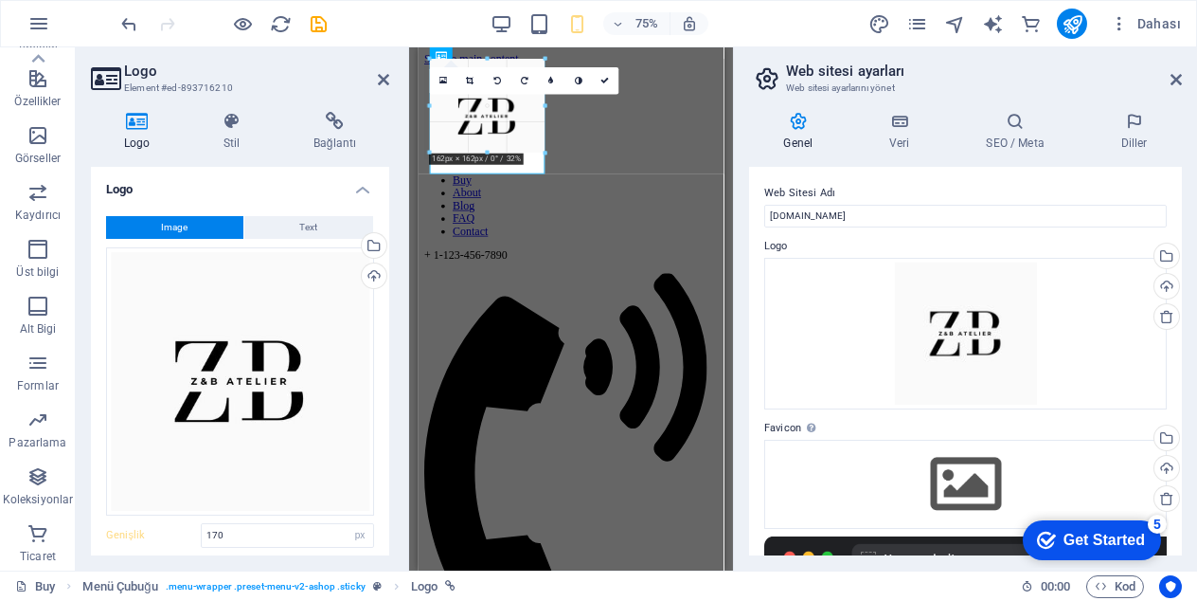
drag, startPoint x: 547, startPoint y: 178, endPoint x: 504, endPoint y: 129, distance: 65.8
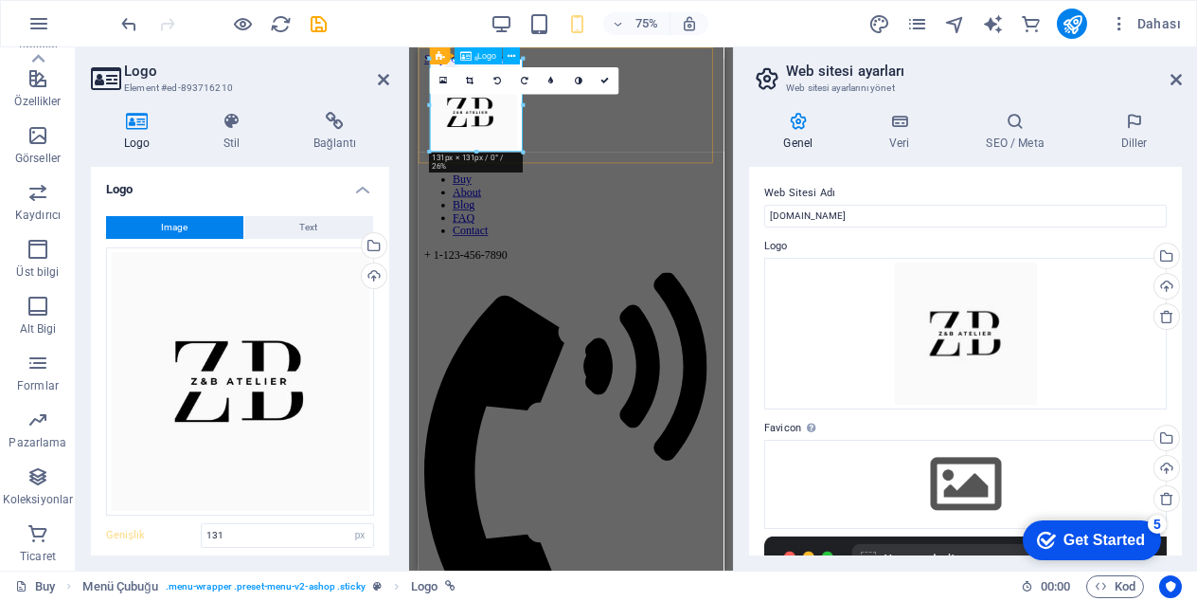
drag, startPoint x: 551, startPoint y: 161, endPoint x: 561, endPoint y: 150, distance: 14.8
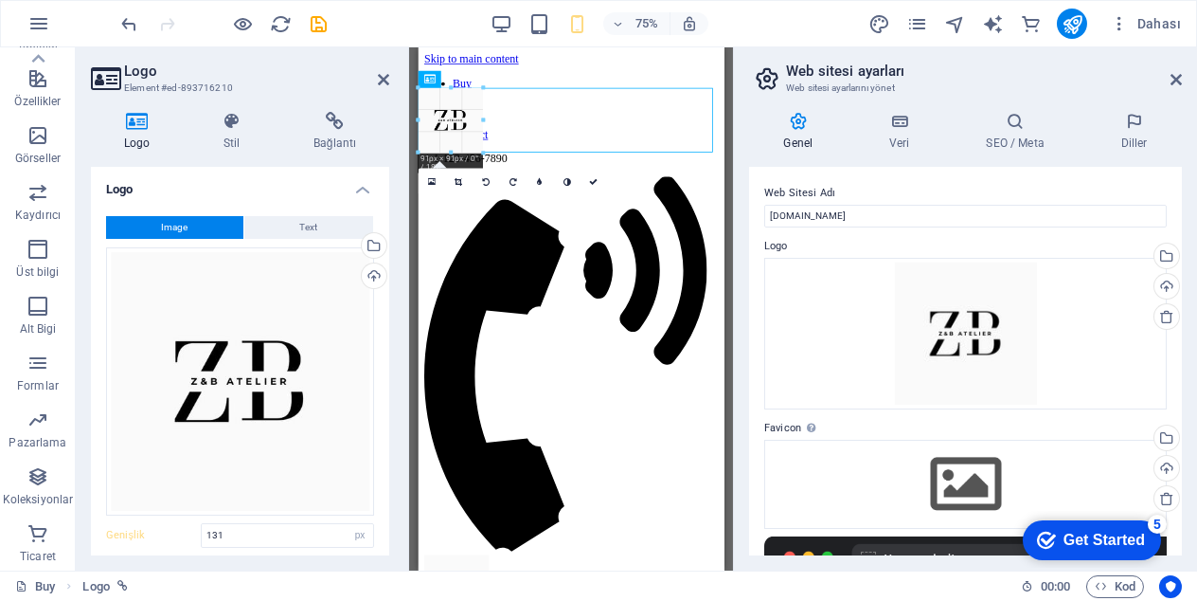
drag, startPoint x: 511, startPoint y: 138, endPoint x: 475, endPoint y: 143, distance: 36.3
type input "91"
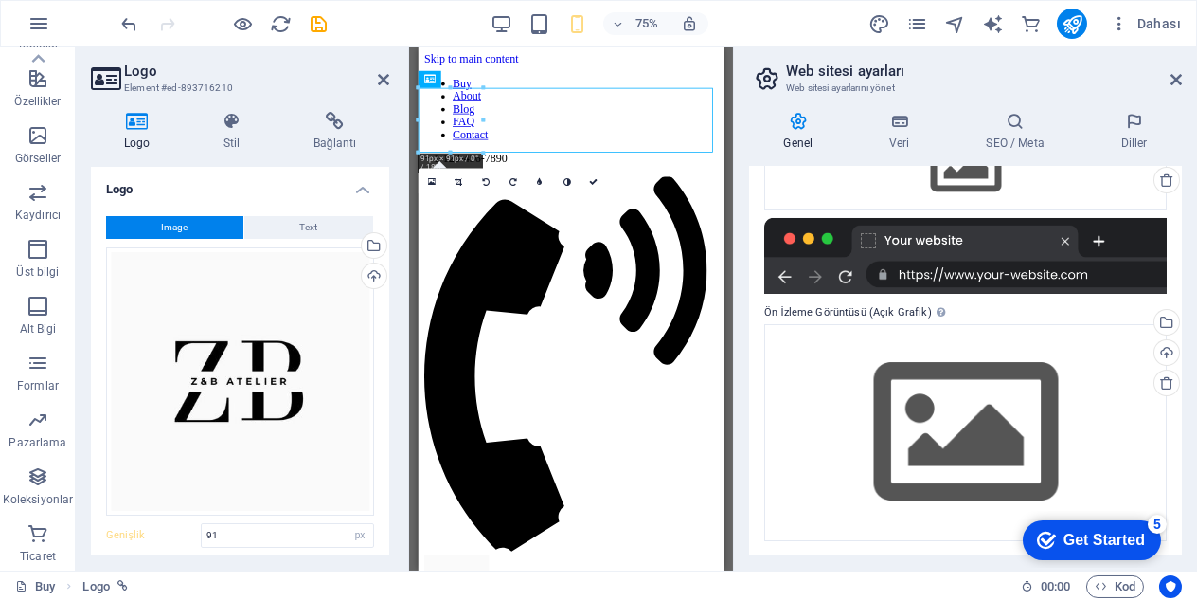
scroll to position [129, 0]
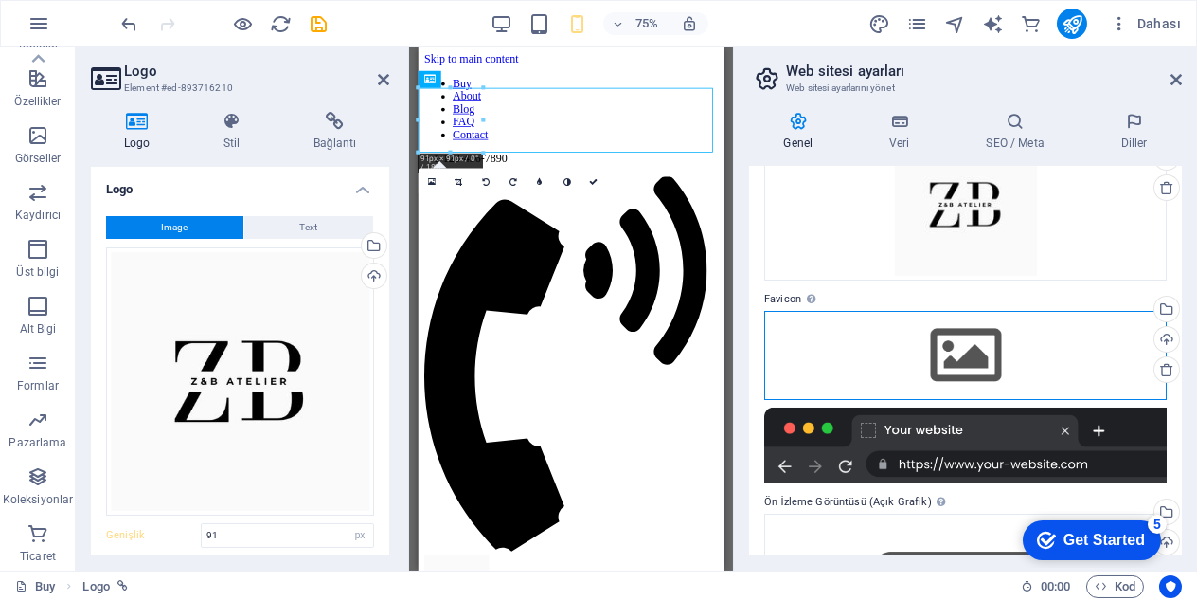
click at [1010, 323] on div "Dosyaları buraya sürükleyin, dosyaları seçmek için tıklayın veya Dosyalardan ya…" at bounding box center [965, 355] width 403 height 89
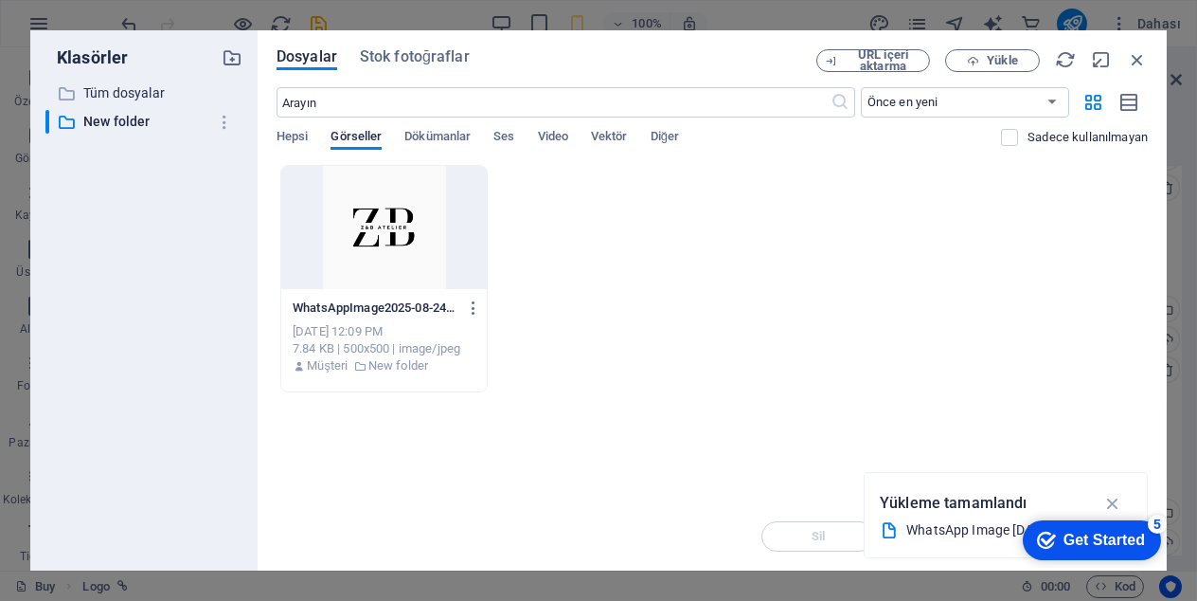
click at [395, 238] on div at bounding box center [384, 227] width 206 height 123
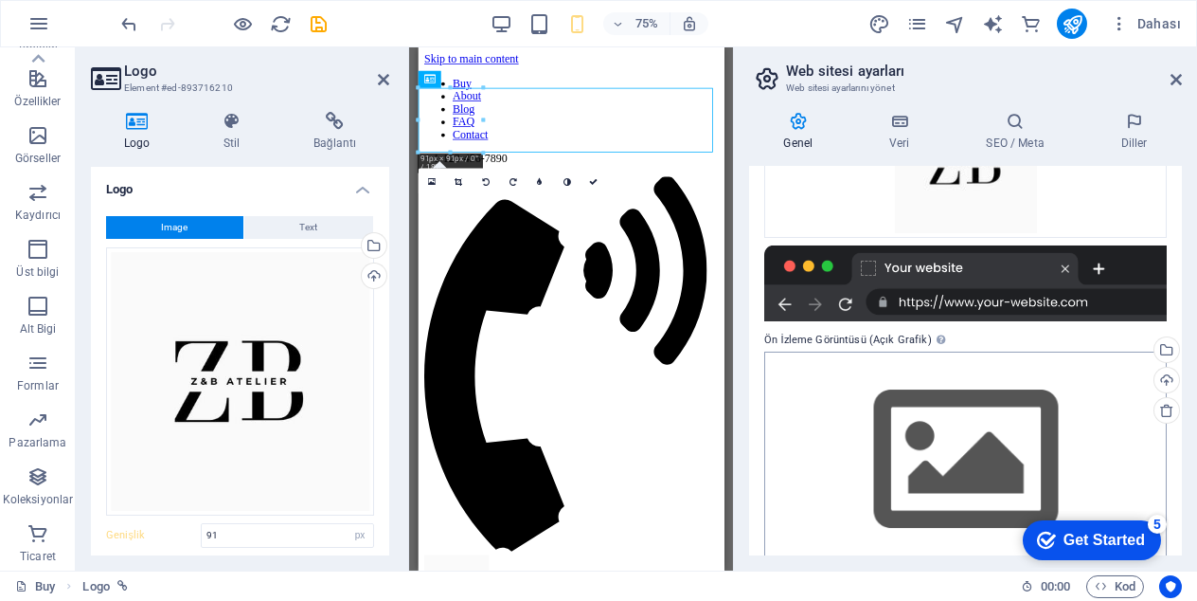
scroll to position [381, 0]
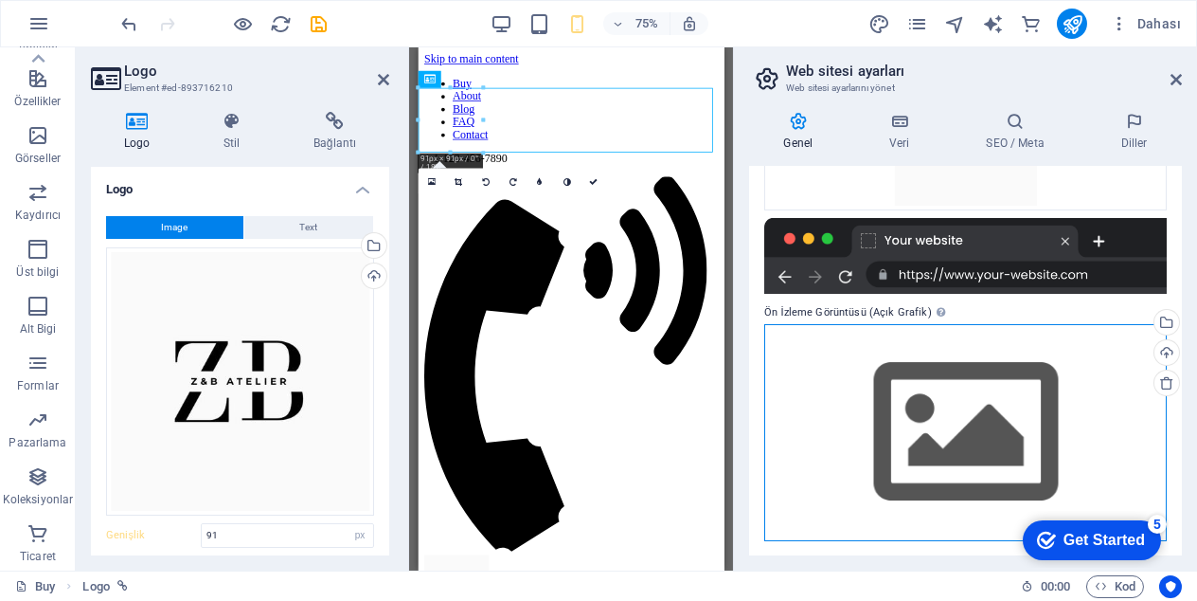
click at [960, 383] on div "Dosyaları buraya sürükleyin, dosyaları seçmek için tıklayın veya Dosyalardan ya…" at bounding box center [965, 432] width 403 height 217
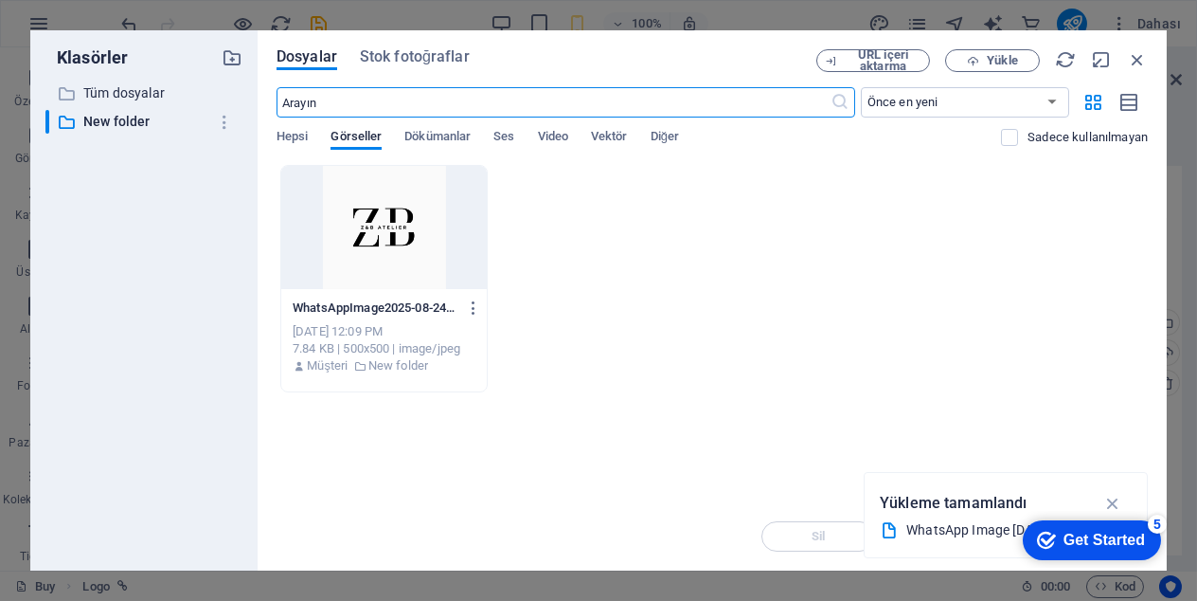
click at [399, 237] on div at bounding box center [384, 227] width 206 height 123
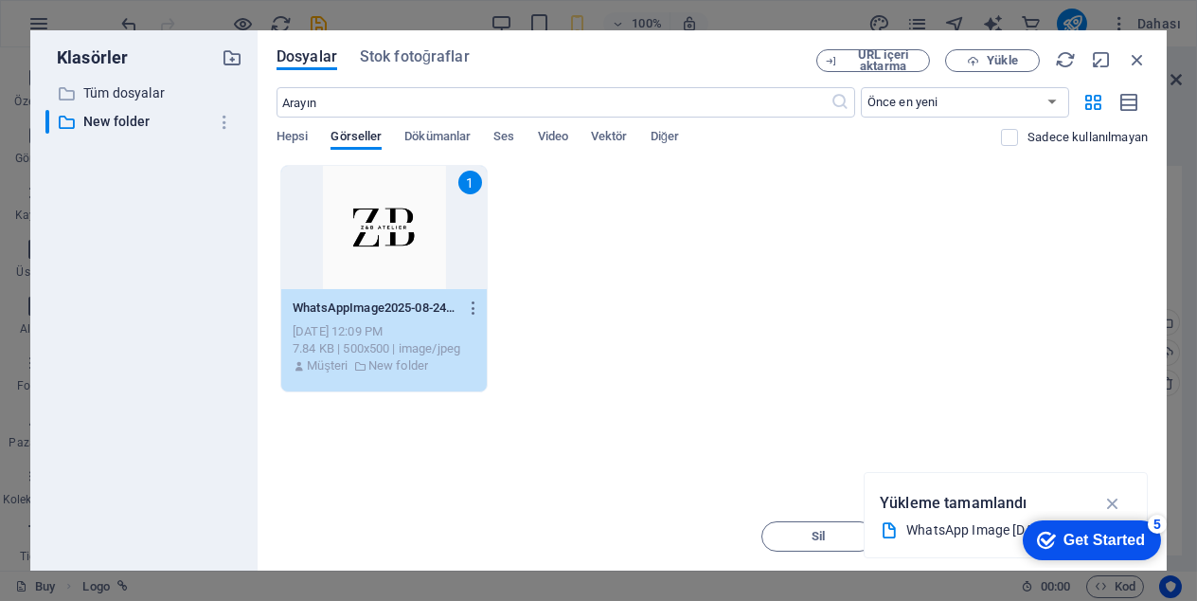
drag, startPoint x: 399, startPoint y: 237, endPoint x: 82, endPoint y: 278, distance: 319.0
click at [399, 237] on div "1" at bounding box center [384, 227] width 206 height 123
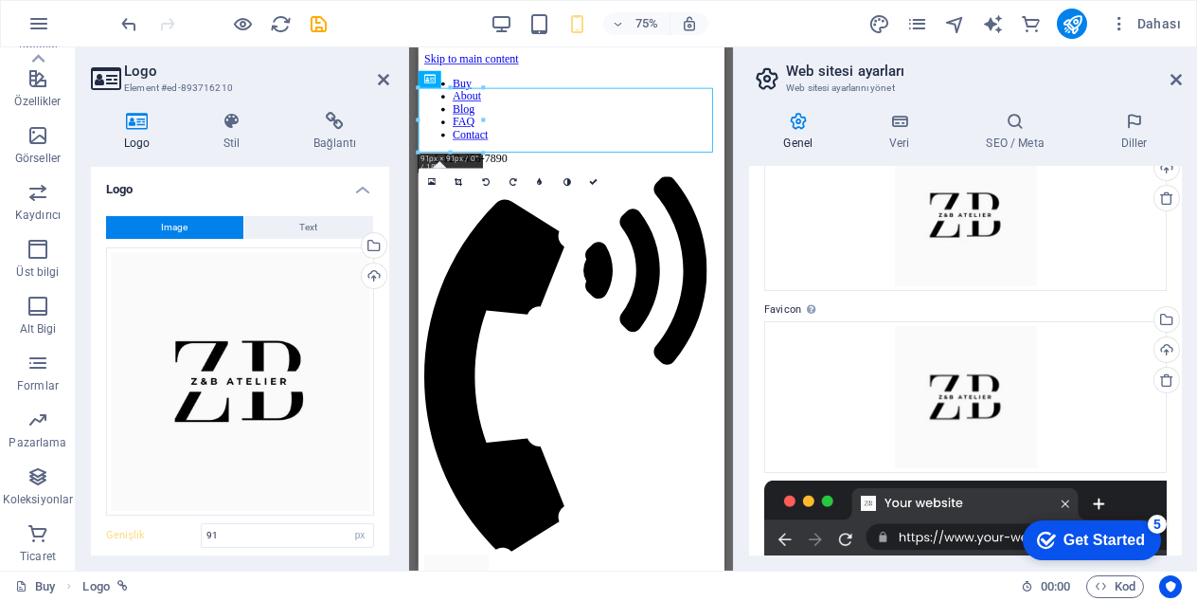
scroll to position [69, 0]
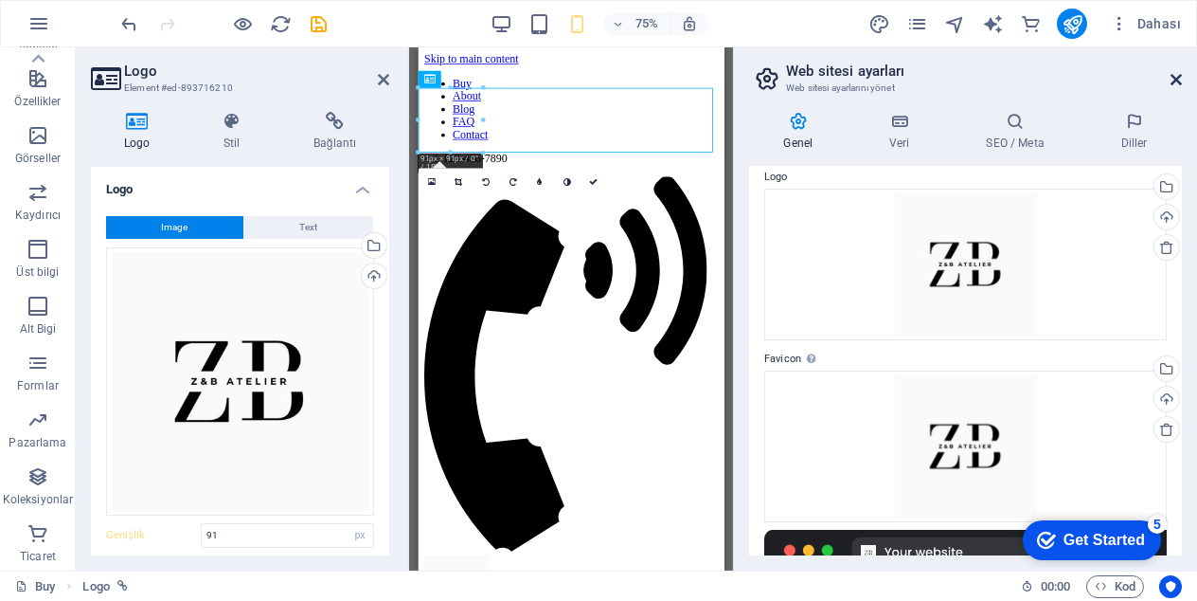
click at [1173, 82] on icon at bounding box center [1176, 79] width 11 height 15
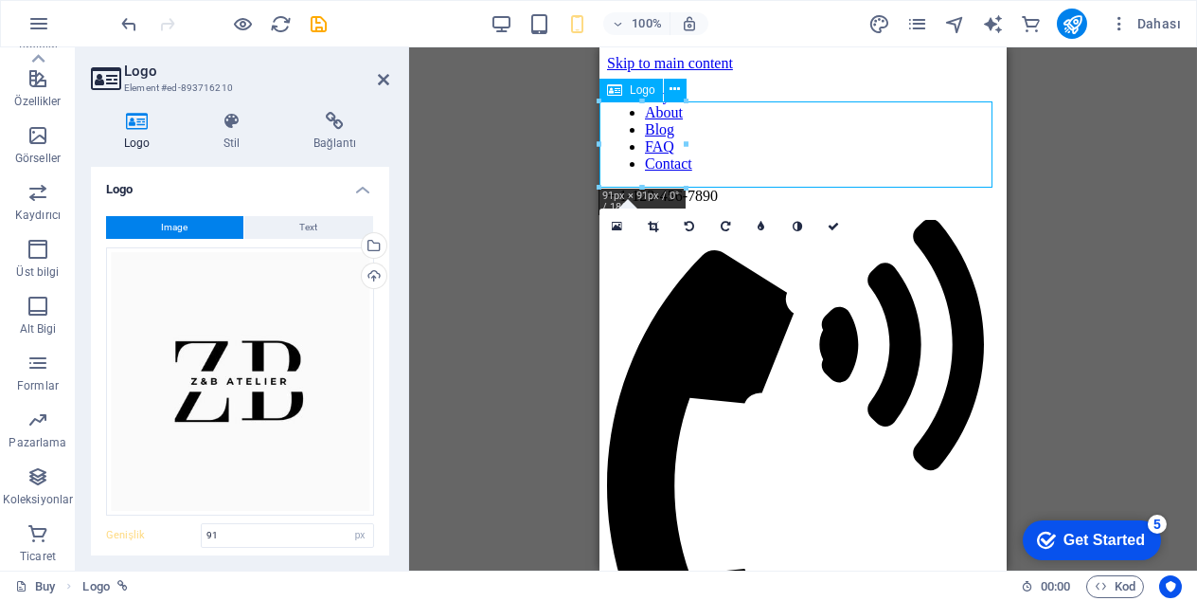
drag, startPoint x: 635, startPoint y: 138, endPoint x: 682, endPoint y: 140, distance: 47.4
drag, startPoint x: 648, startPoint y: 136, endPoint x: 926, endPoint y: 149, distance: 278.8
click at [736, 188] on div "+ 1-123-456-7890" at bounding box center [802, 196] width 392 height 17
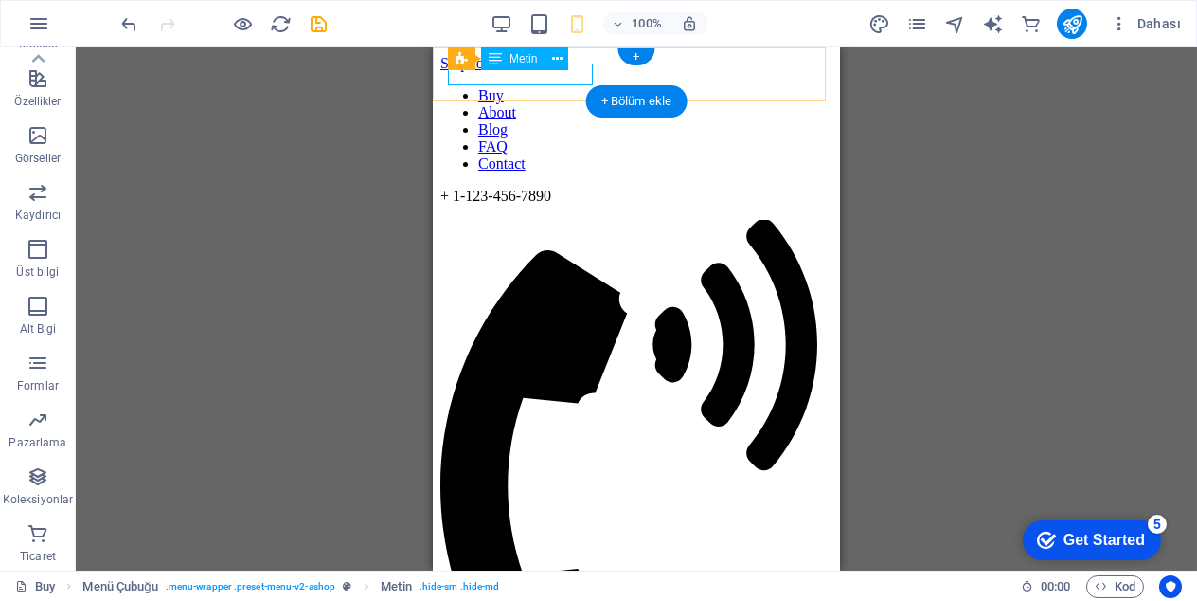
click at [579, 188] on div "+ 1-123-456-7890" at bounding box center [636, 196] width 392 height 17
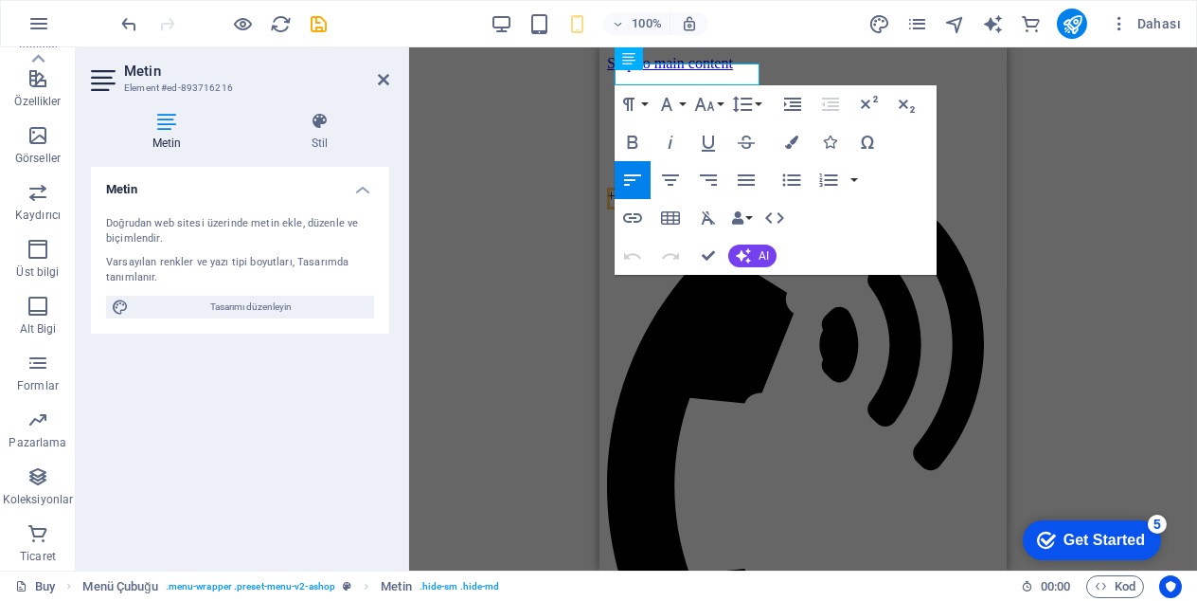
click at [481, 147] on div "H3 Ön ayar Ön ayar Kapsayıcı Ön ayar Ön ayar Kapsayıcı Yer Tutucu Kapsayıcı Yer…" at bounding box center [803, 308] width 788 height 523
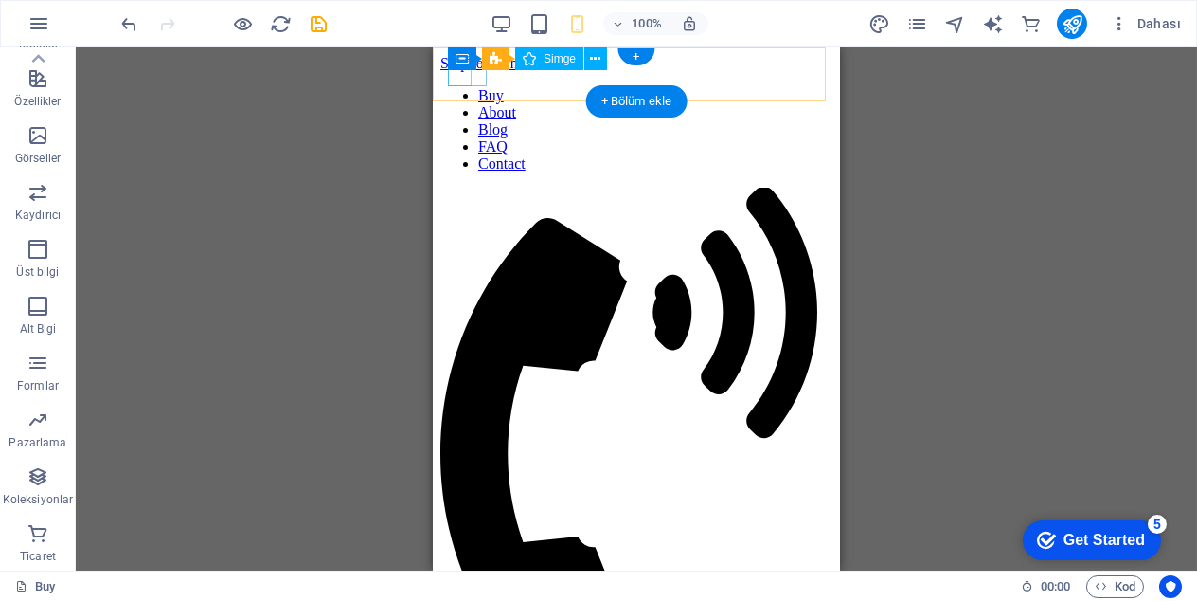
click at [463, 188] on figure at bounding box center [628, 440] width 377 height 504
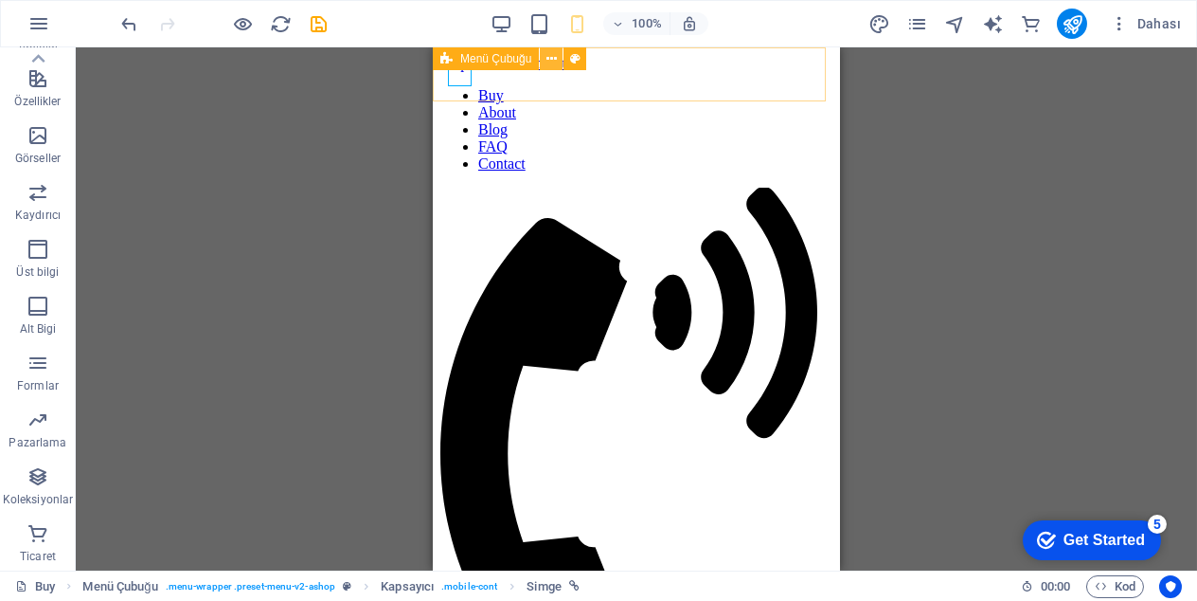
click at [551, 58] on icon at bounding box center [552, 59] width 10 height 20
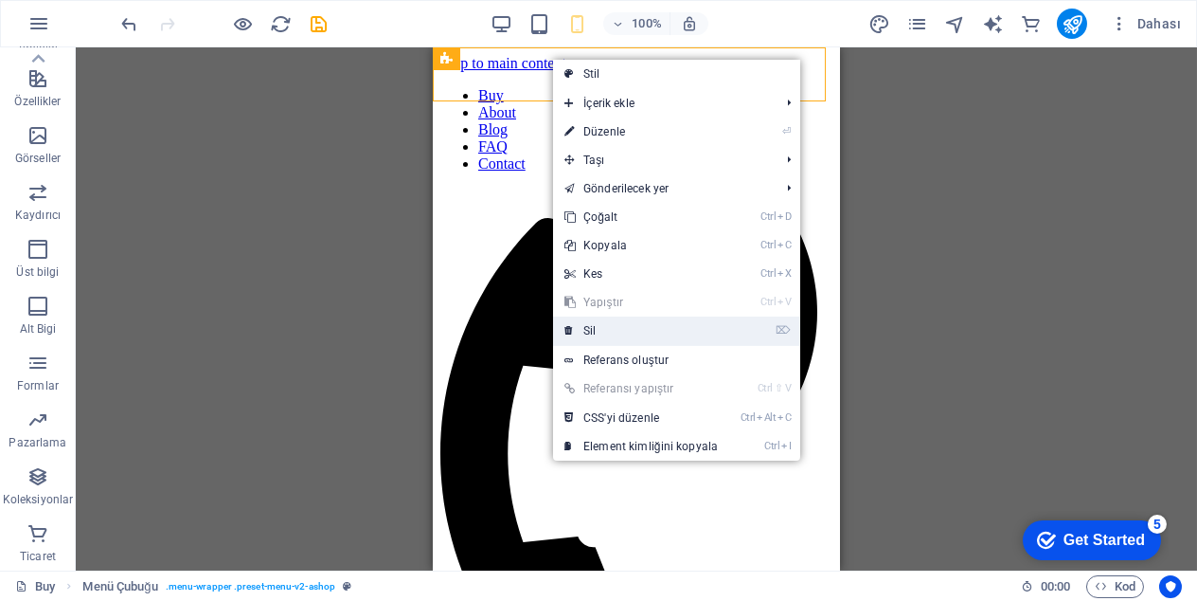
click at [620, 330] on link "⌦ Sil" at bounding box center [641, 330] width 176 height 28
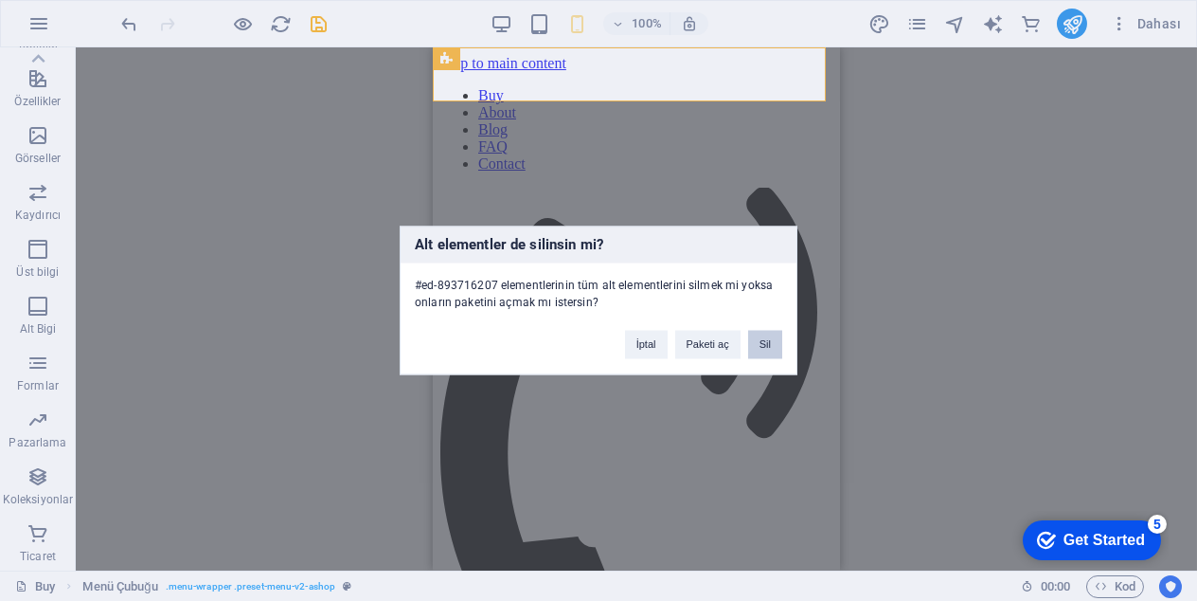
click at [765, 348] on button "Sil" at bounding box center [765, 345] width 34 height 28
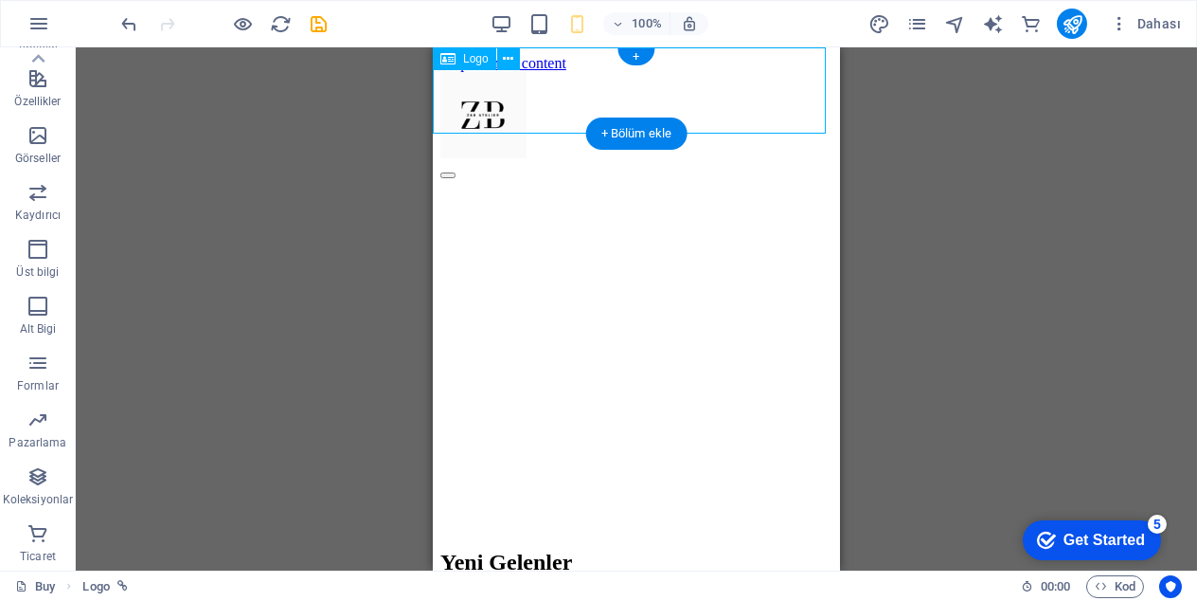
drag, startPoint x: 476, startPoint y: 89, endPoint x: 486, endPoint y: 67, distance: 23.8
click at [486, 72] on div at bounding box center [636, 117] width 392 height 90
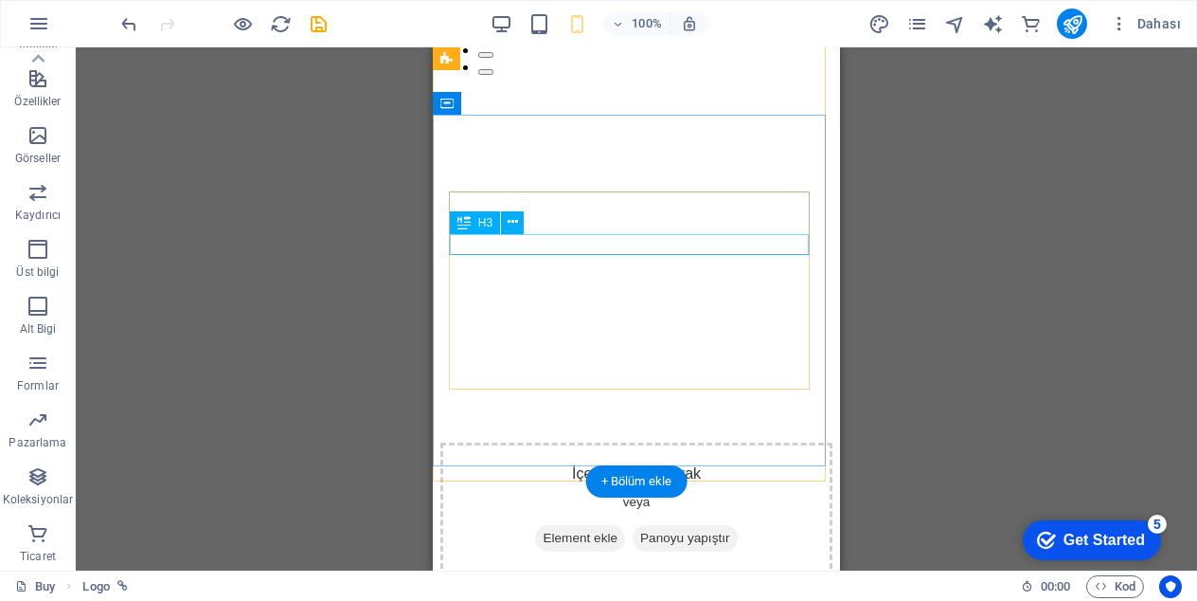
scroll to position [852, 0]
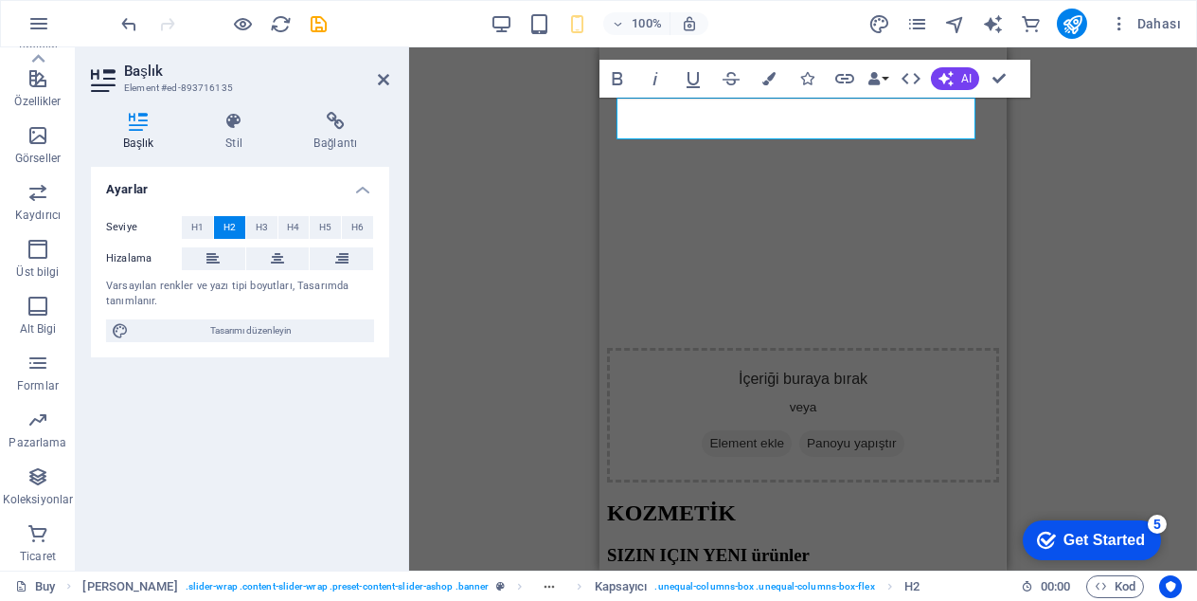
click at [578, 224] on div "H3 Ön ayar Ön ayar Kapsayıcı Ön ayar Ön ayar Kapsayıcı Yer Tutucu Kapsayıcı Yer…" at bounding box center [803, 308] width 788 height 523
click at [560, 231] on div "H3 Ön ayar Ön ayar Kapsayıcı Ön ayar Ön ayar Kapsayıcı Yer Tutucu Kapsayıcı Yer…" at bounding box center [803, 308] width 788 height 523
click at [559, 231] on div "H3 Ön ayar Ön ayar Kapsayıcı Ön ayar Ön ayar Kapsayıcı Yer Tutucu Kapsayıcı Yer…" at bounding box center [803, 308] width 788 height 523
click at [1195, 228] on div "H3 Ön ayar Ön ayar Kapsayıcı Ön ayar Ön ayar Kapsayıcı Yer Tutucu Kapsayıcı Yer…" at bounding box center [803, 308] width 788 height 523
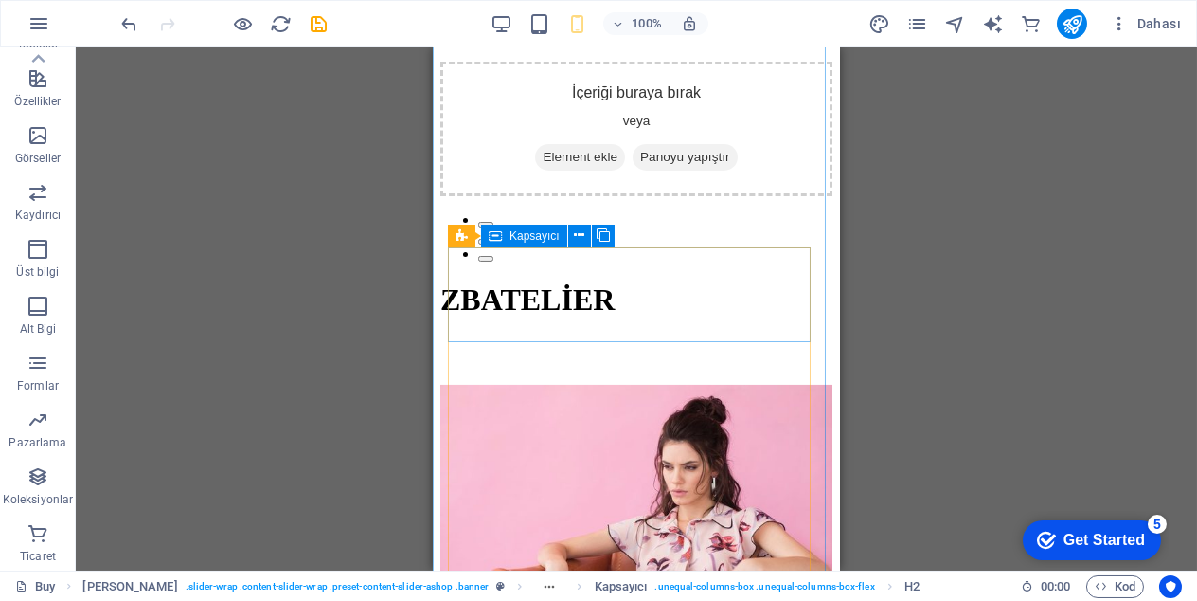
scroll to position [1989, 0]
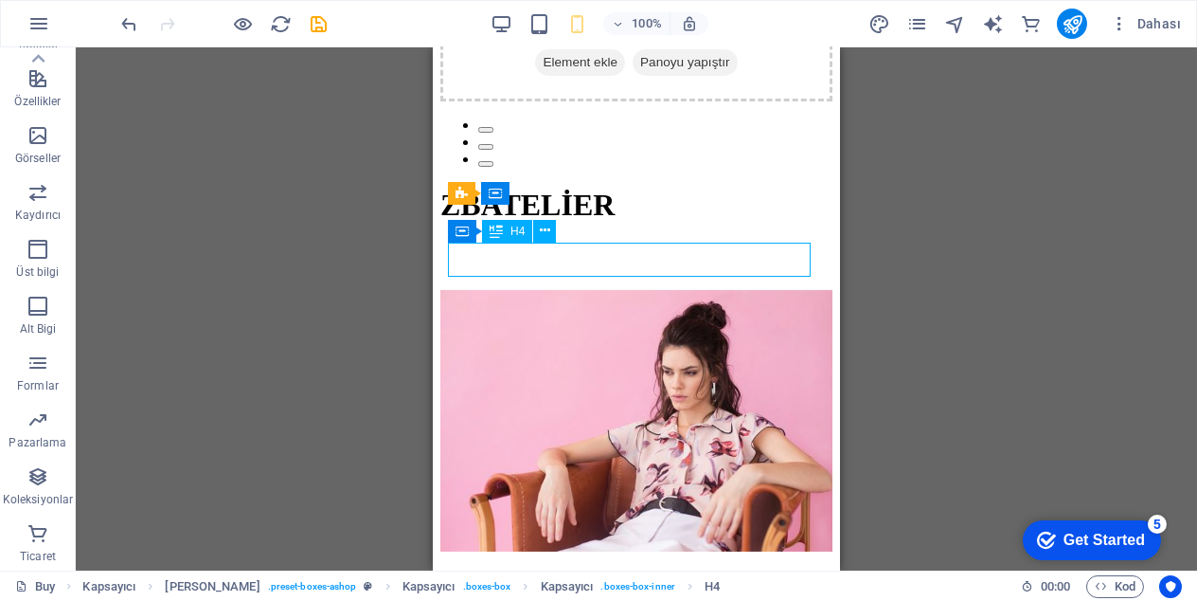
drag, startPoint x: 689, startPoint y: 260, endPoint x: 939, endPoint y: 315, distance: 256.2
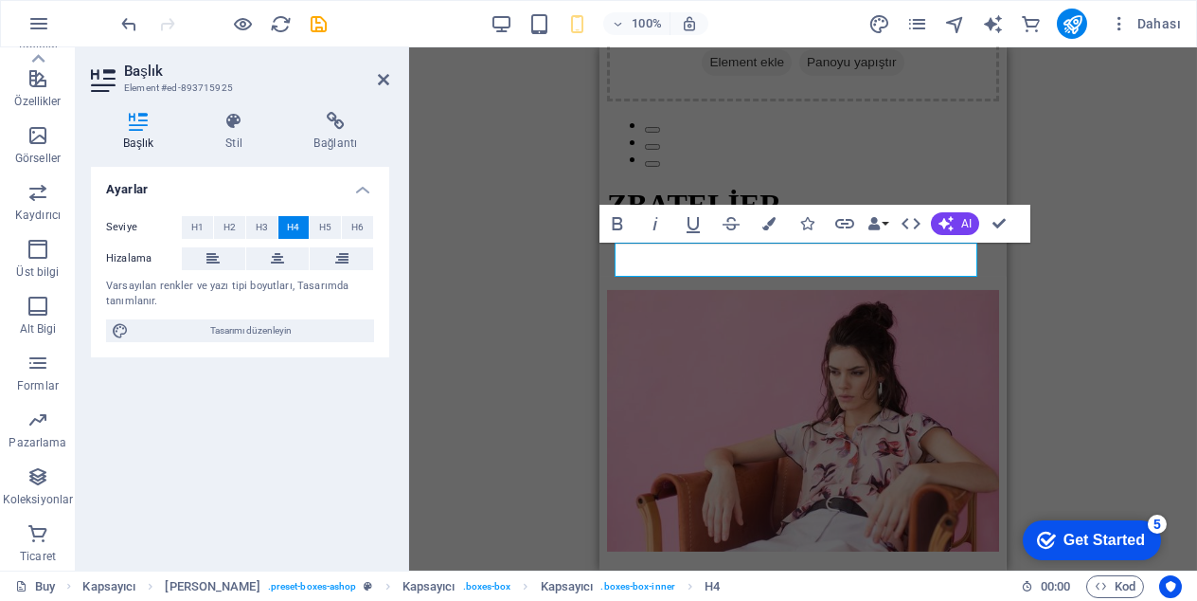
click at [581, 302] on div "H3 Ön ayar Ön ayar Kapsayıcı Ön ayar Ön ayar Kapsayıcı Yer Tutucu Kapsayıcı Yer…" at bounding box center [803, 308] width 788 height 523
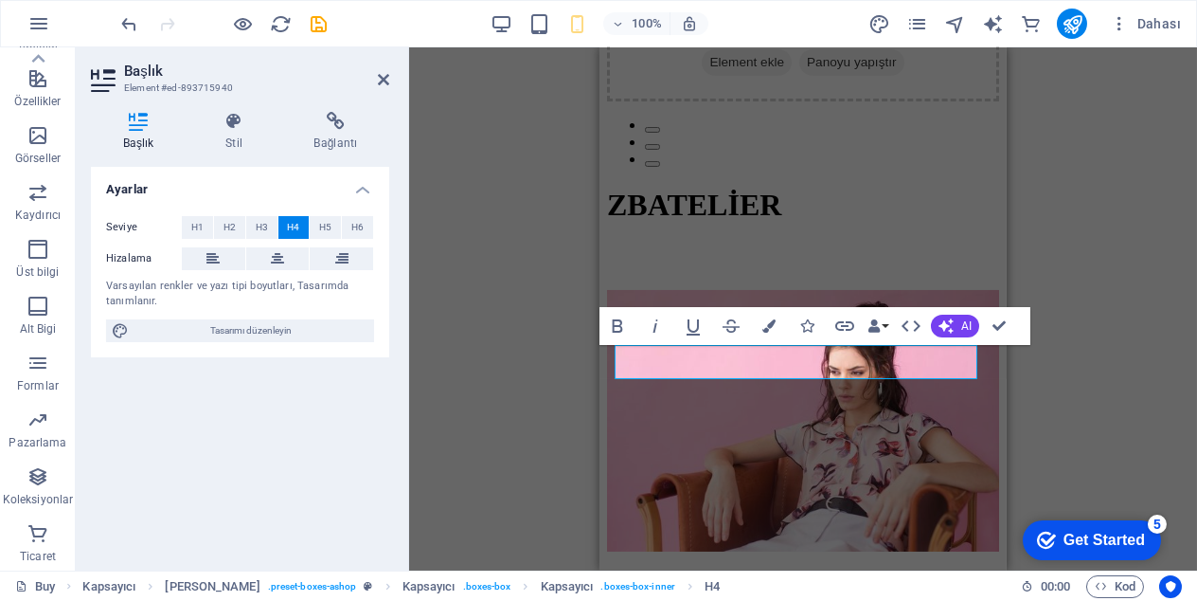
click at [1122, 418] on div "H3 Ön ayar Ön ayar Kapsayıcı Ön ayar Ön ayar Kapsayıcı Yer Tutucu Kapsayıcı Yer…" at bounding box center [803, 308] width 788 height 523
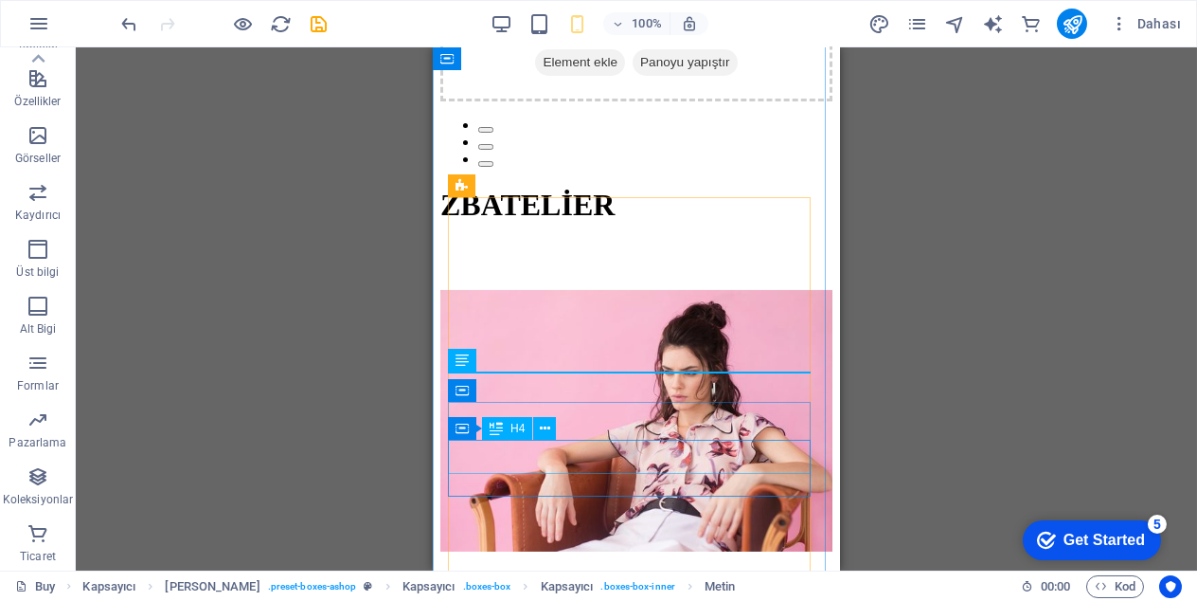
scroll to position [2273, 0]
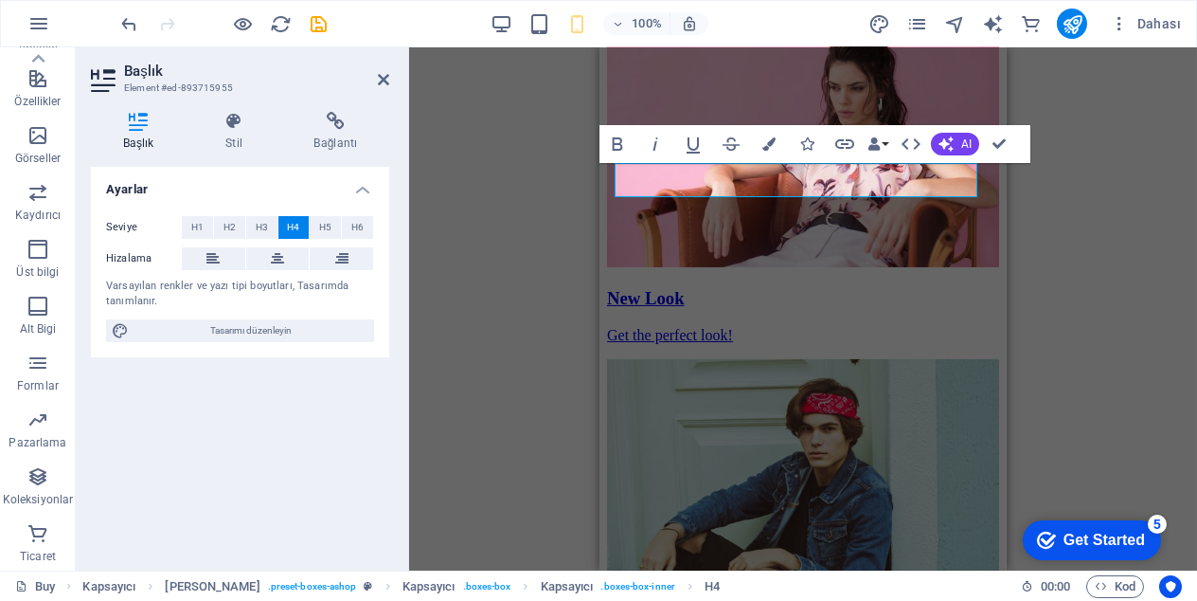
click at [589, 243] on div "H3 Ön ayar Ön ayar Kapsayıcı Ön ayar Ön ayar Kapsayıcı Yer Tutucu Kapsayıcı Yer…" at bounding box center [803, 308] width 788 height 523
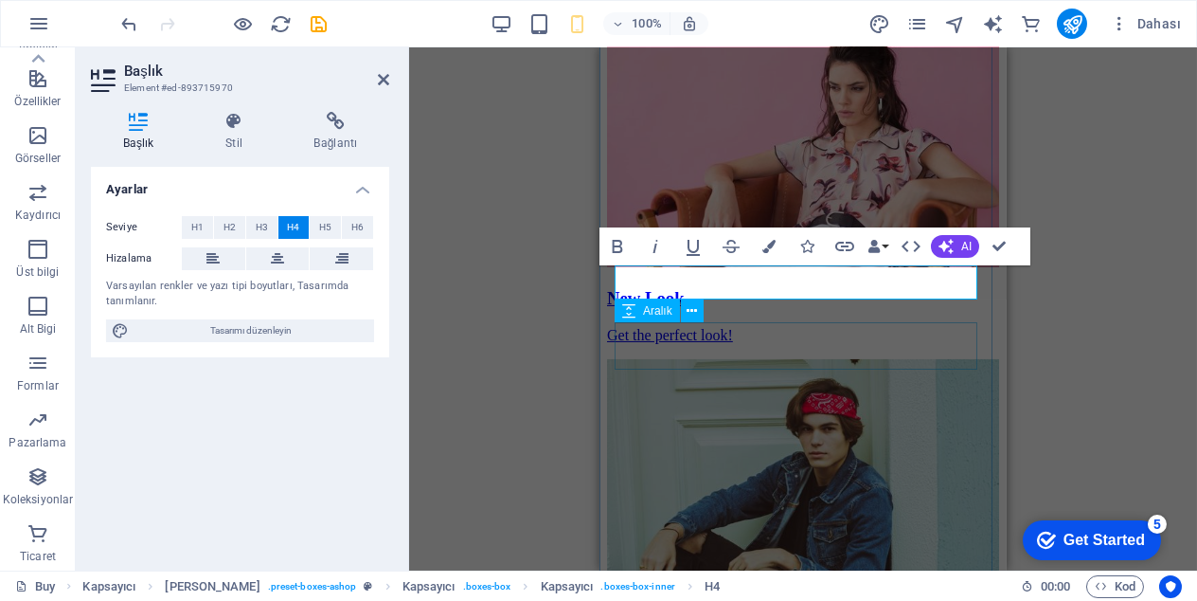
scroll to position [0, 8]
click at [1128, 287] on div "H3 Ön ayar Ön ayar Kapsayıcı Ön ayar Ön ayar Kapsayıcı Yer Tutucu Kapsayıcı Yer…" at bounding box center [803, 308] width 788 height 523
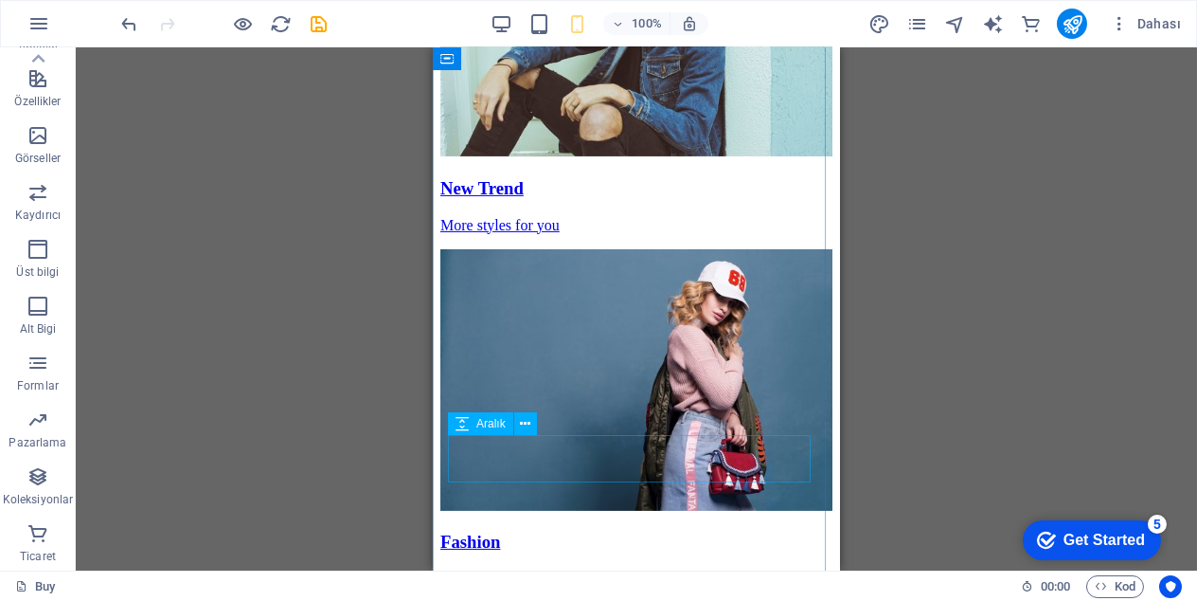
scroll to position [2747, 0]
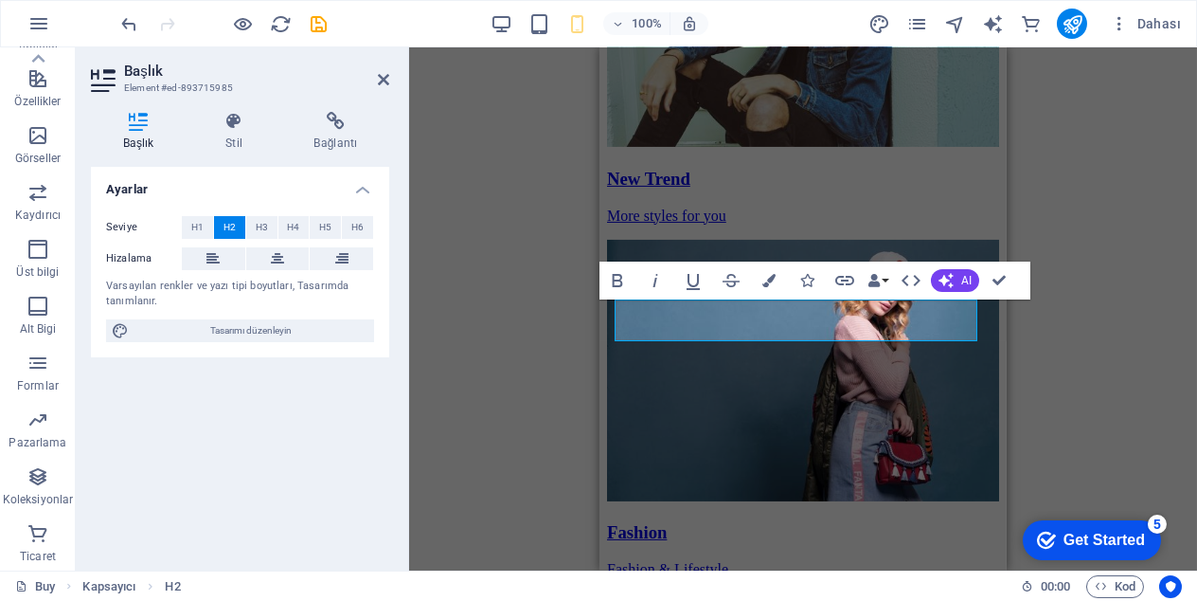
click at [1090, 257] on div "H3 Ön ayar Ön ayar Kapsayıcı Ön ayar Ön ayar Kapsayıcı Yer Tutucu Kapsayıcı Yer…" at bounding box center [803, 308] width 788 height 523
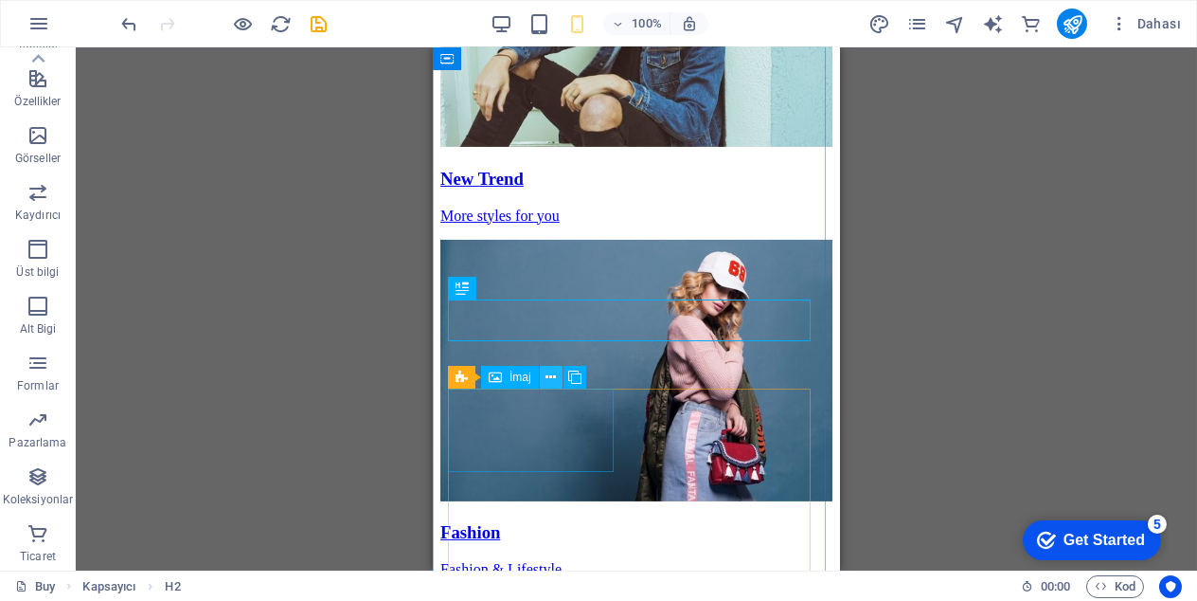
click at [561, 379] on button at bounding box center [551, 377] width 23 height 23
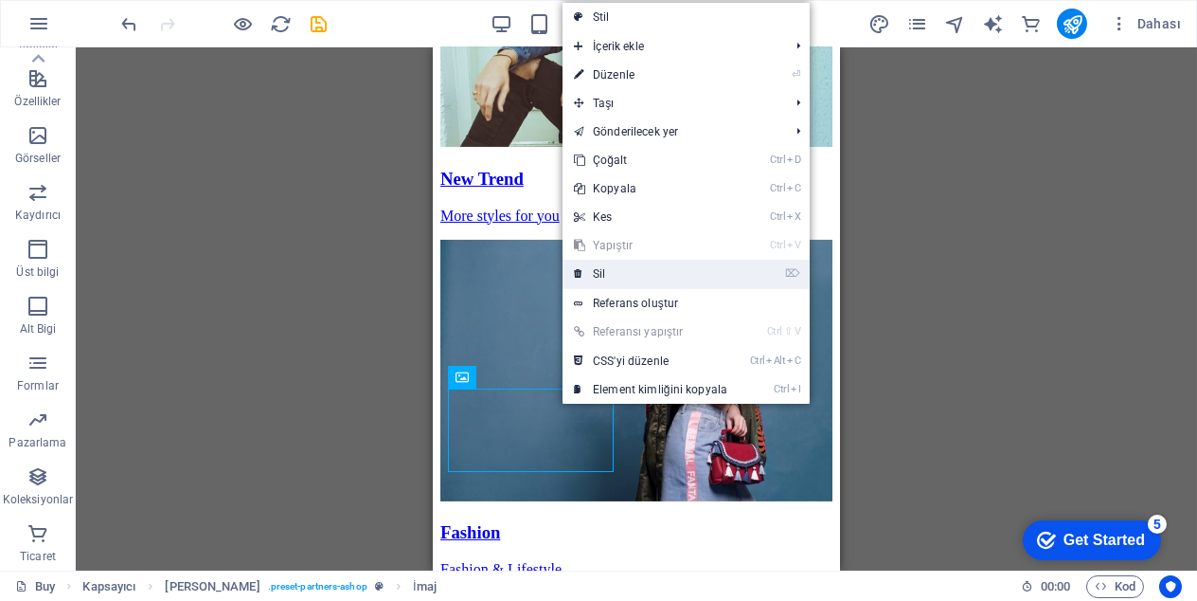
drag, startPoint x: 610, startPoint y: 278, endPoint x: 181, endPoint y: 236, distance: 431.2
click at [610, 278] on link "⌦ Sil" at bounding box center [651, 274] width 176 height 28
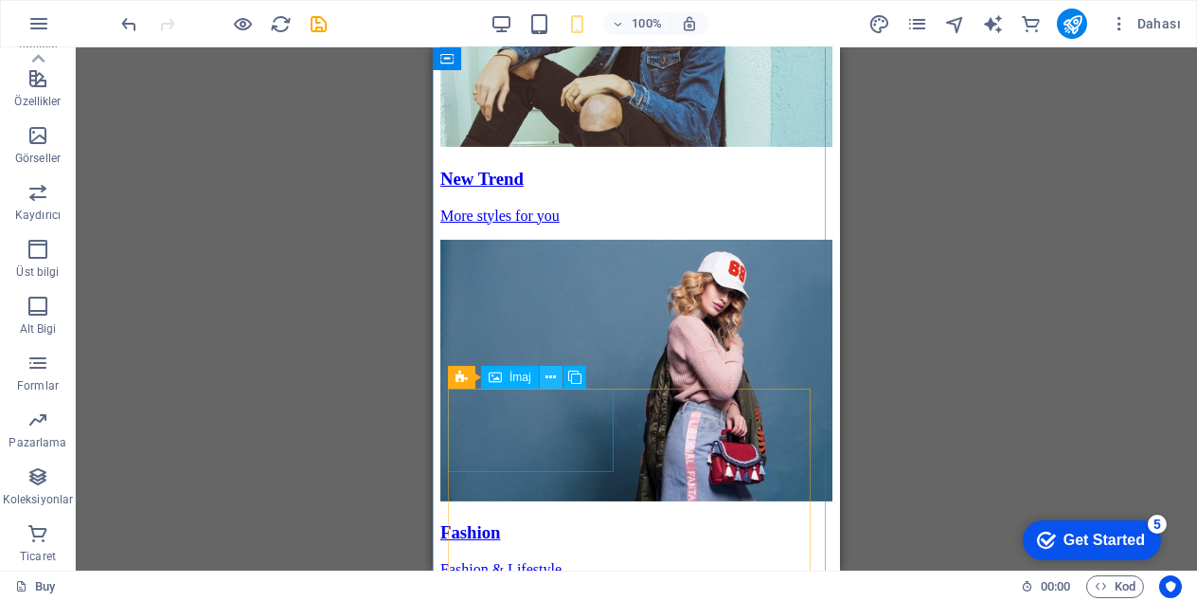
click at [547, 372] on icon at bounding box center [551, 378] width 10 height 20
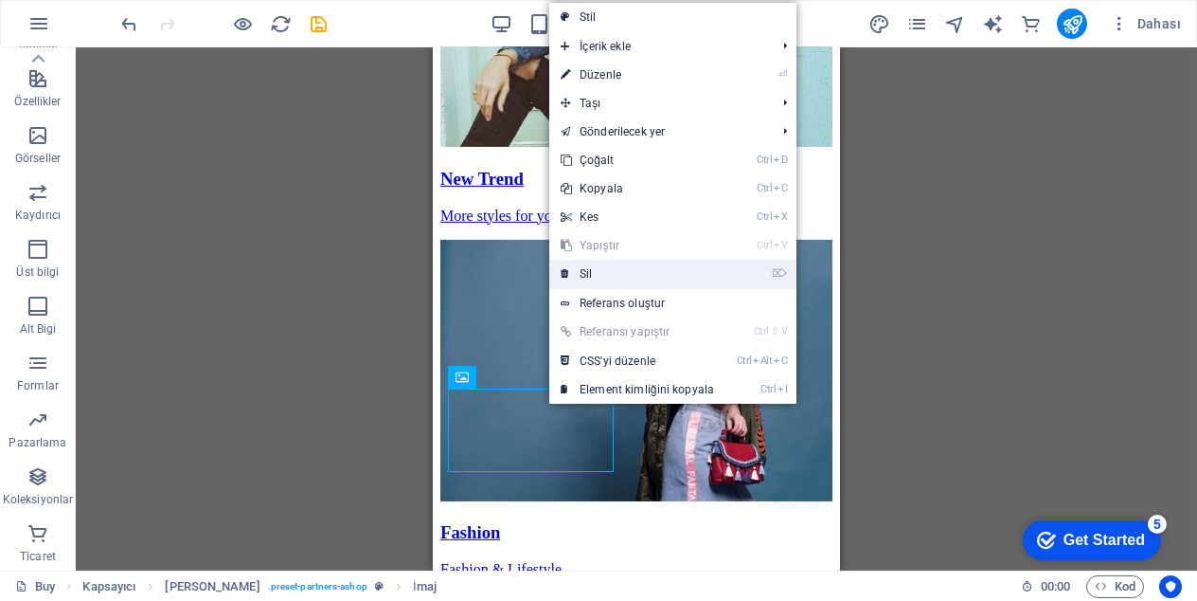
click at [575, 277] on link "⌦ Sil" at bounding box center [637, 274] width 176 height 28
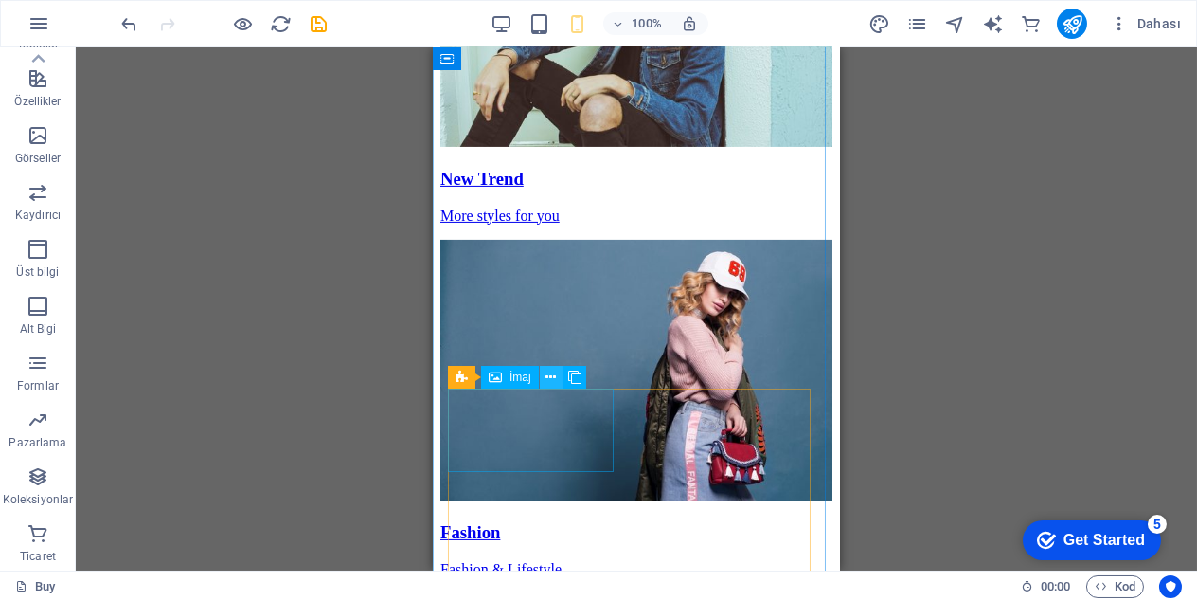
click at [548, 379] on icon at bounding box center [551, 378] width 10 height 20
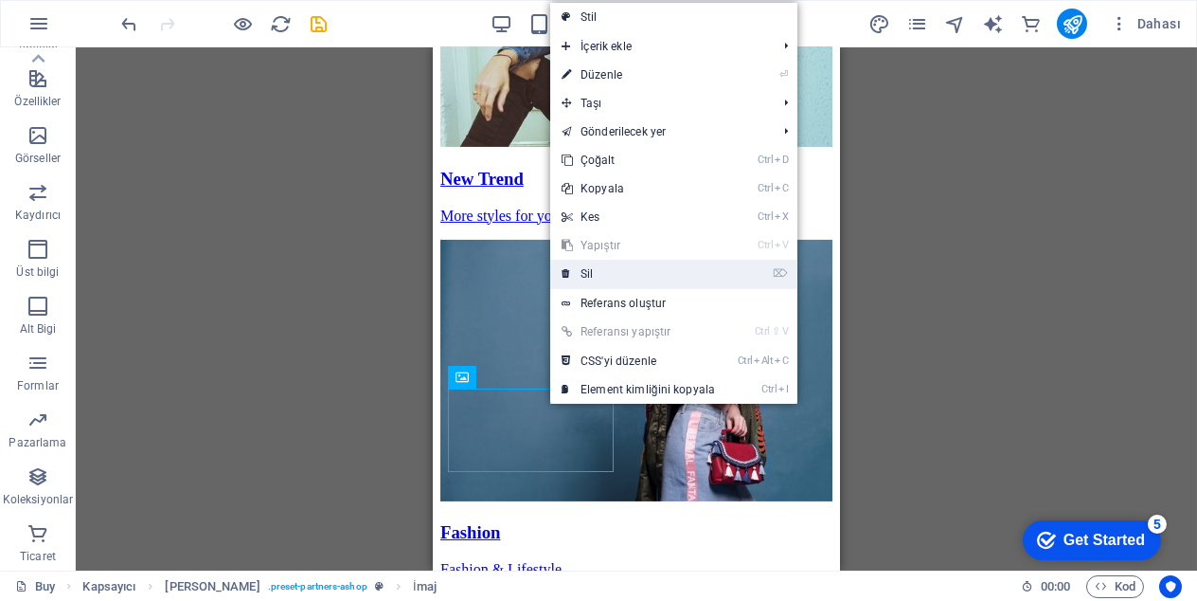
click at [599, 278] on link "⌦ Sil" at bounding box center [638, 274] width 176 height 28
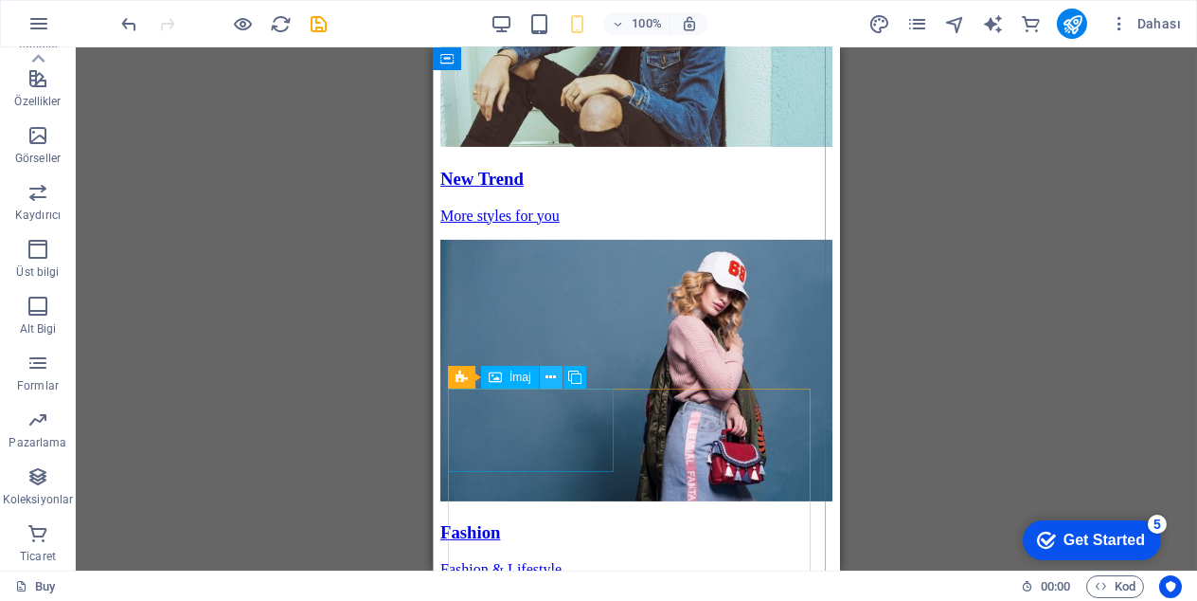
click at [554, 376] on icon at bounding box center [551, 378] width 10 height 20
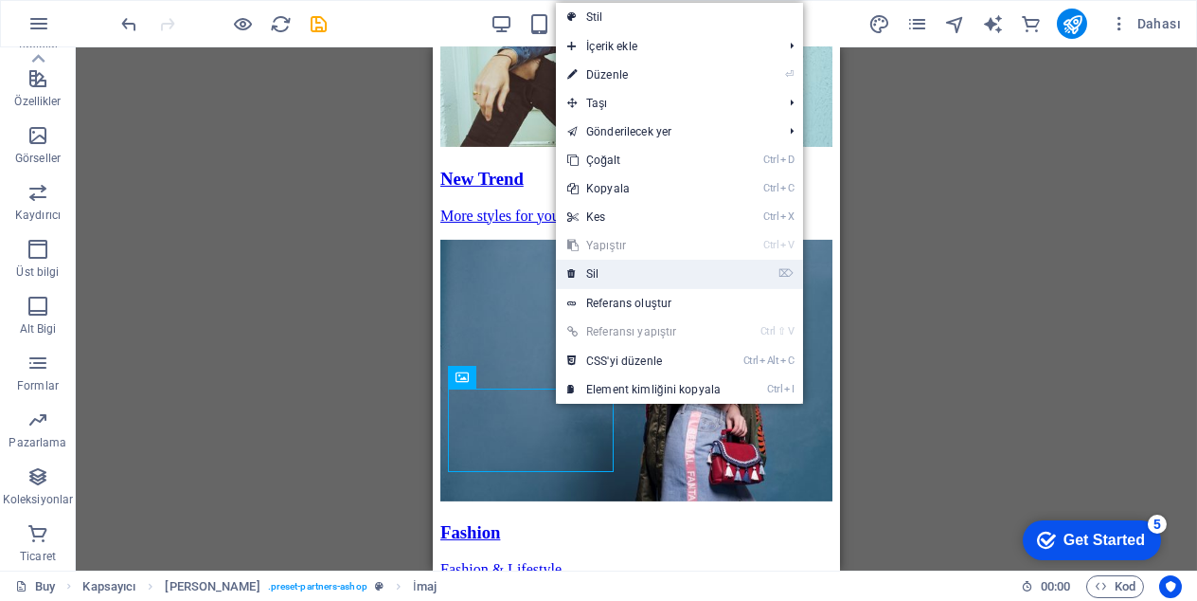
click at [587, 275] on link "⌦ Sil" at bounding box center [644, 274] width 176 height 28
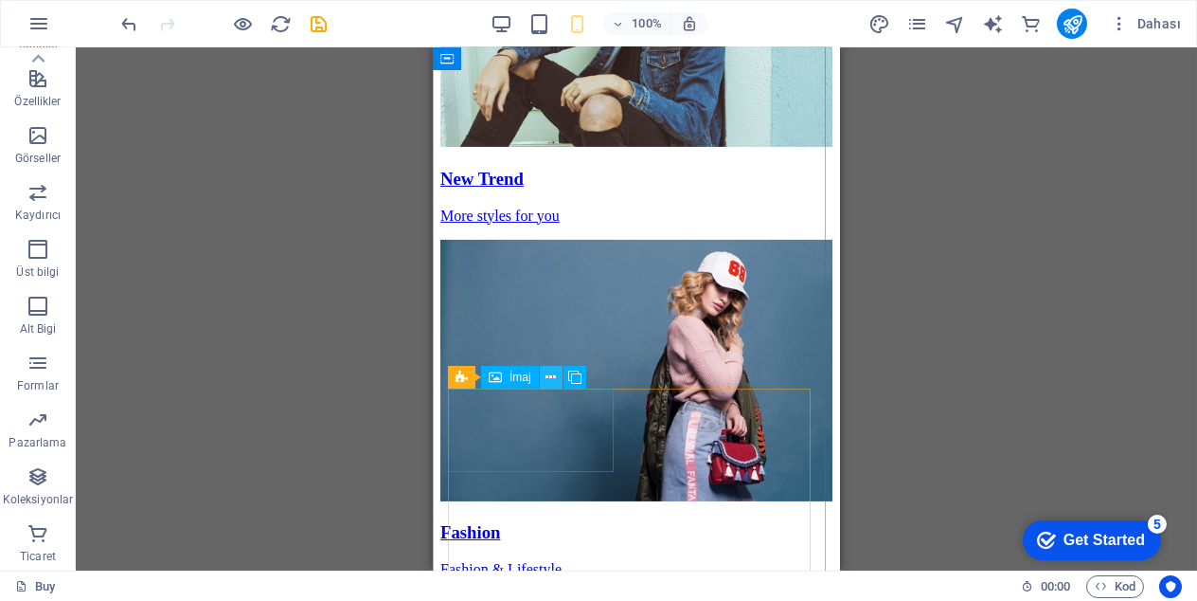
click at [550, 381] on icon at bounding box center [551, 378] width 10 height 20
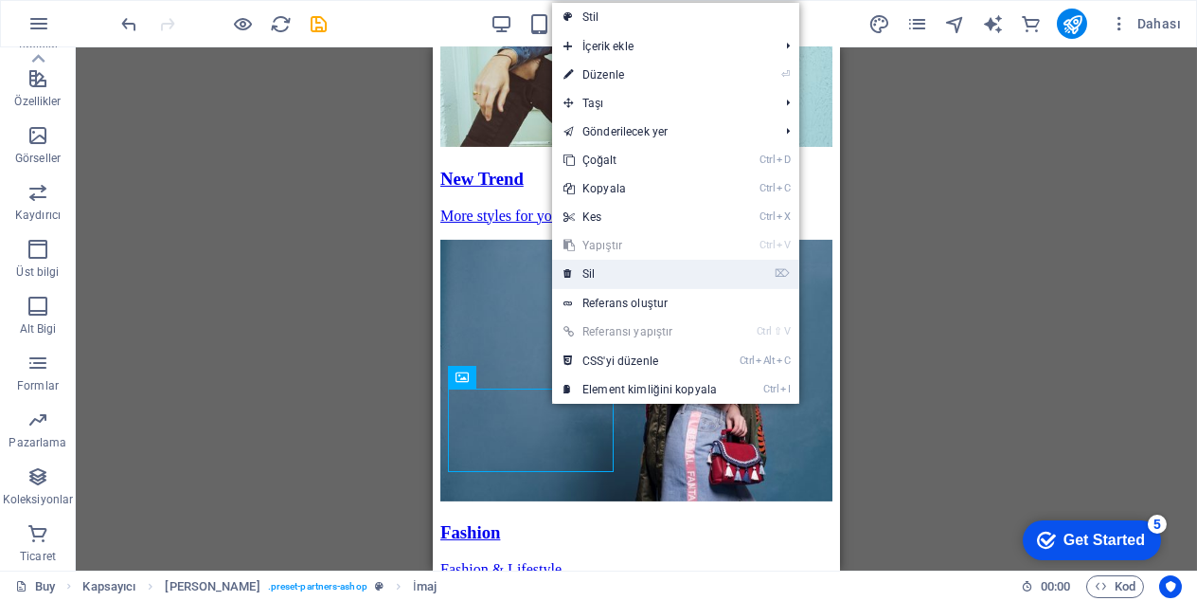
click at [601, 280] on link "⌦ Sil" at bounding box center [640, 274] width 176 height 28
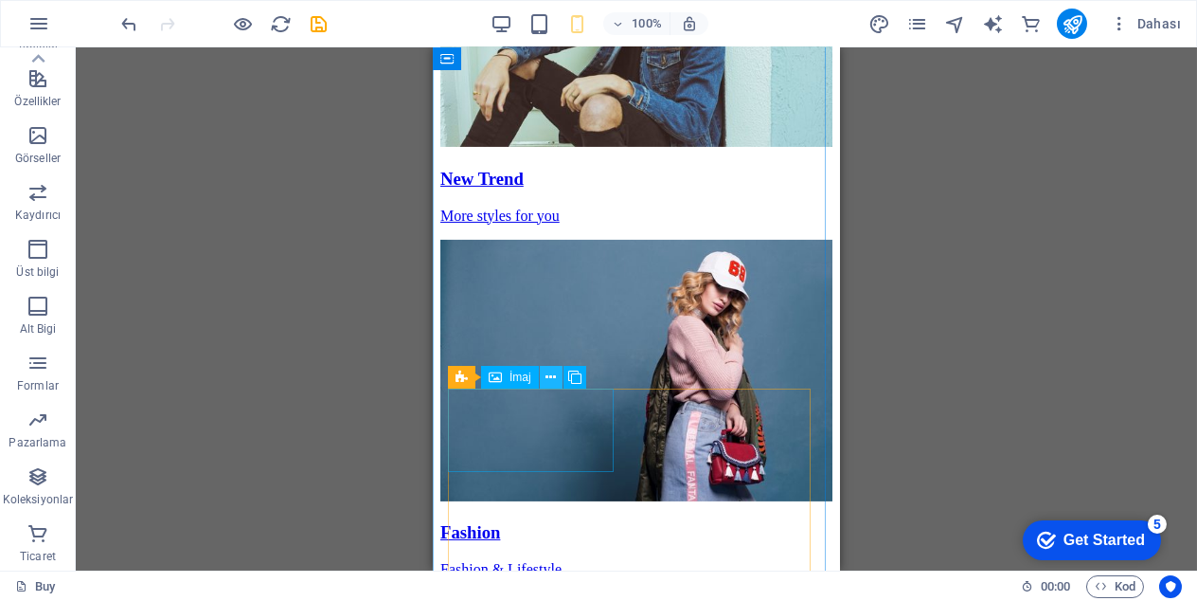
click at [554, 373] on icon at bounding box center [551, 378] width 10 height 20
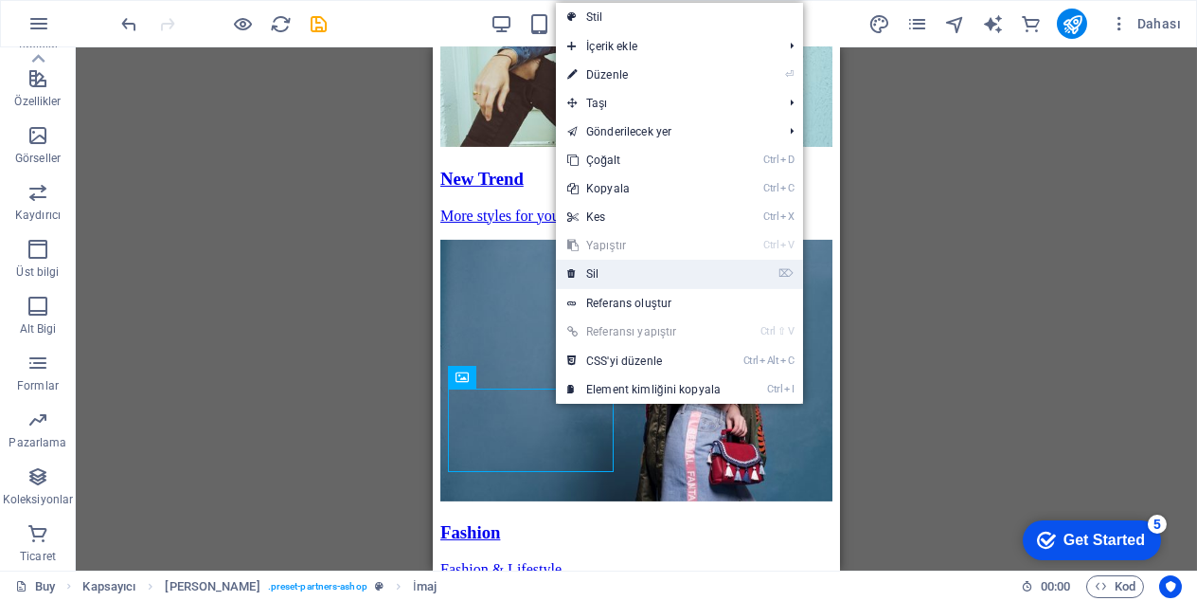
drag, startPoint x: 606, startPoint y: 278, endPoint x: 173, endPoint y: 240, distance: 434.6
click at [606, 278] on link "⌦ Sil" at bounding box center [644, 274] width 176 height 28
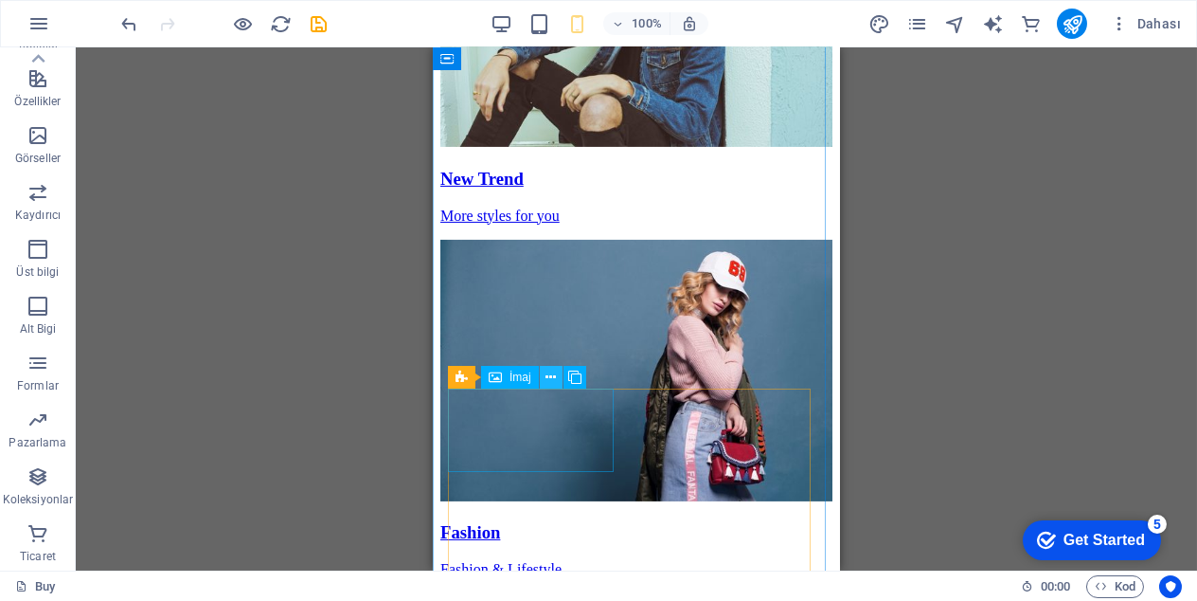
click at [546, 379] on icon at bounding box center [551, 378] width 10 height 20
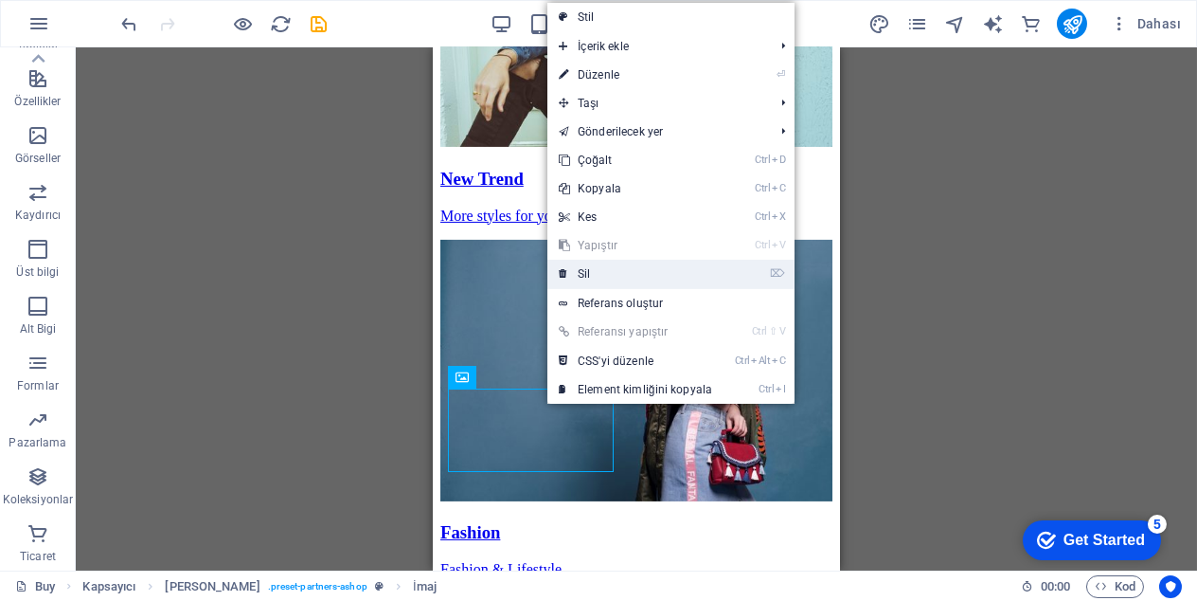
drag, startPoint x: 598, startPoint y: 265, endPoint x: 170, endPoint y: 296, distance: 428.3
click at [598, 265] on link "⌦ Sil" at bounding box center [635, 274] width 176 height 28
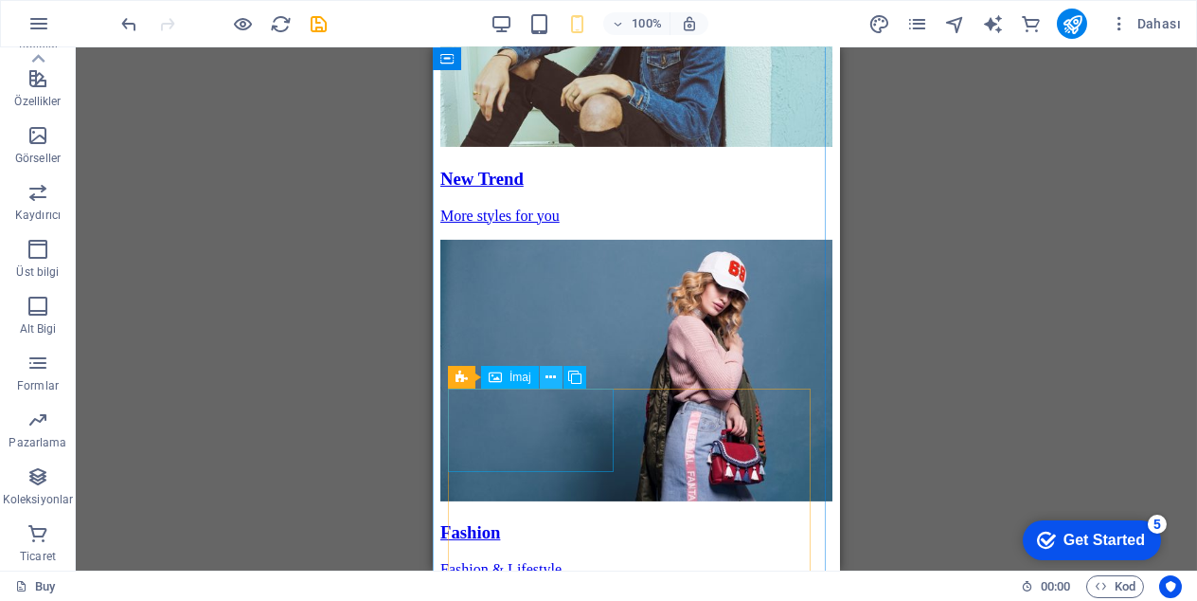
click at [555, 379] on icon at bounding box center [551, 378] width 10 height 20
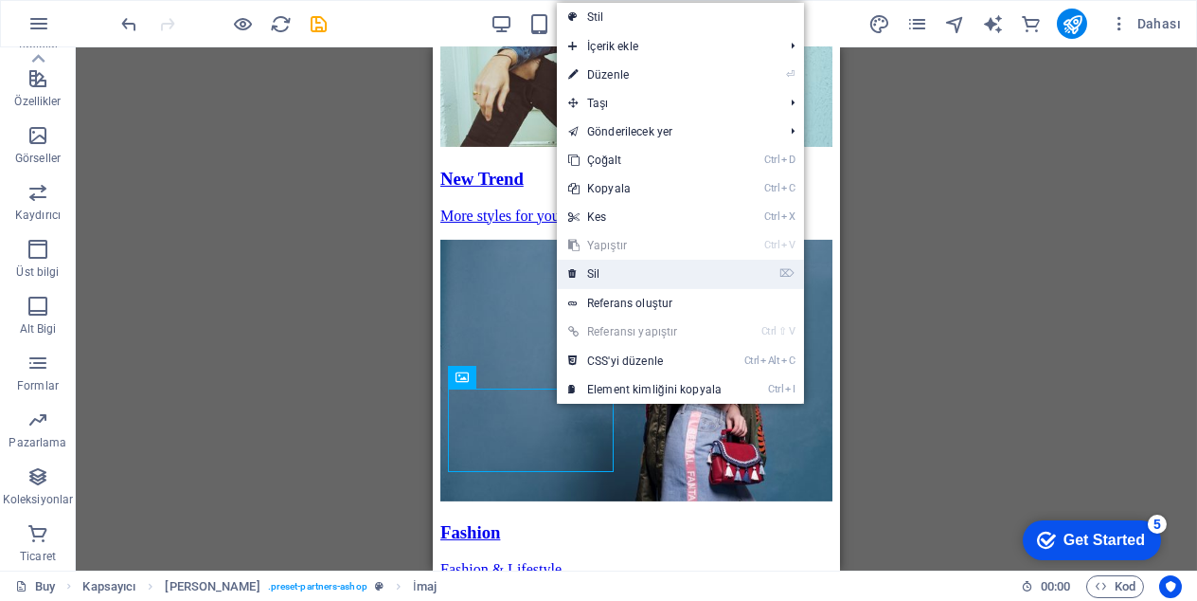
drag, startPoint x: 602, startPoint y: 277, endPoint x: 154, endPoint y: 299, distance: 448.6
click at [602, 277] on link "⌦ Sil" at bounding box center [645, 274] width 176 height 28
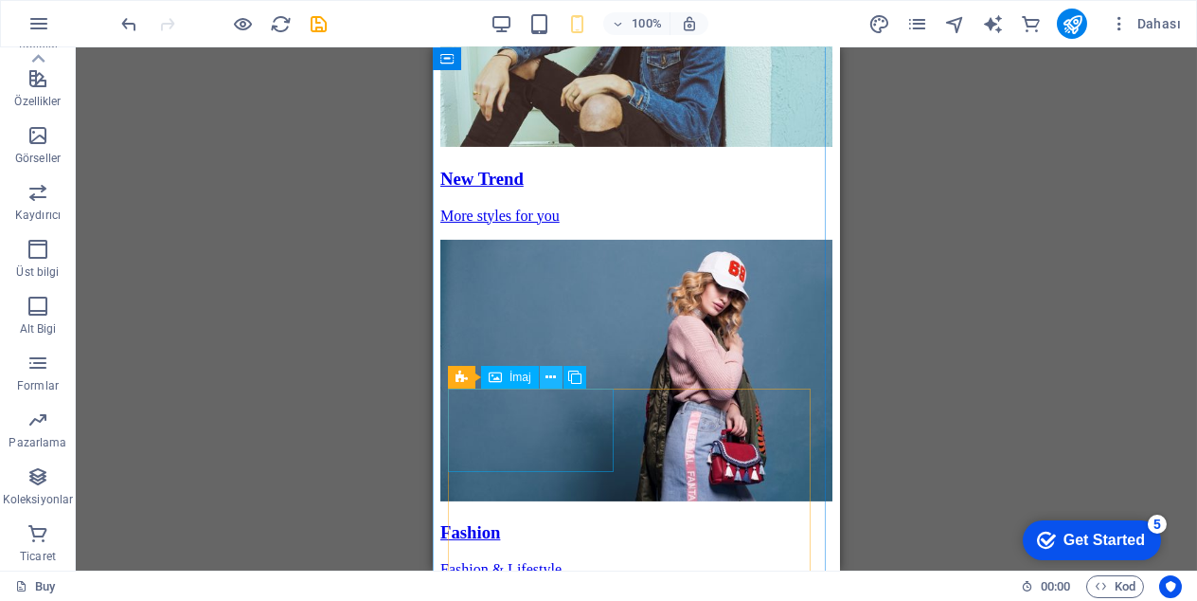
click at [551, 382] on icon at bounding box center [551, 378] width 10 height 20
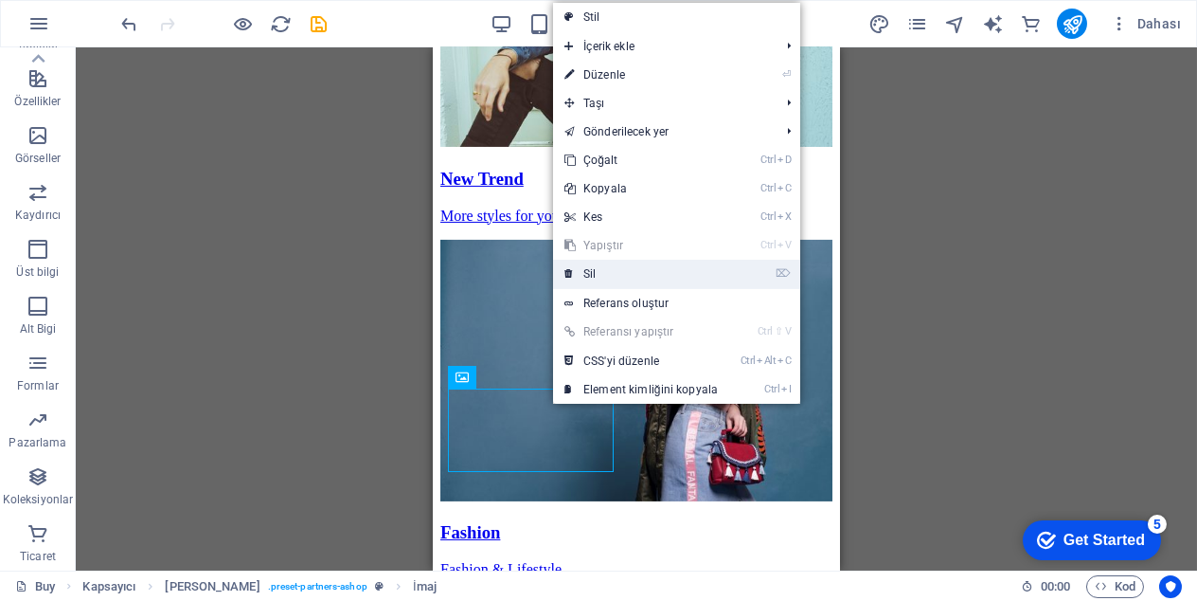
click at [610, 278] on link "⌦ Sil" at bounding box center [641, 274] width 176 height 28
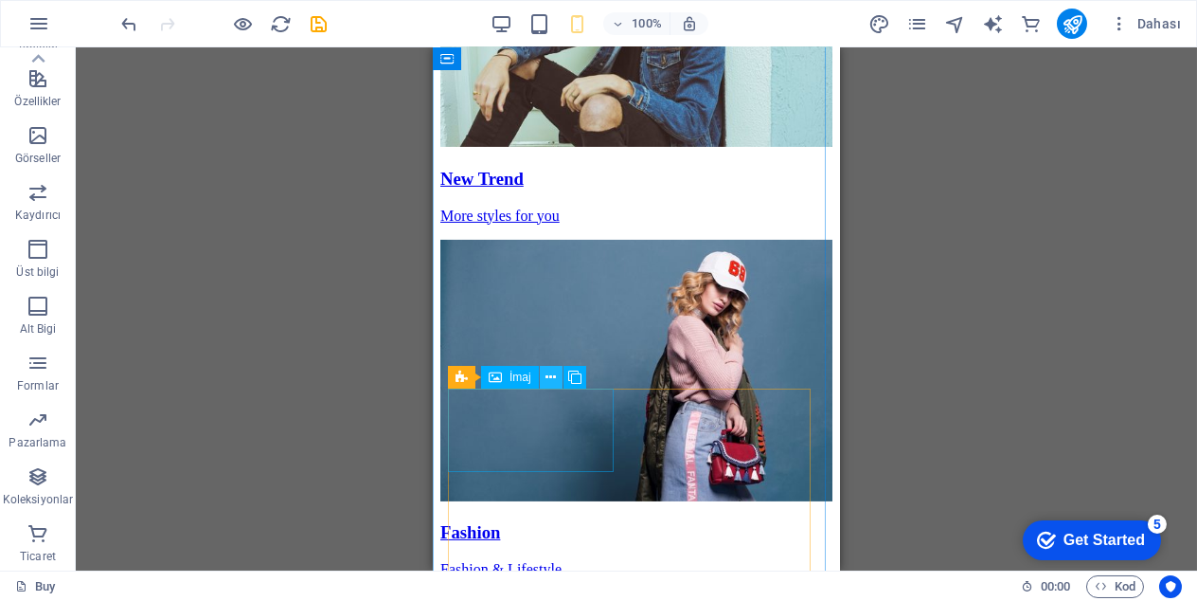
click at [559, 377] on button at bounding box center [551, 377] width 23 height 23
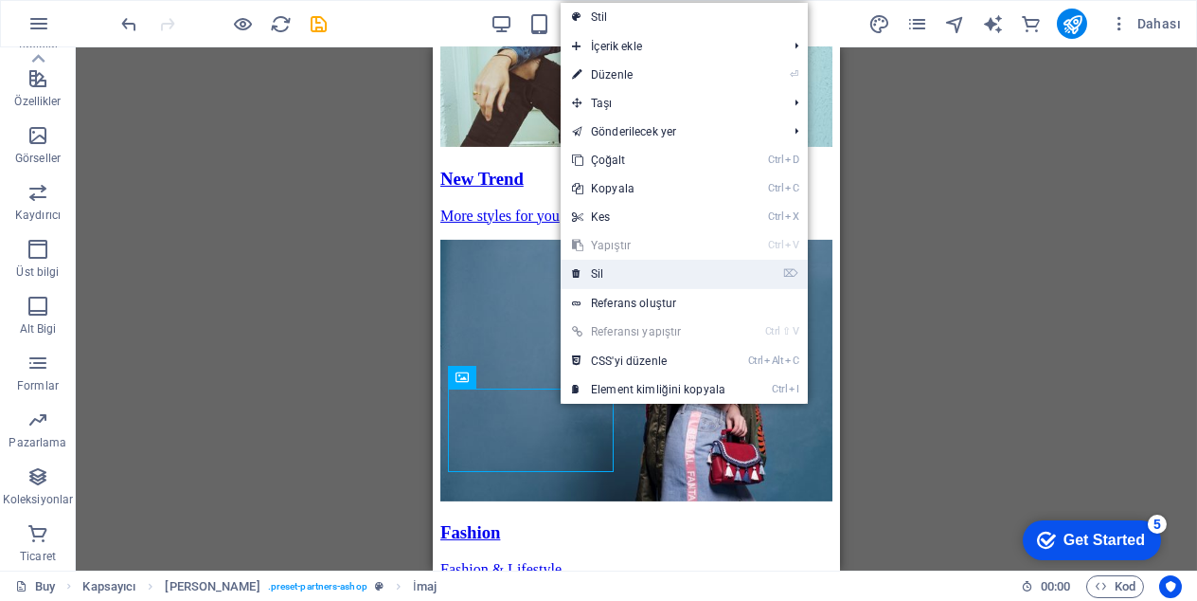
click at [629, 278] on link "⌦ Sil" at bounding box center [649, 274] width 176 height 28
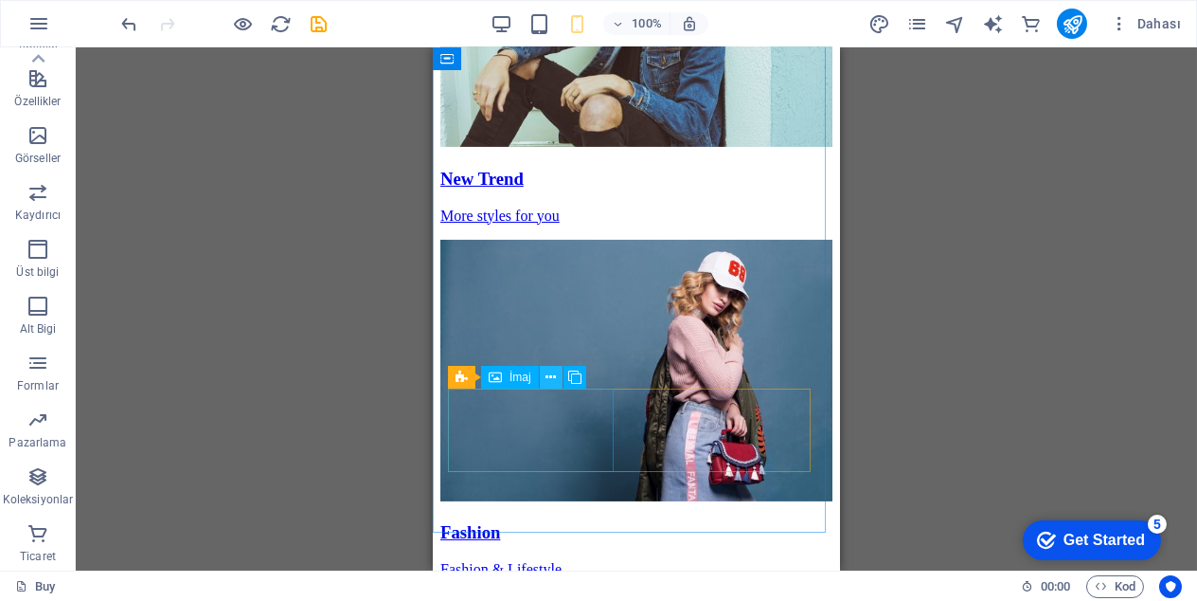
click at [549, 380] on icon at bounding box center [551, 378] width 10 height 20
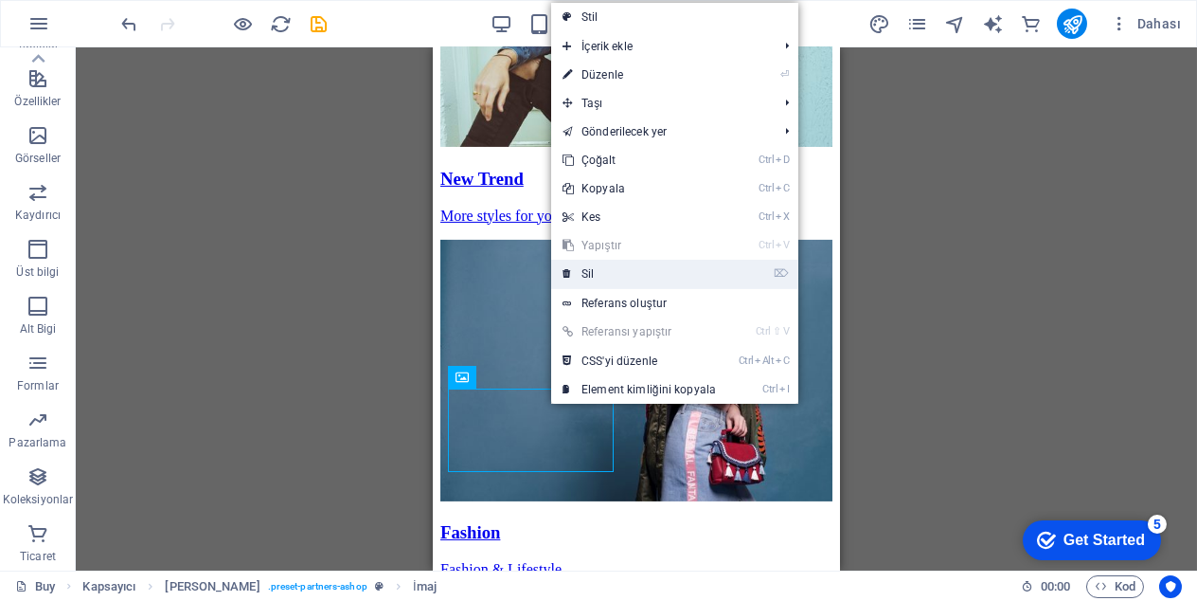
click at [622, 277] on link "⌦ Sil" at bounding box center [639, 274] width 176 height 28
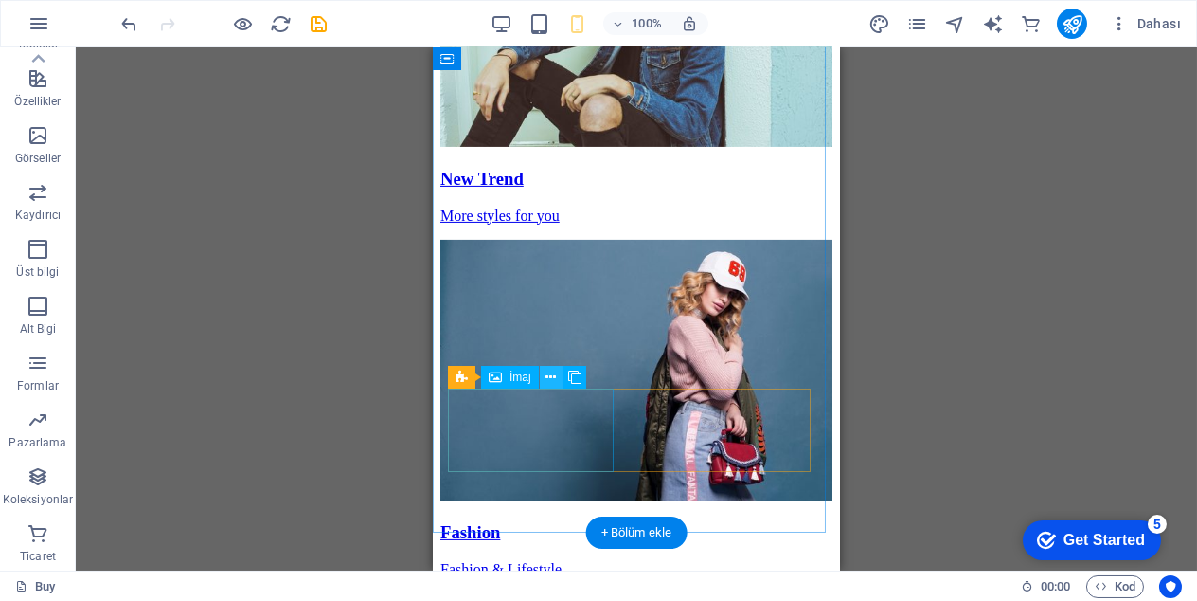
click at [550, 379] on icon at bounding box center [551, 378] width 10 height 20
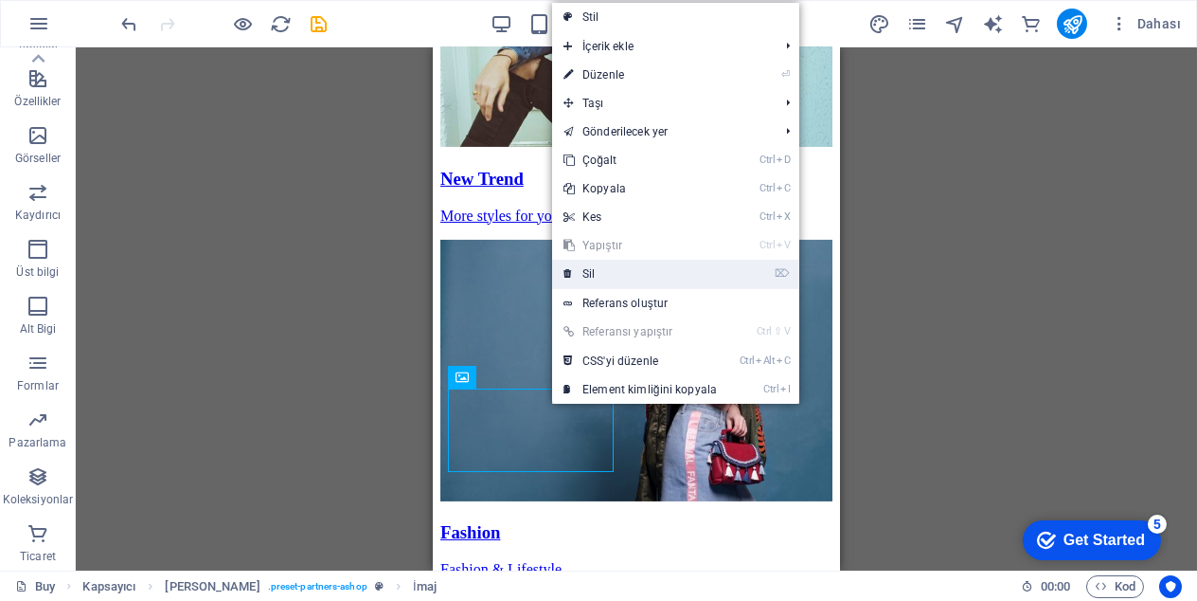
click at [590, 271] on link "⌦ Sil" at bounding box center [640, 274] width 176 height 28
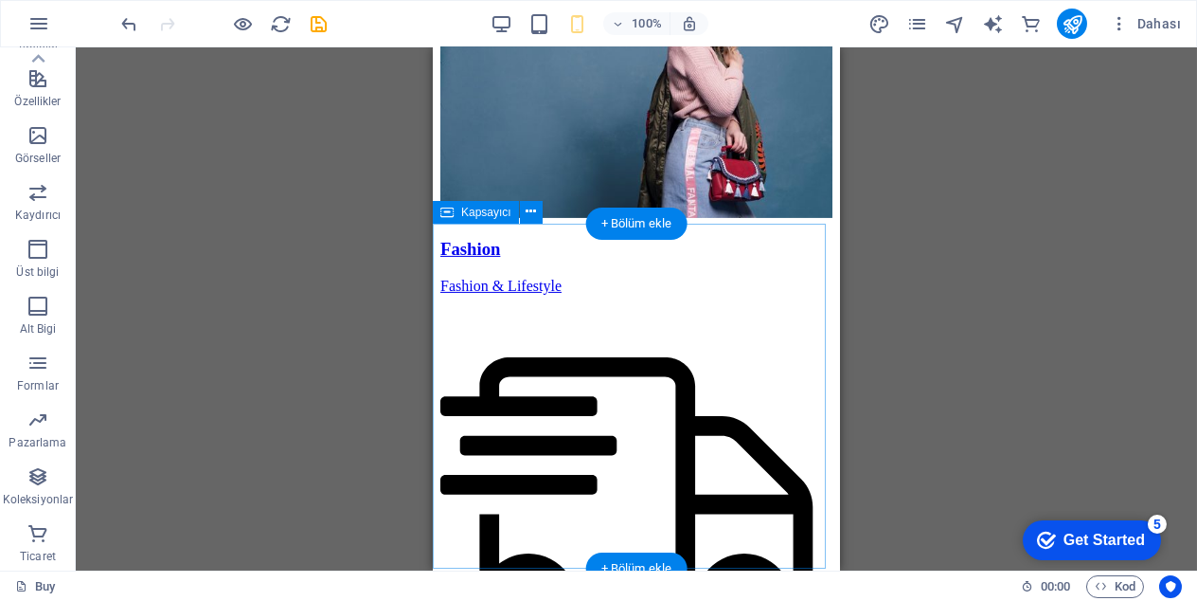
scroll to position [3126, 0]
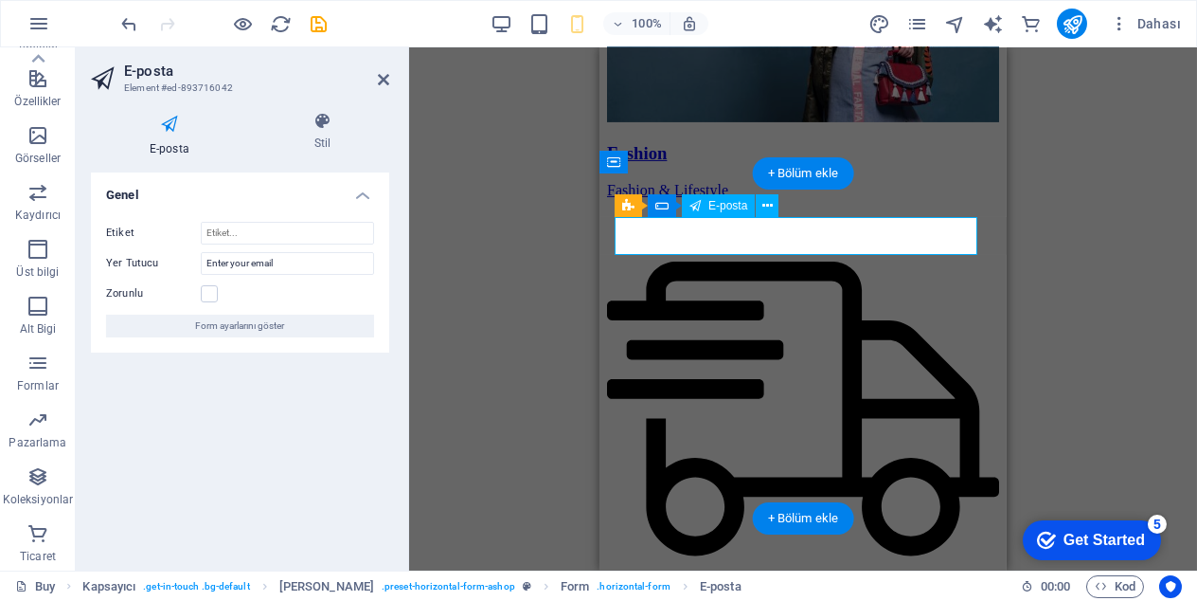
drag, startPoint x: 719, startPoint y: 236, endPoint x: 833, endPoint y: 238, distance: 113.7
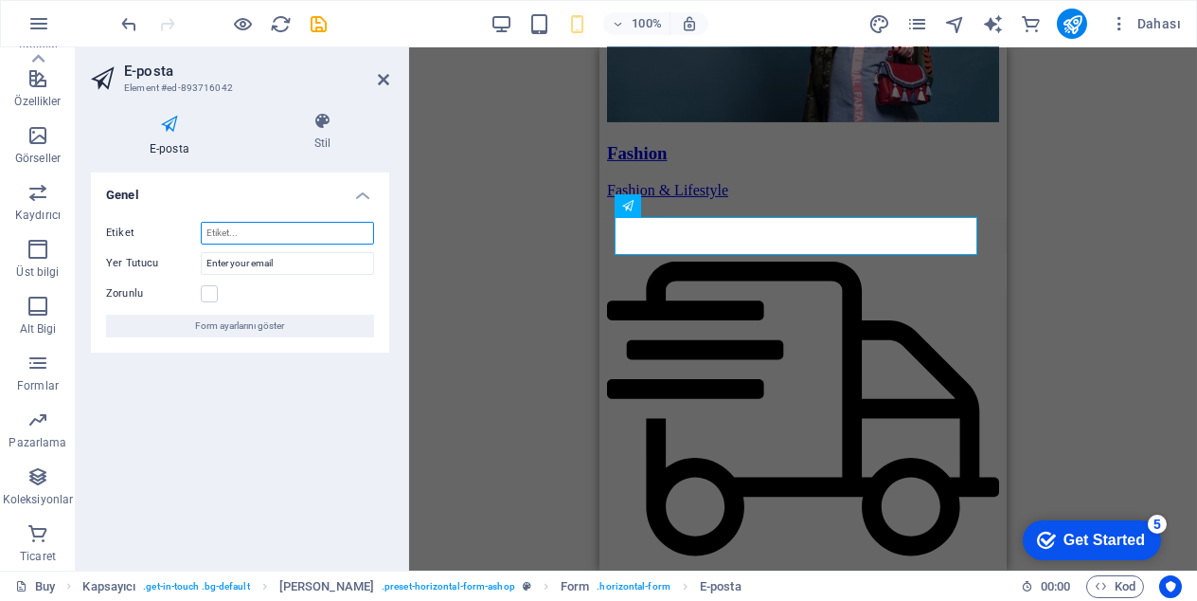
click at [263, 232] on input "Etiket" at bounding box center [287, 233] width 173 height 23
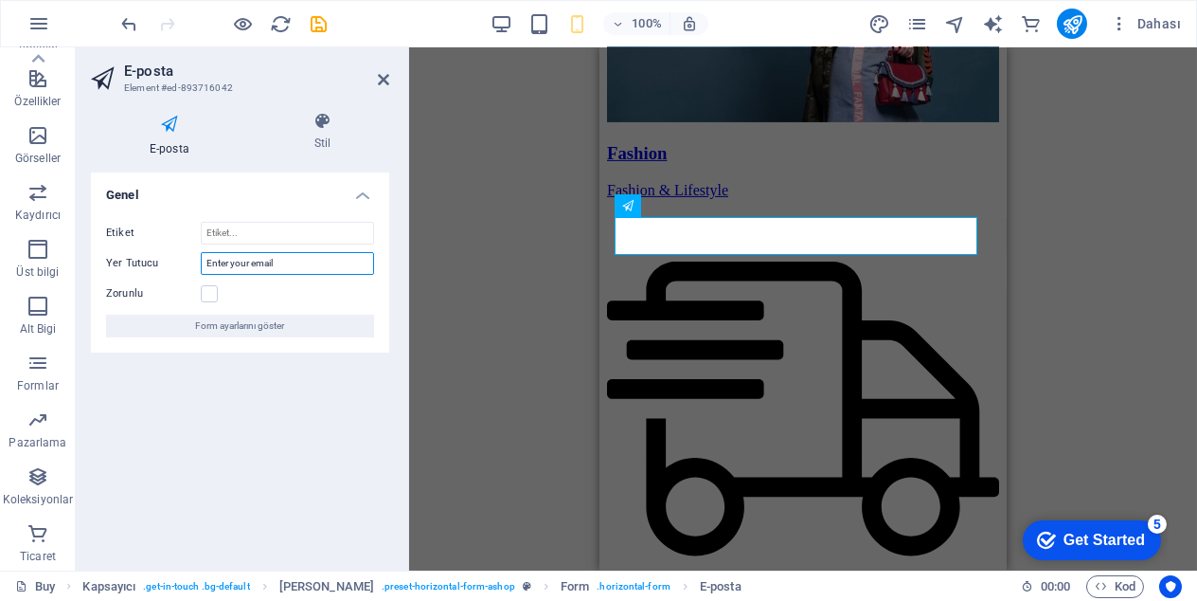
click at [263, 266] on input "Enter your email" at bounding box center [287, 263] width 173 height 23
click at [313, 268] on input "Enter your email" at bounding box center [287, 263] width 173 height 23
click at [313, 267] on input "Enter your email" at bounding box center [287, 263] width 173 height 23
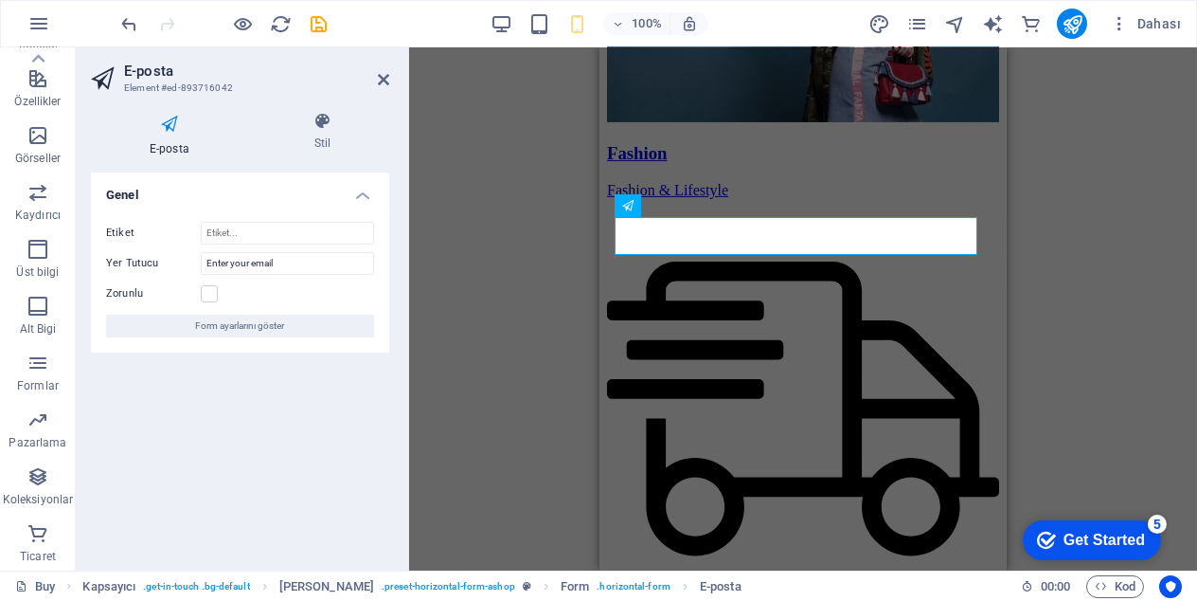
click at [475, 154] on div "H3 Ön ayar Ön ayar Kapsayıcı Ön ayar Ön ayar Kapsayıcı Yer Tutucu Kapsayıcı Yer…" at bounding box center [803, 308] width 788 height 523
click at [299, 268] on input "Enter your email" at bounding box center [287, 263] width 173 height 23
click at [299, 265] on input "Enter your email" at bounding box center [287, 263] width 173 height 23
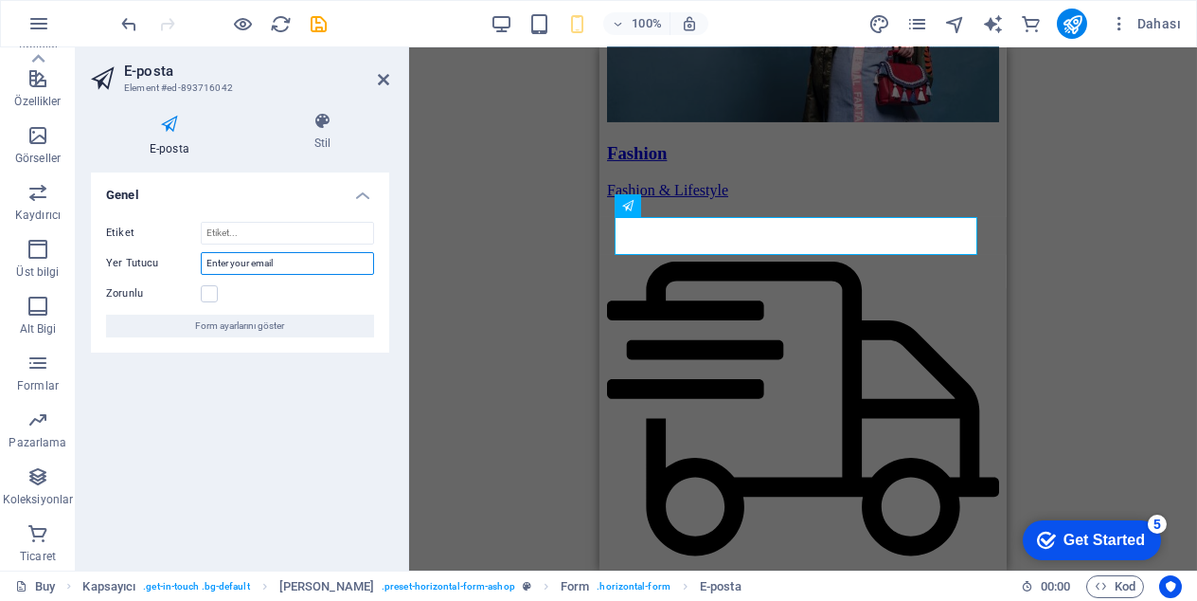
click at [291, 272] on input "Enter your email" at bounding box center [287, 263] width 173 height 23
paste input "-postanızı girin"
type input "E-postanızı girin"
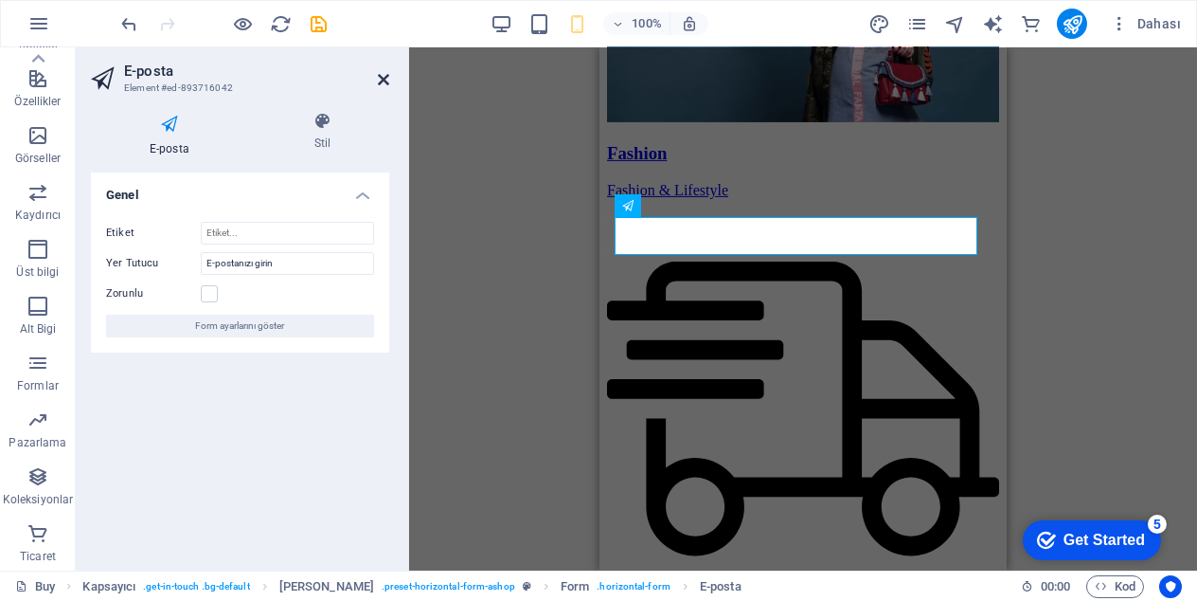
click at [386, 81] on icon at bounding box center [383, 79] width 11 height 15
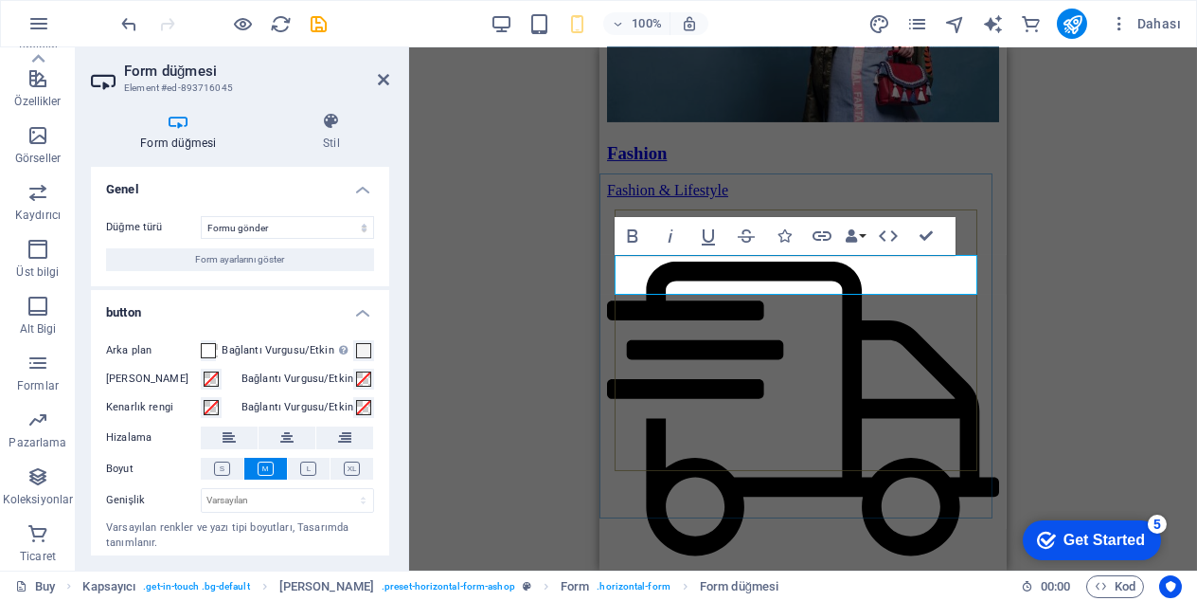
type button "Submit"
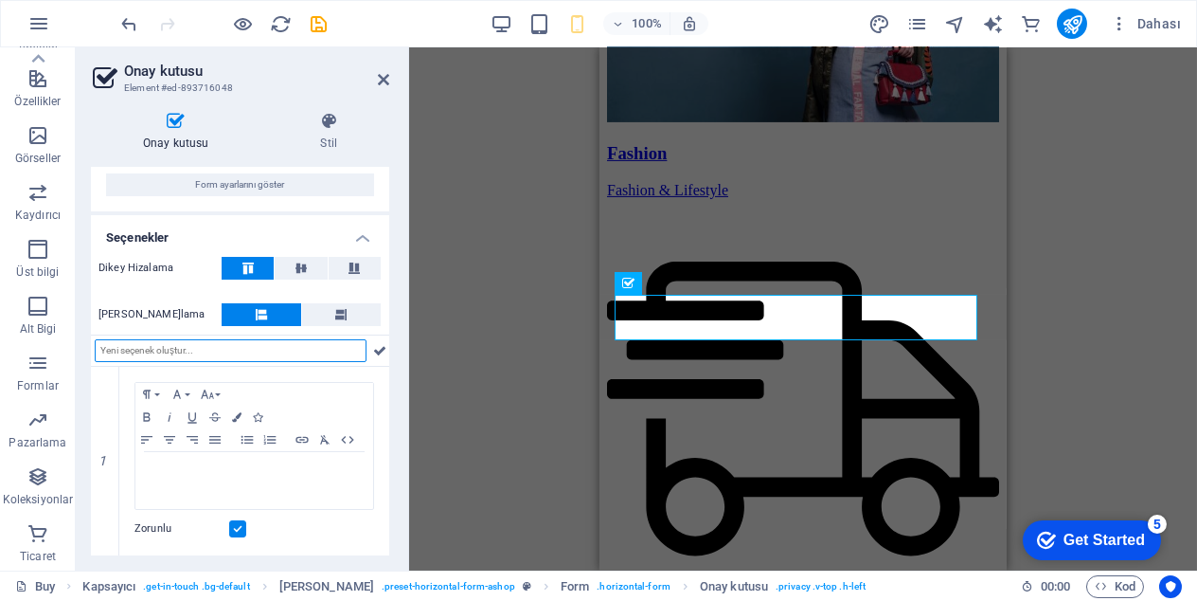
scroll to position [74, 0]
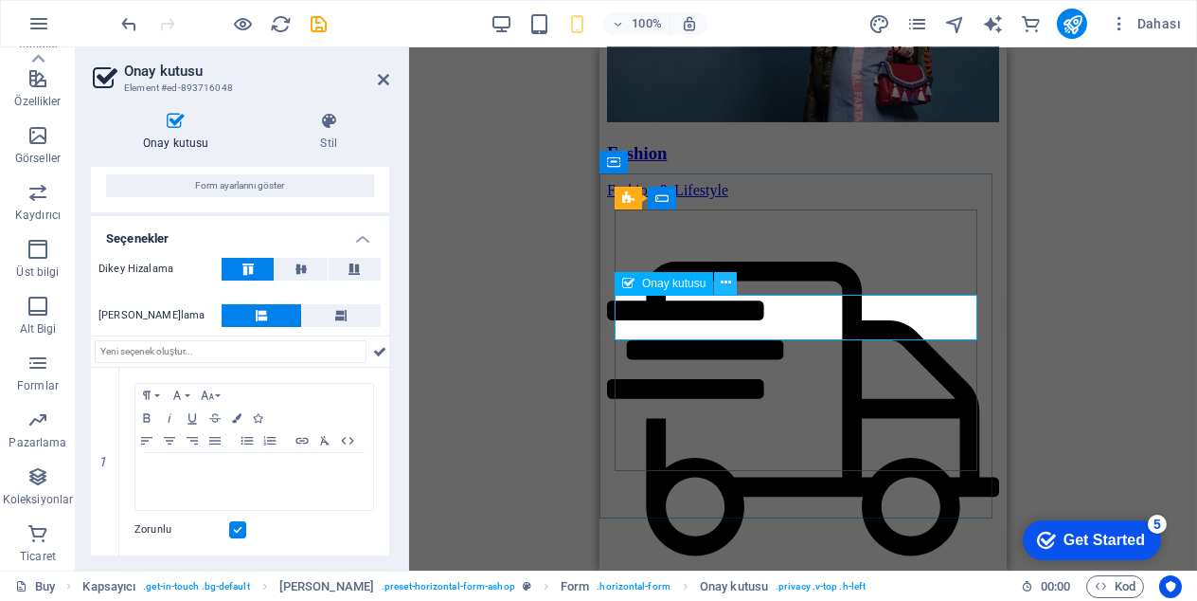
click at [726, 283] on icon at bounding box center [726, 283] width 10 height 20
drag, startPoint x: 724, startPoint y: 288, endPoint x: 119, endPoint y: 210, distance: 609.3
click at [724, 288] on icon at bounding box center [726, 283] width 10 height 20
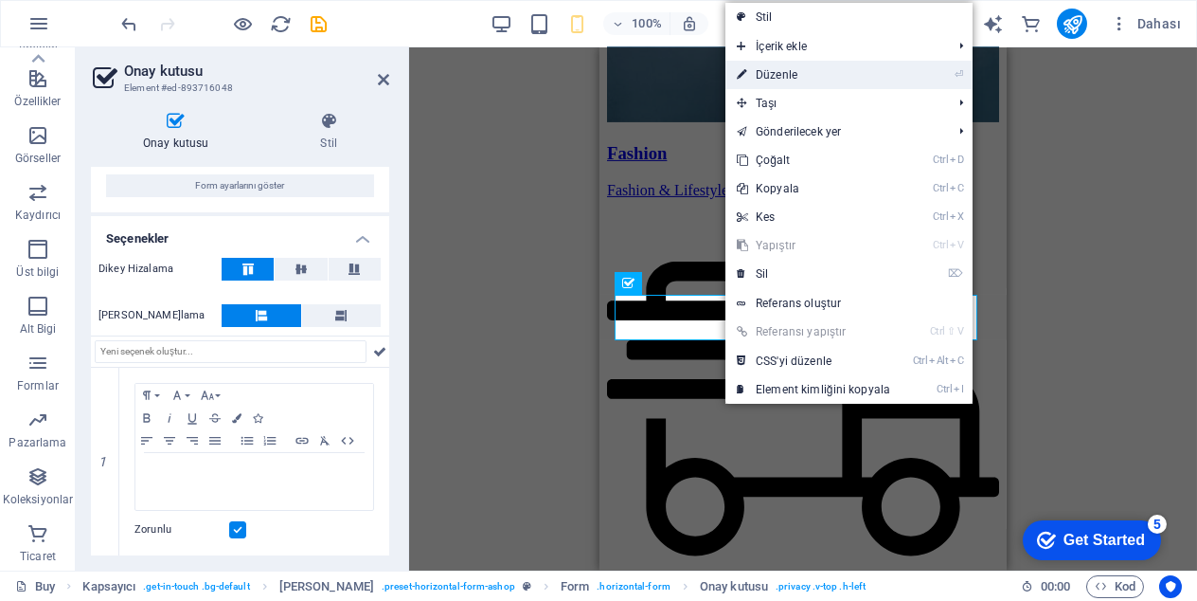
click at [776, 66] on link "⏎ Düzenle" at bounding box center [814, 75] width 176 height 28
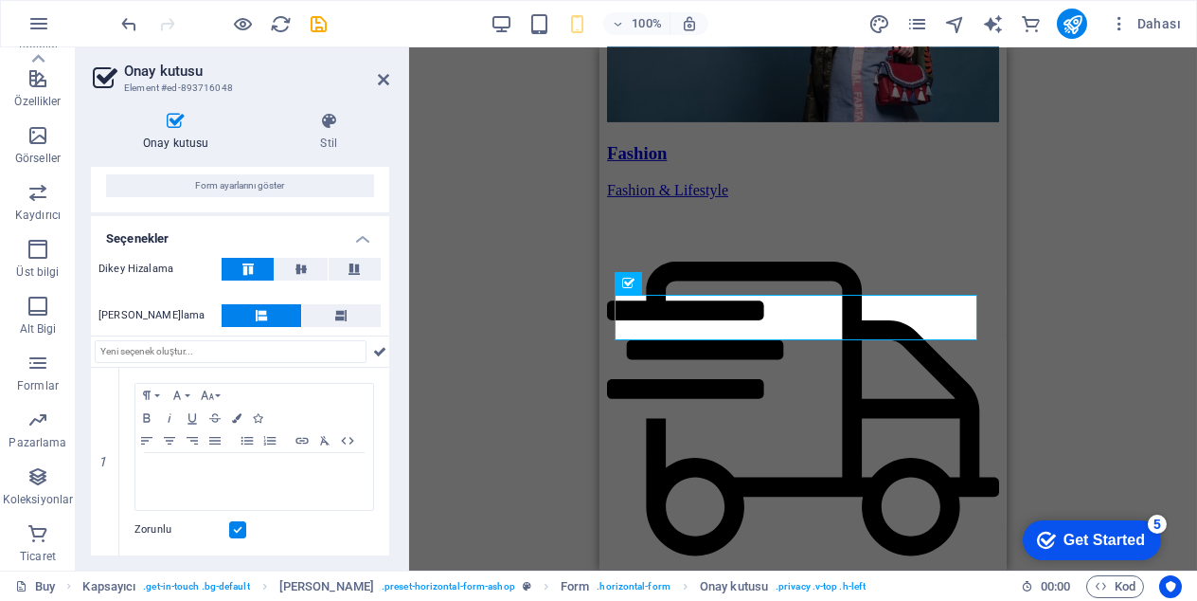
click at [1070, 357] on div "H3 Ön ayar Ön ayar Kapsayıcı Ön ayar Ön ayar Kapsayıcı Yer Tutucu Kapsayıcı Yer…" at bounding box center [803, 308] width 788 height 523
click at [1068, 357] on div "H3 Ön ayar Ön ayar Kapsayıcı Ön ayar Ön ayar Kapsayıcı Yer Tutucu Kapsayıcı Yer…" at bounding box center [803, 308] width 788 height 523
click at [1121, 332] on div "H3 Ön ayar Ön ayar Kapsayıcı Ön ayar Ön ayar Kapsayıcı Yer Tutucu Kapsayıcı Yer…" at bounding box center [803, 308] width 788 height 523
click at [386, 75] on icon at bounding box center [383, 79] width 11 height 15
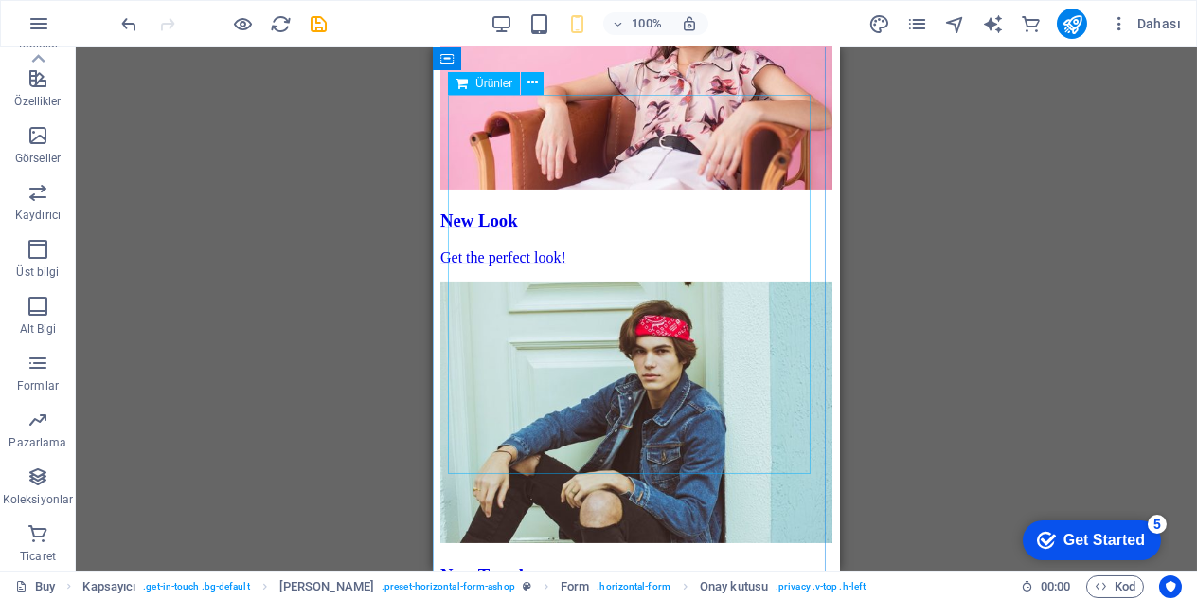
scroll to position [2057, 0]
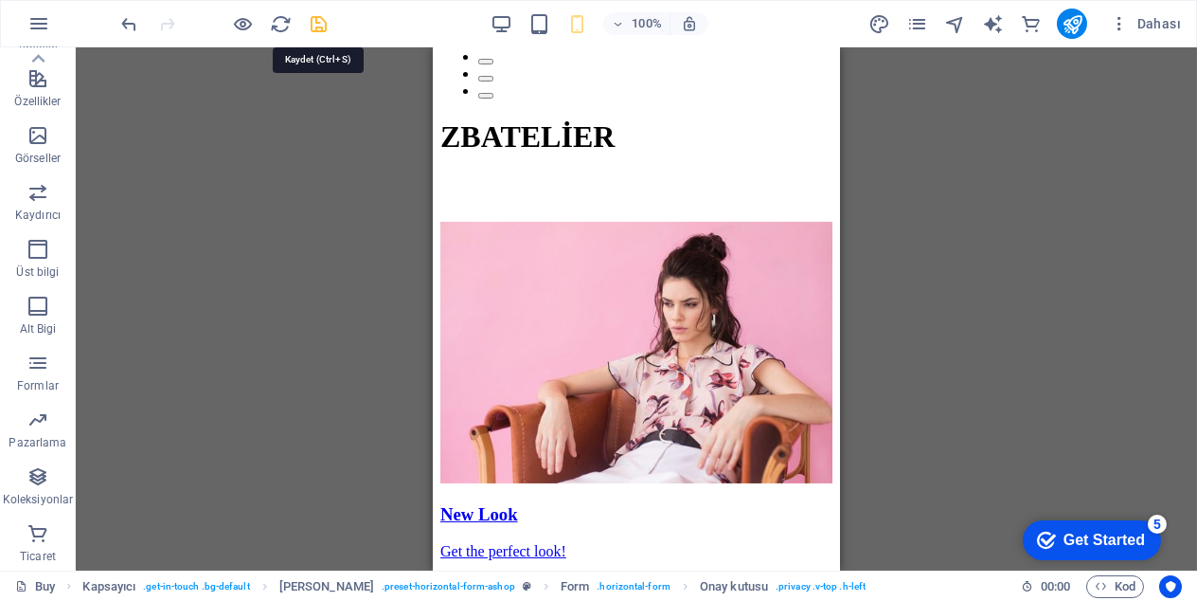
click at [319, 27] on icon "save" at bounding box center [320, 24] width 22 height 22
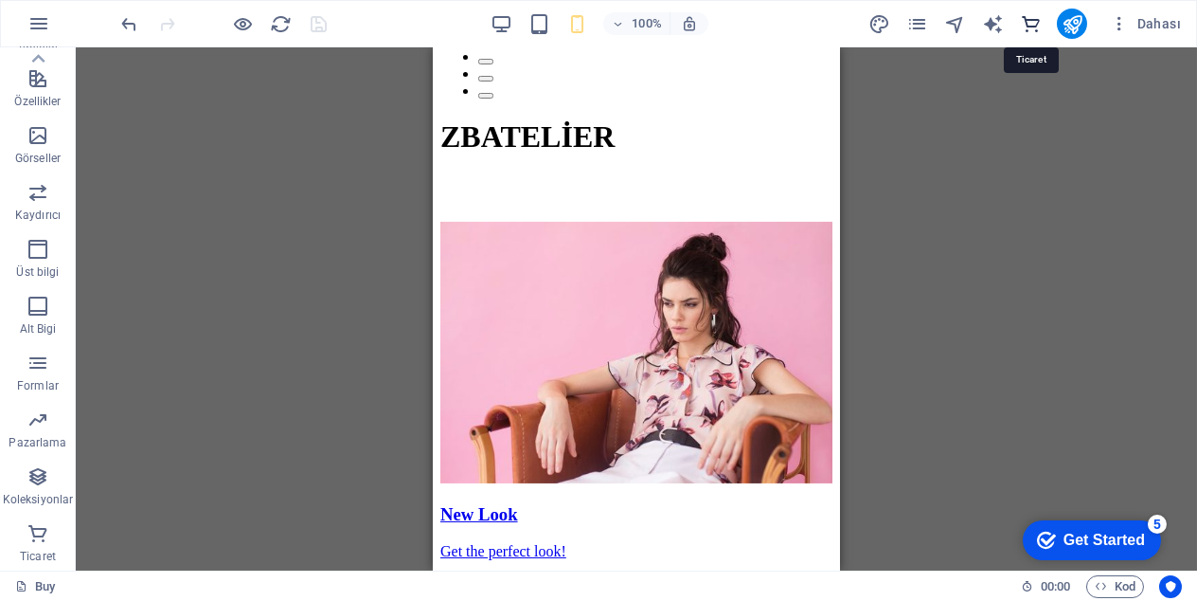
click at [1037, 29] on icon "commerce" at bounding box center [1031, 24] width 22 height 22
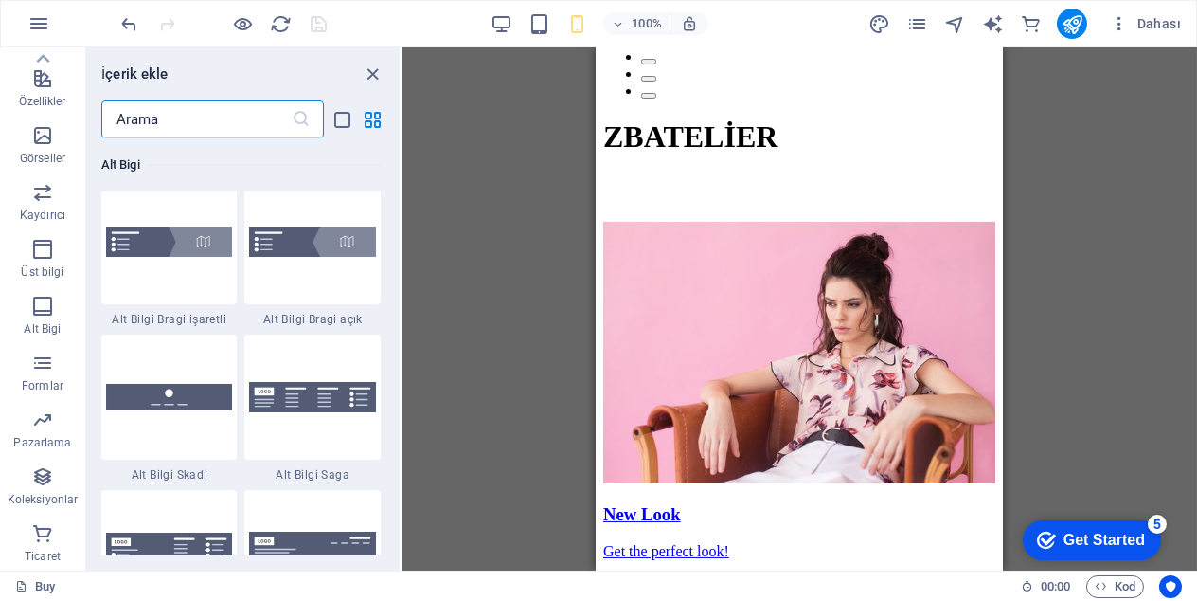
scroll to position [18249, 0]
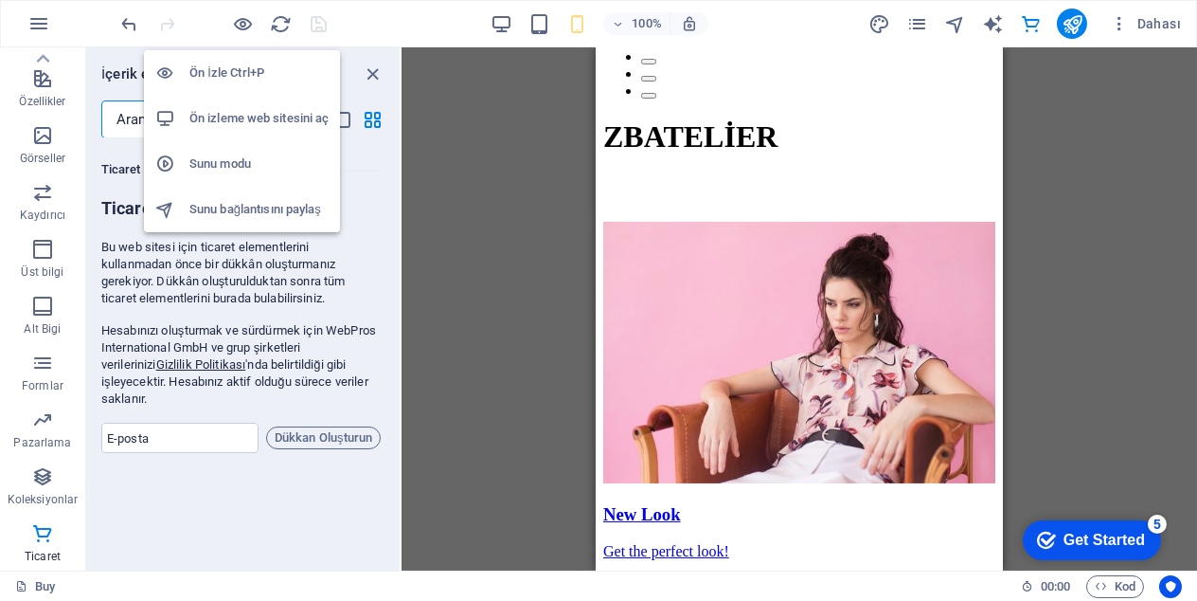
click at [235, 111] on h6 "Ön izleme web sitesini aç" at bounding box center [258, 118] width 139 height 23
click at [241, 164] on h6 "Sunu modu" at bounding box center [258, 164] width 139 height 23
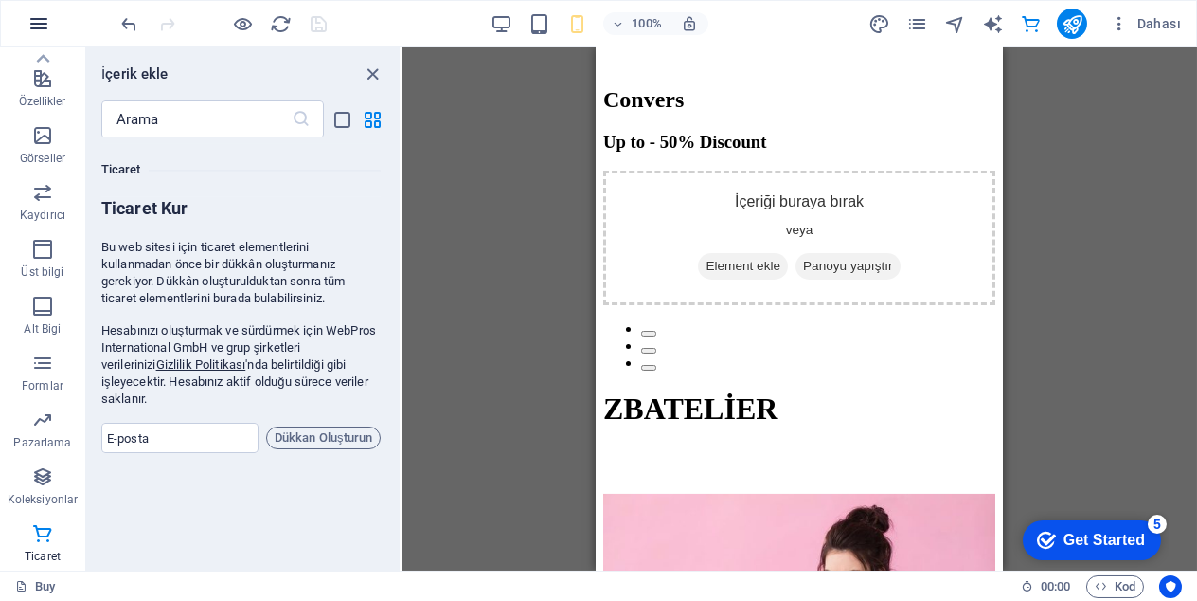
scroll to position [1678, 0]
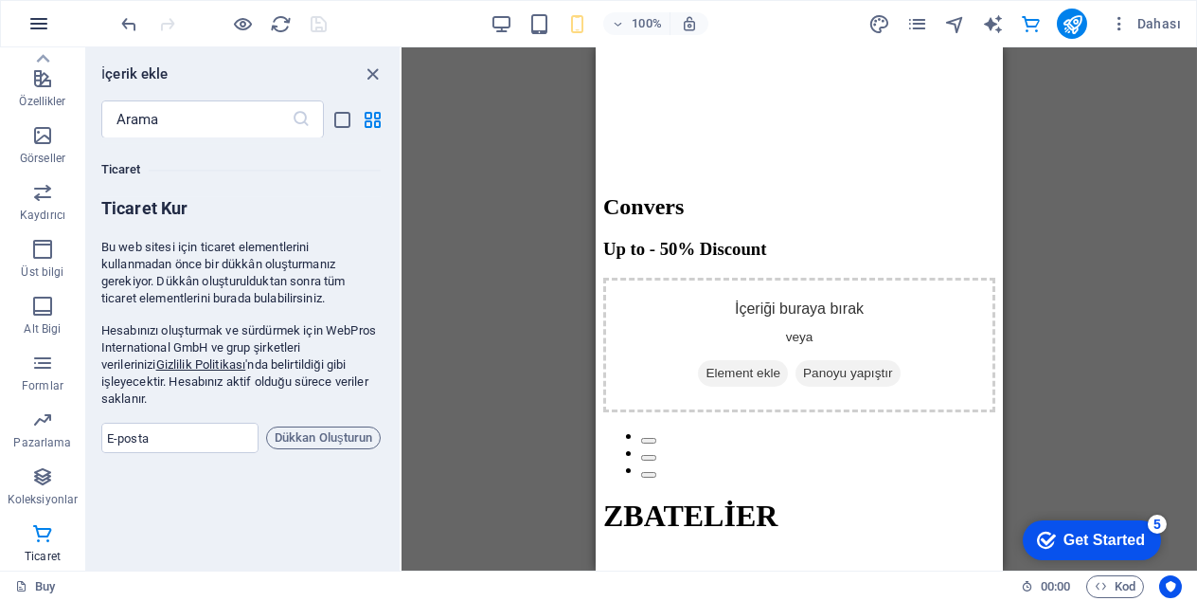
click at [49, 20] on icon "button" at bounding box center [38, 23] width 23 height 23
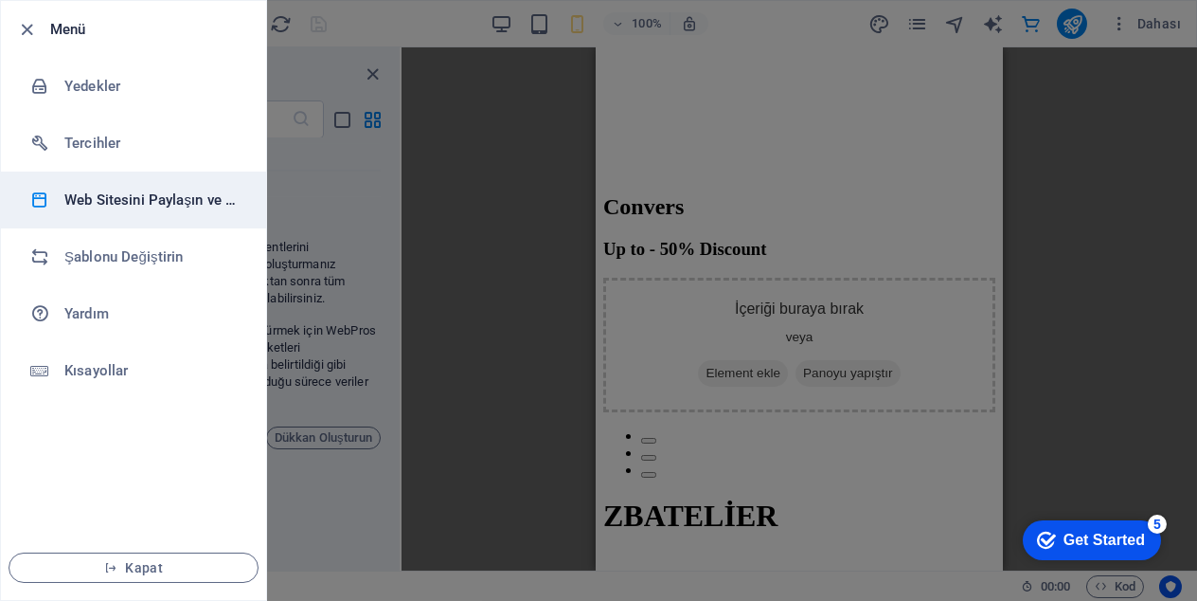
click at [180, 202] on h6 "Web Sitesini Paylaşın ve [GEOGRAPHIC_DATA]" at bounding box center [151, 199] width 175 height 23
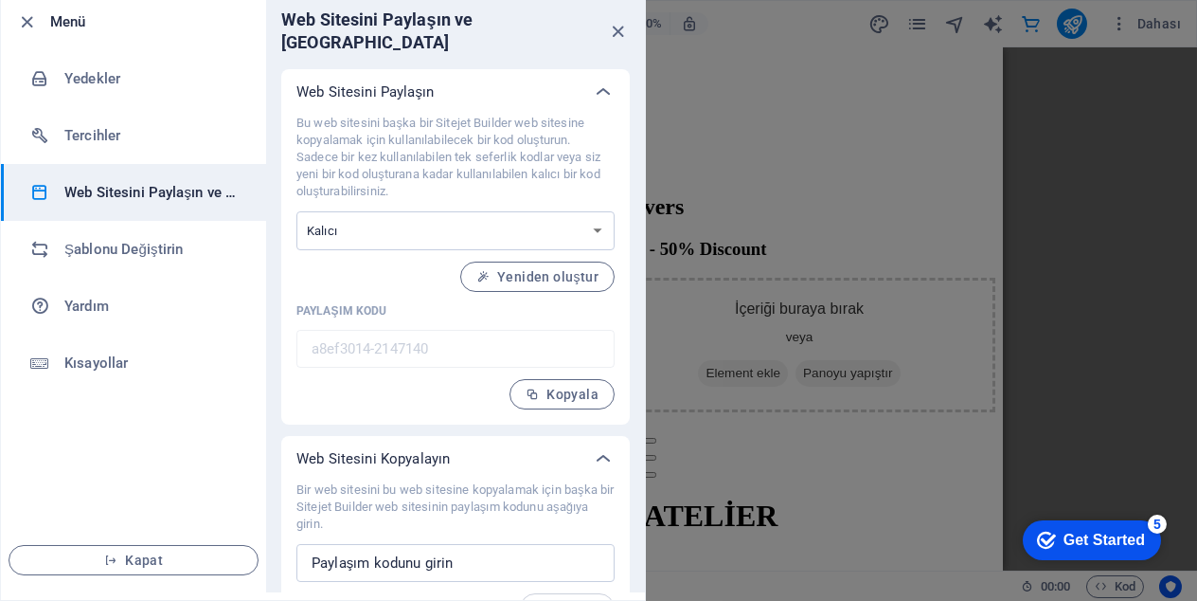
scroll to position [23, 0]
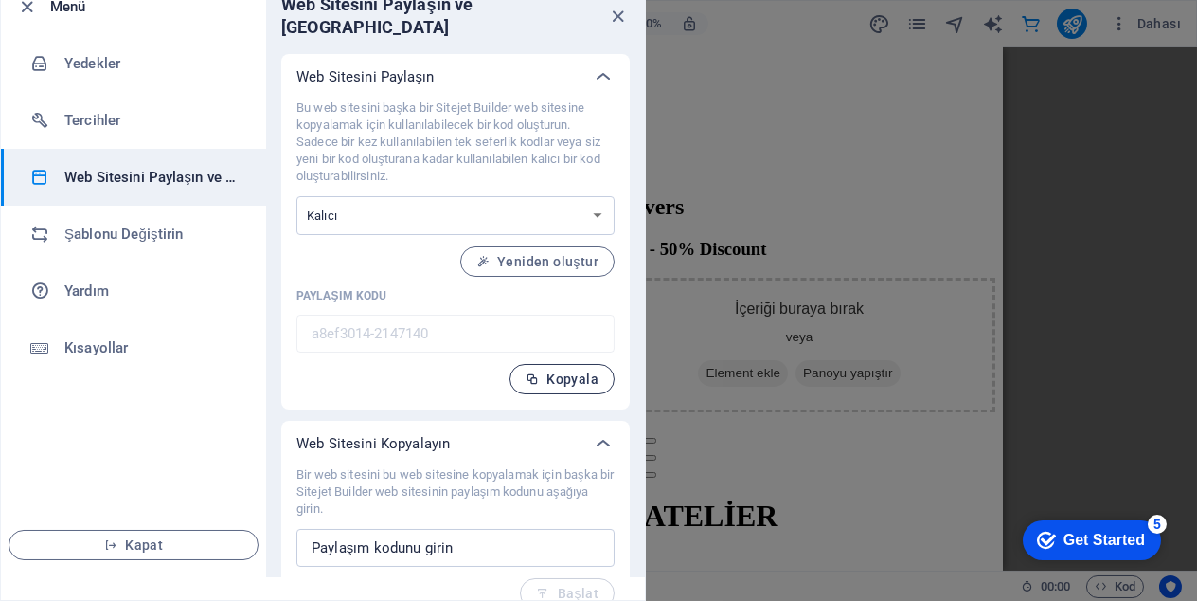
click at [563, 371] on span "Kopyala" at bounding box center [562, 378] width 73 height 15
click at [514, 247] on button "Yeniden oluştur" at bounding box center [537, 261] width 154 height 30
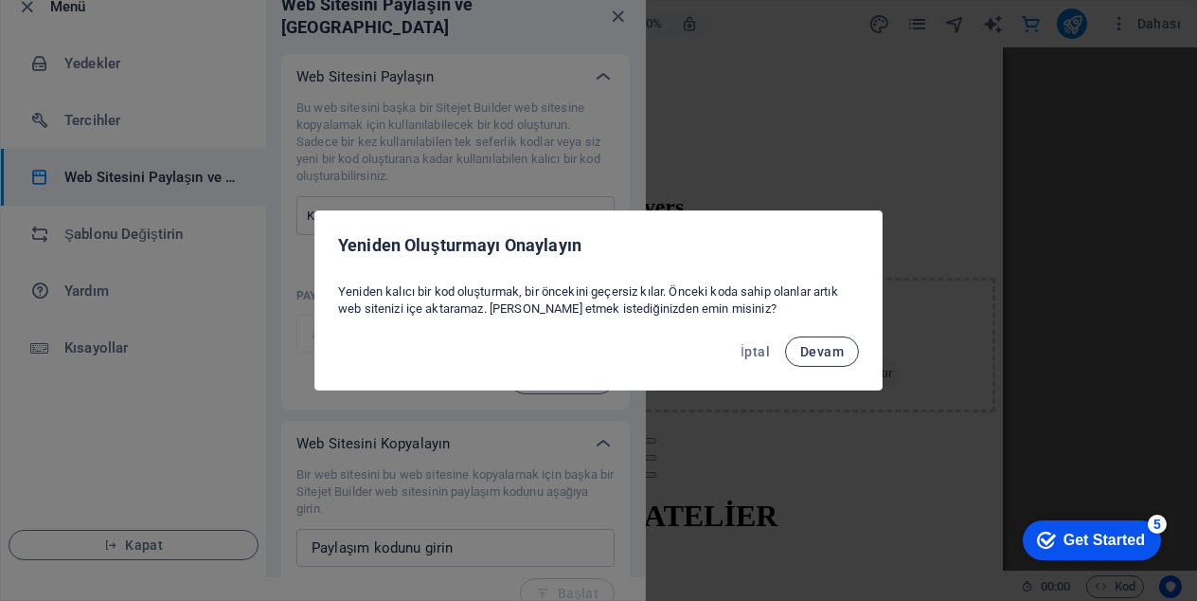
click at [840, 351] on span "Devam" at bounding box center [822, 351] width 44 height 15
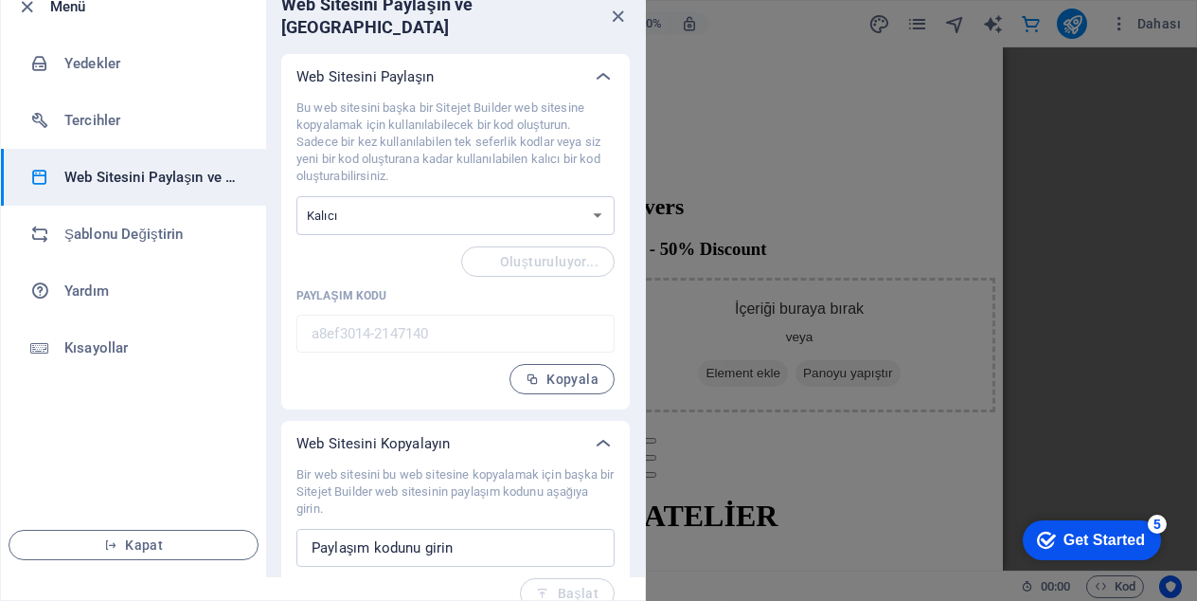
type input "5ea91647-2147140"
click at [609, 432] on icon at bounding box center [603, 443] width 23 height 23
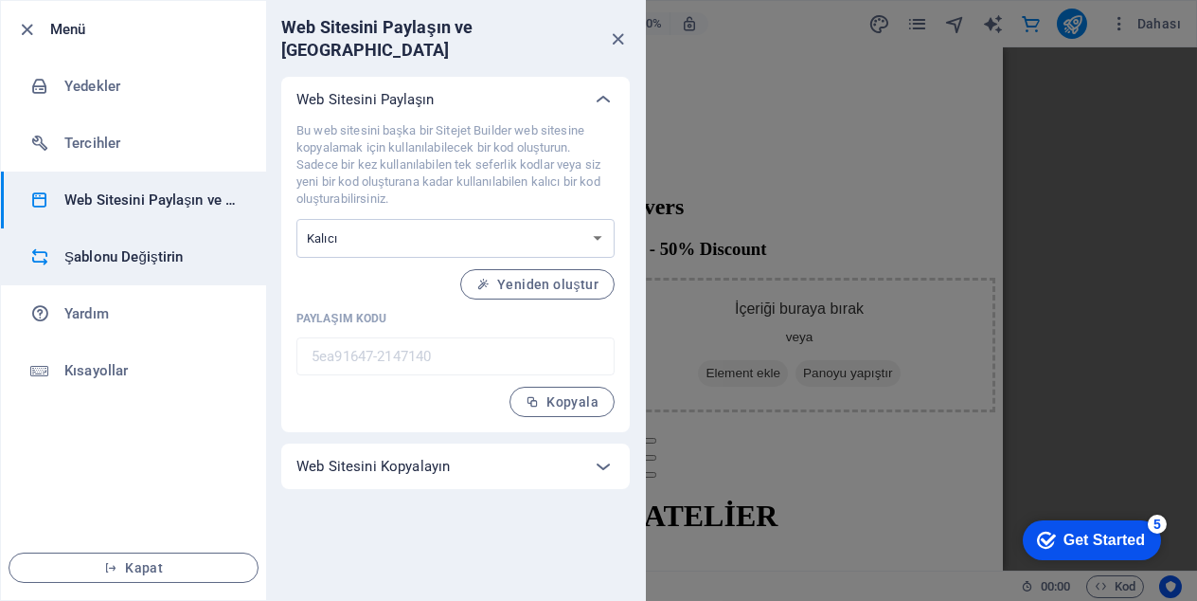
click at [99, 267] on h6 "Şablonu Değiştirin" at bounding box center [151, 256] width 175 height 23
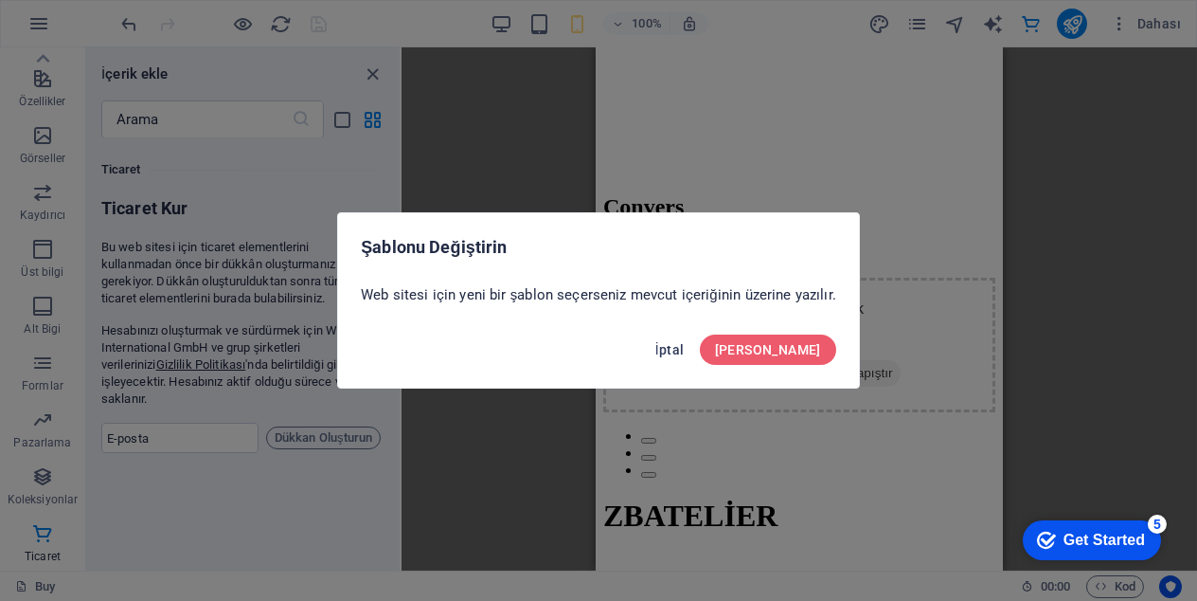
drag, startPoint x: 744, startPoint y: 347, endPoint x: 147, endPoint y: 300, distance: 598.6
click at [685, 348] on span "İptal" at bounding box center [669, 349] width 29 height 15
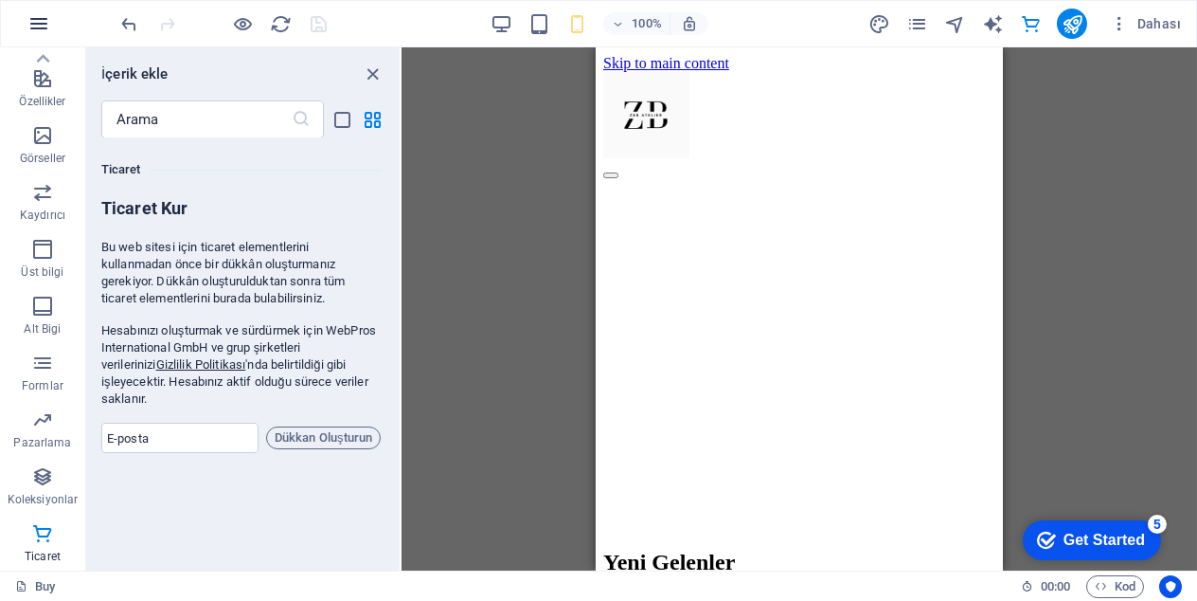
click at [35, 25] on icon "button" at bounding box center [38, 23] width 23 height 23
